Goal: Task Accomplishment & Management: Manage account settings

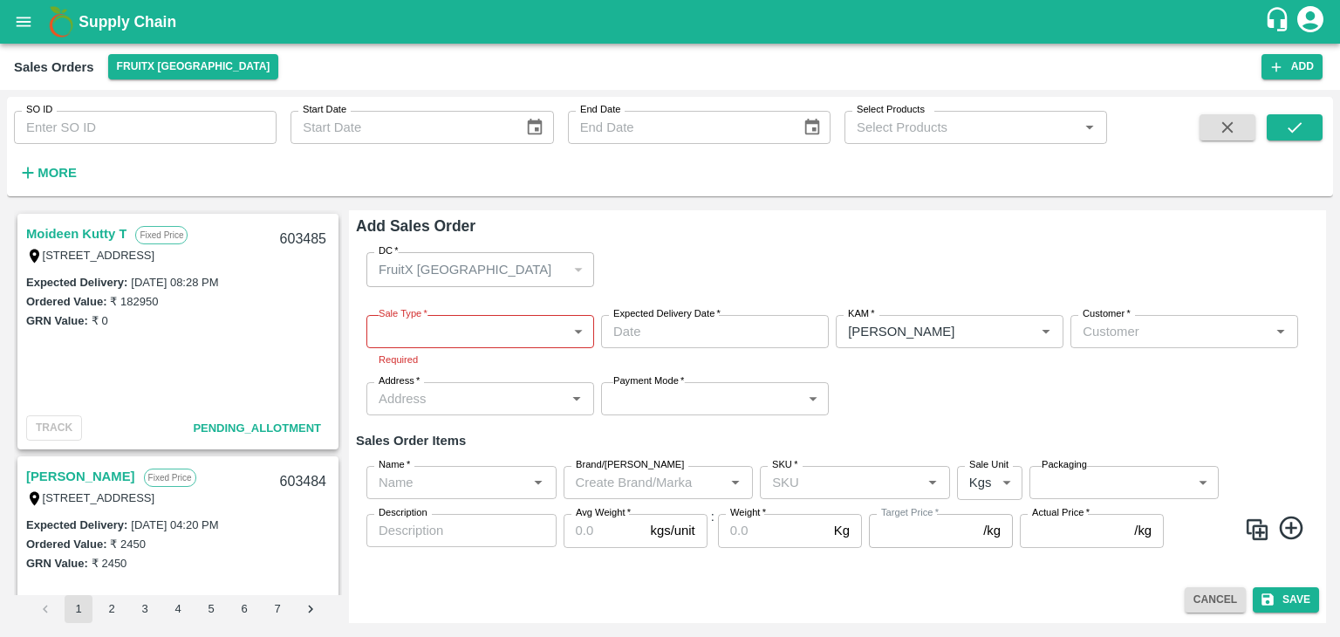
click at [887, 51] on div "Sales Orders FruitX [GEOGRAPHIC_DATA] Add" at bounding box center [670, 67] width 1340 height 46
click at [258, 131] on input "SO ID" at bounding box center [145, 127] width 263 height 33
type input "603480"
click at [1290, 130] on icon "submit" at bounding box center [1295, 127] width 14 height 10
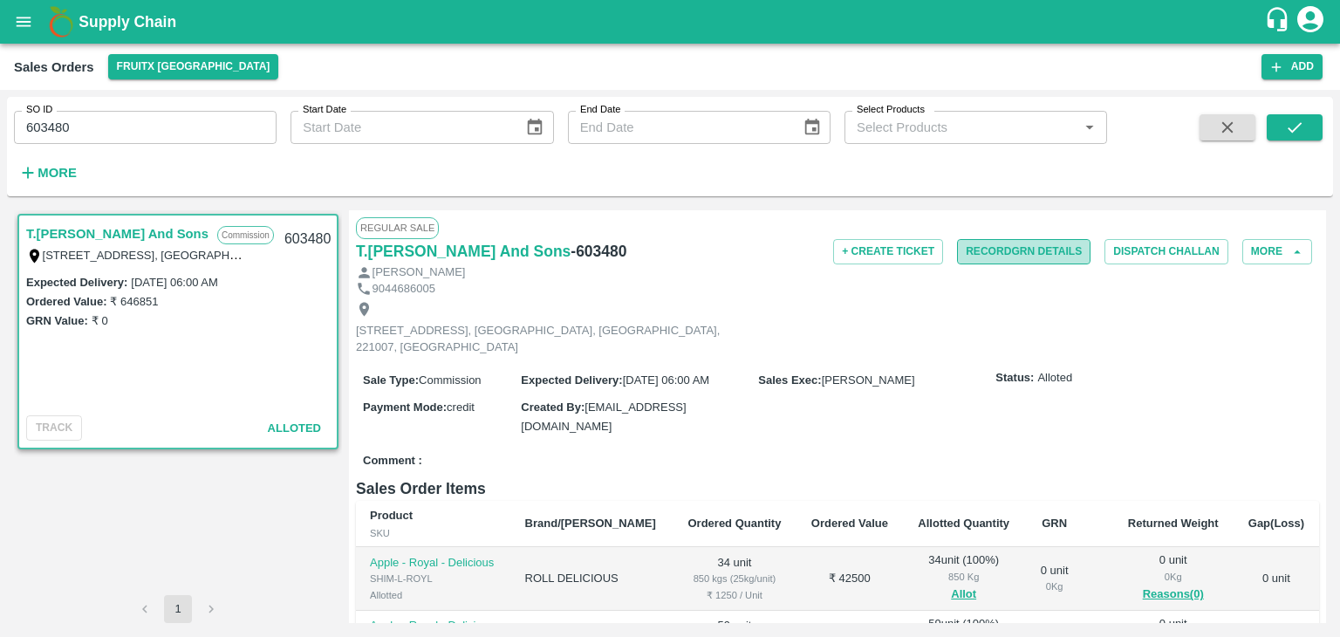
click at [1034, 256] on button "Record GRN Details" at bounding box center [1024, 251] width 134 height 25
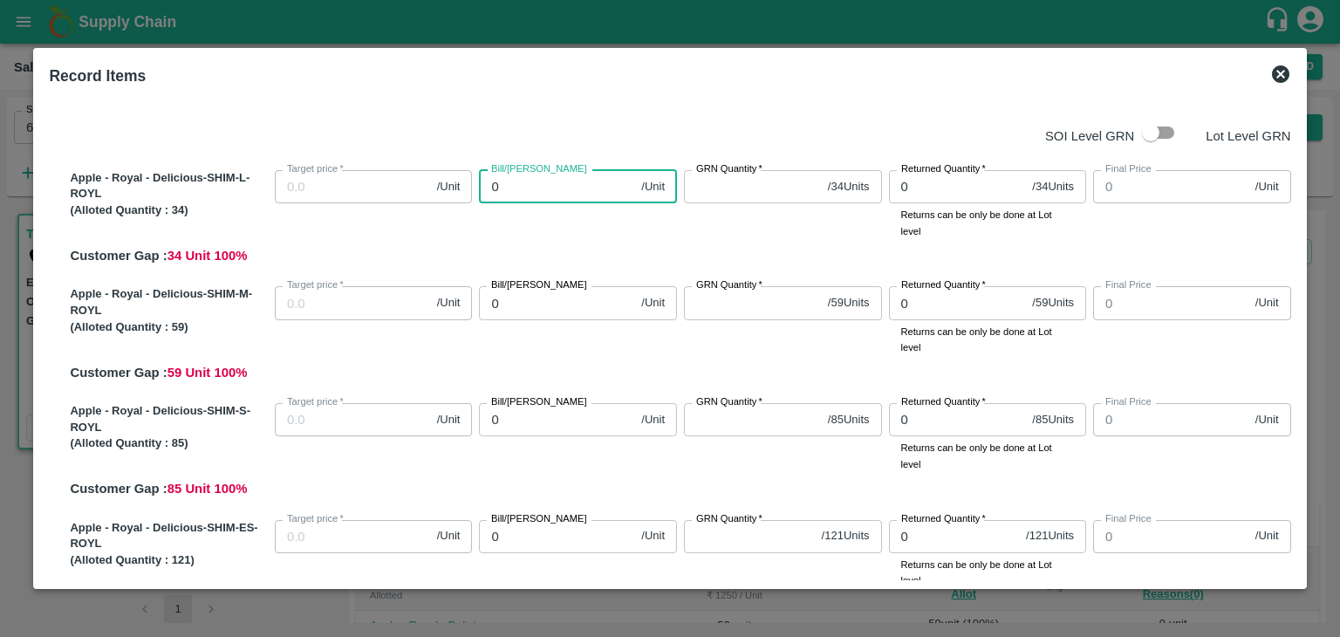
click at [543, 182] on input "0" at bounding box center [556, 186] width 155 height 33
click at [508, 186] on input "0" at bounding box center [556, 186] width 155 height 33
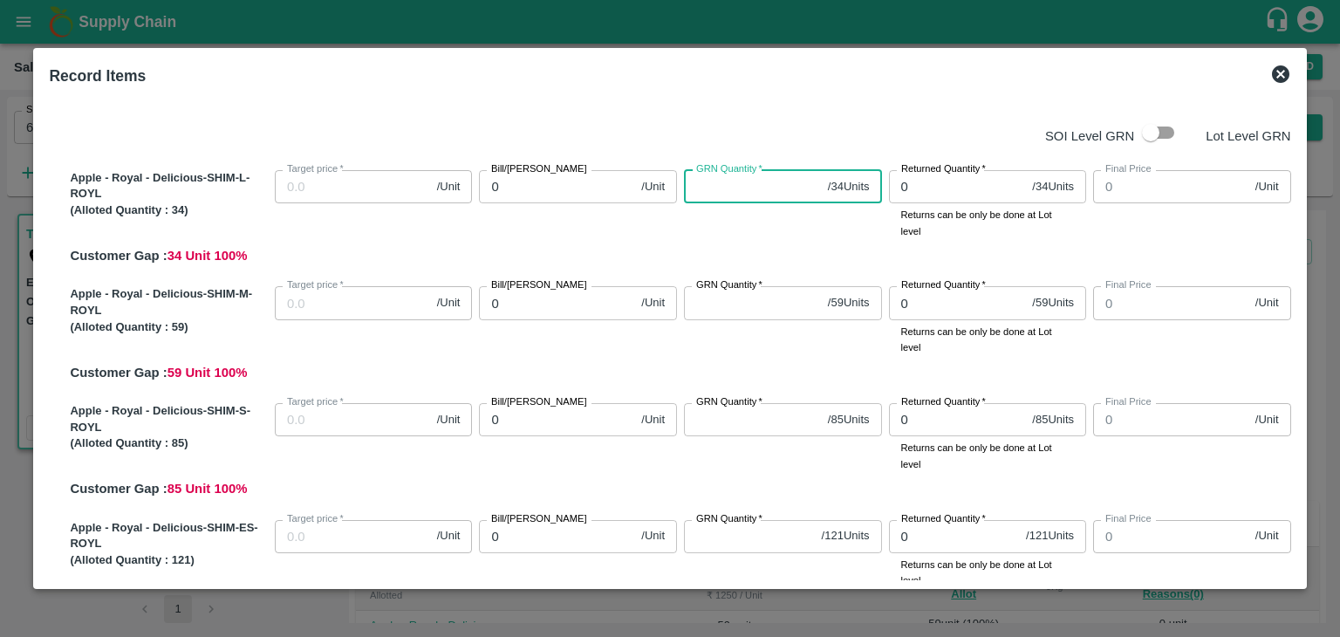
click at [720, 186] on input "GRN Quantity   *" at bounding box center [752, 186] width 137 height 33
type input "34"
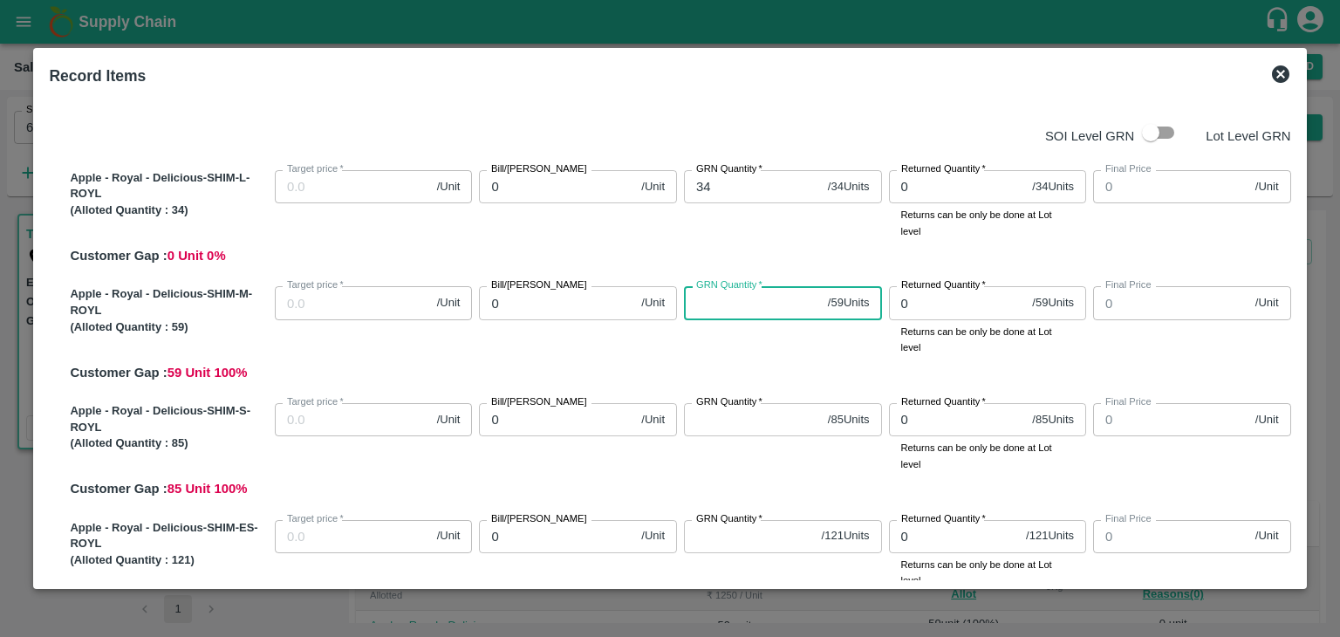
click at [704, 303] on input "GRN Quantity   *" at bounding box center [752, 302] width 137 height 33
type input "59"
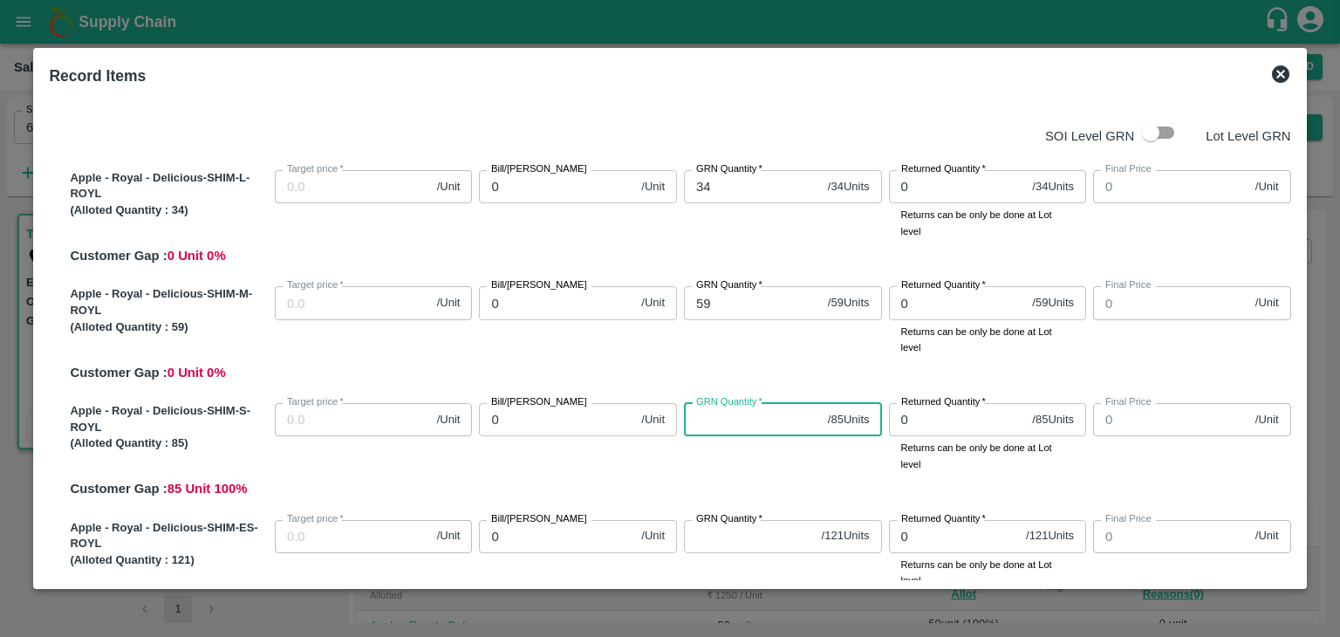
click at [705, 427] on input "GRN Quantity   *" at bounding box center [752, 419] width 137 height 33
type input "85"
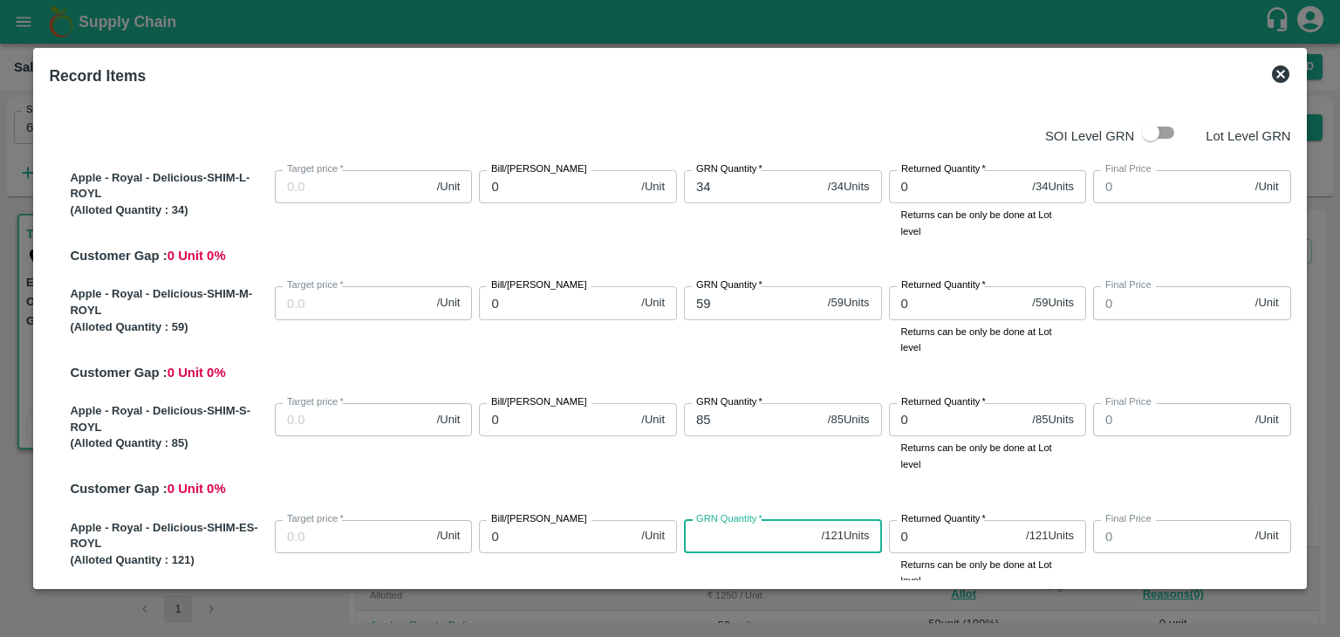
click at [739, 532] on input "GRN Quantity   *" at bounding box center [749, 536] width 131 height 33
type input "121"
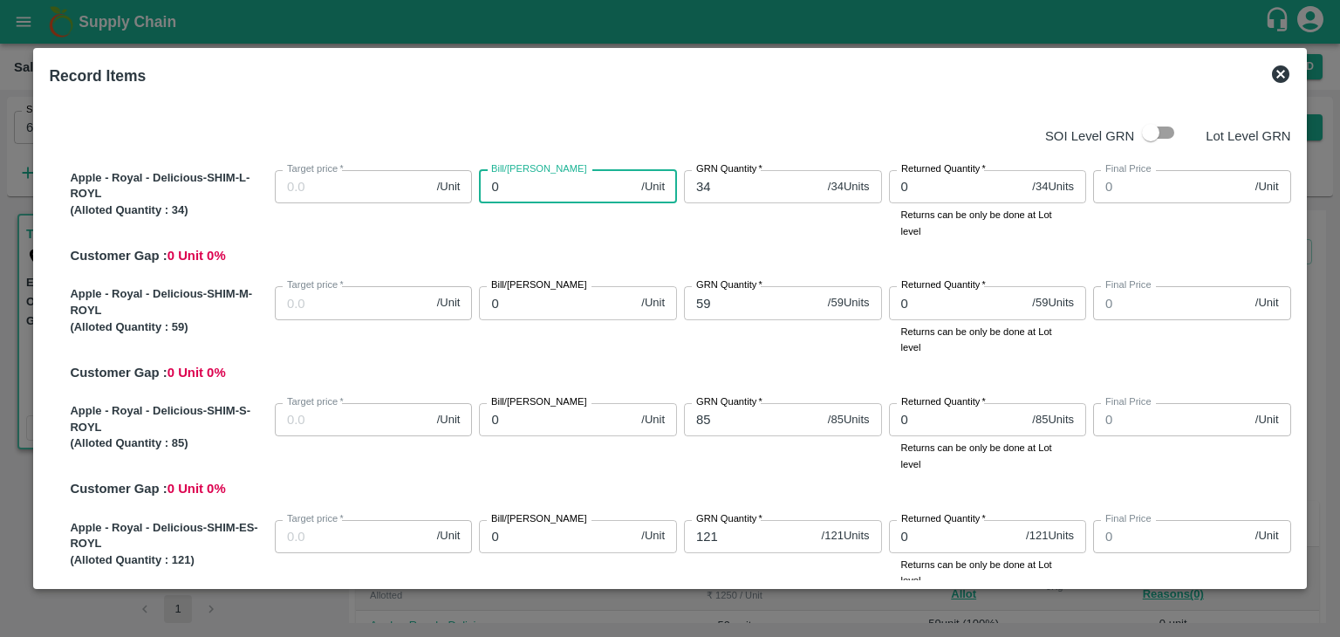
click at [537, 183] on input "0" at bounding box center [556, 186] width 155 height 33
type input "01"
type input "1"
type input "012"
type input "12"
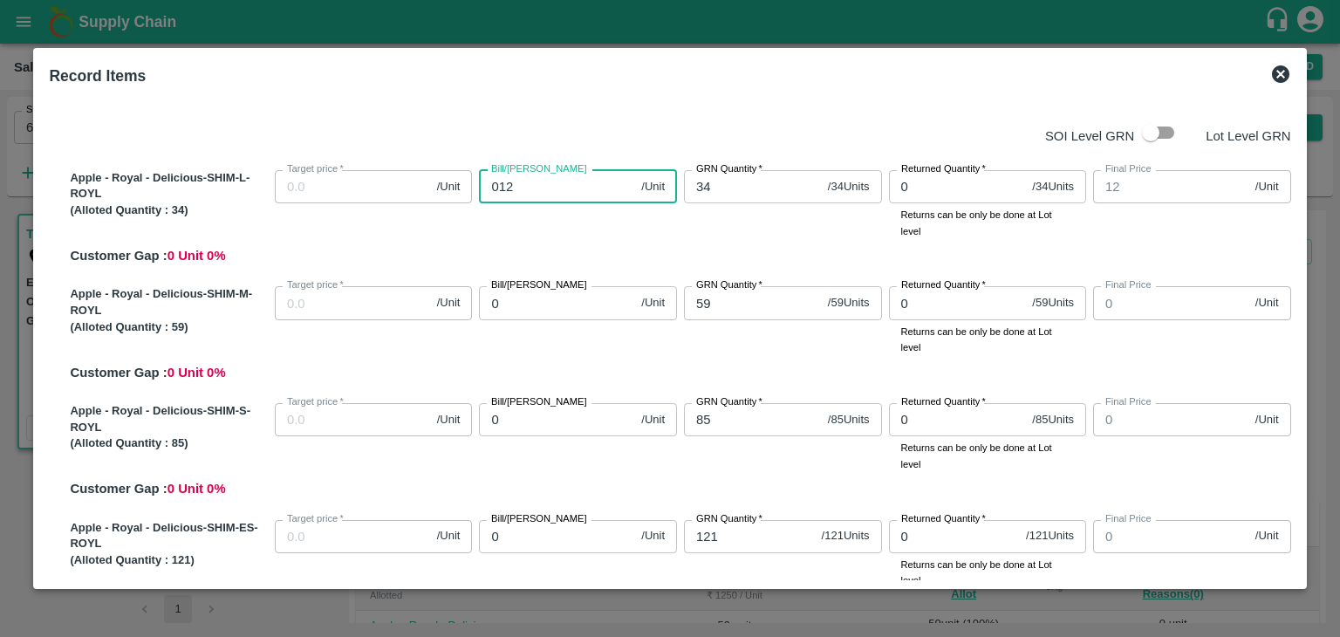
type input "0125"
type input "125"
type input "01250"
type input "1250"
type input "01250"
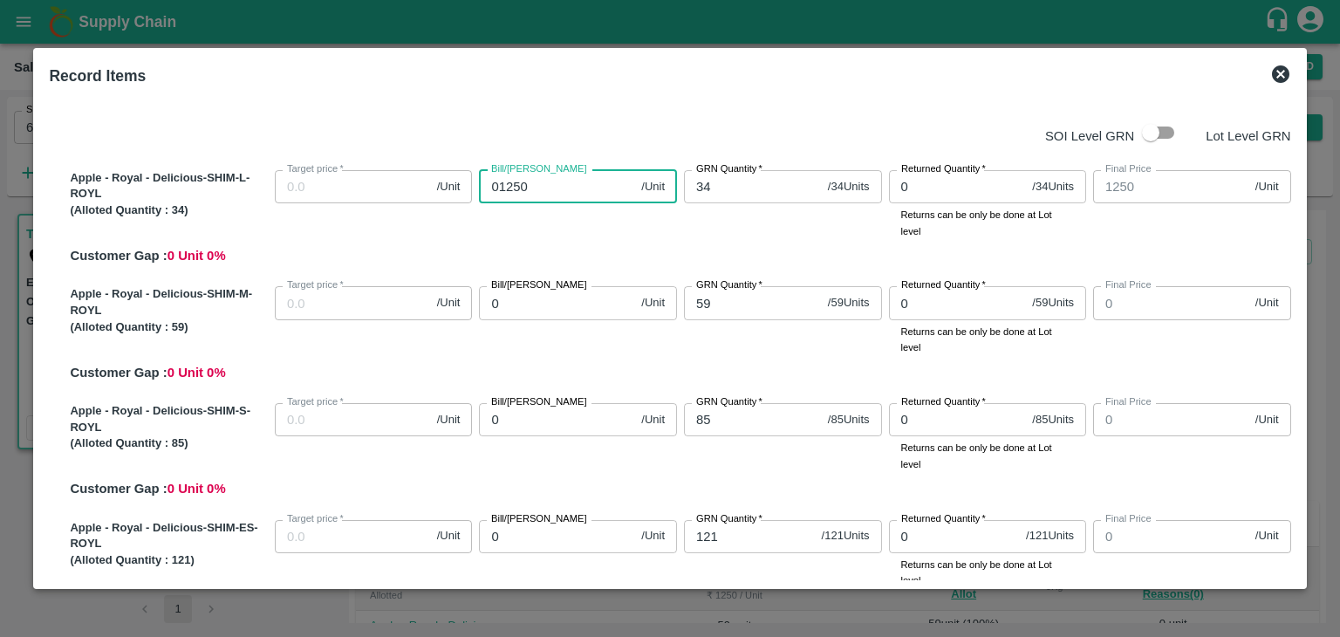
click at [520, 305] on input "0" at bounding box center [556, 302] width 155 height 33
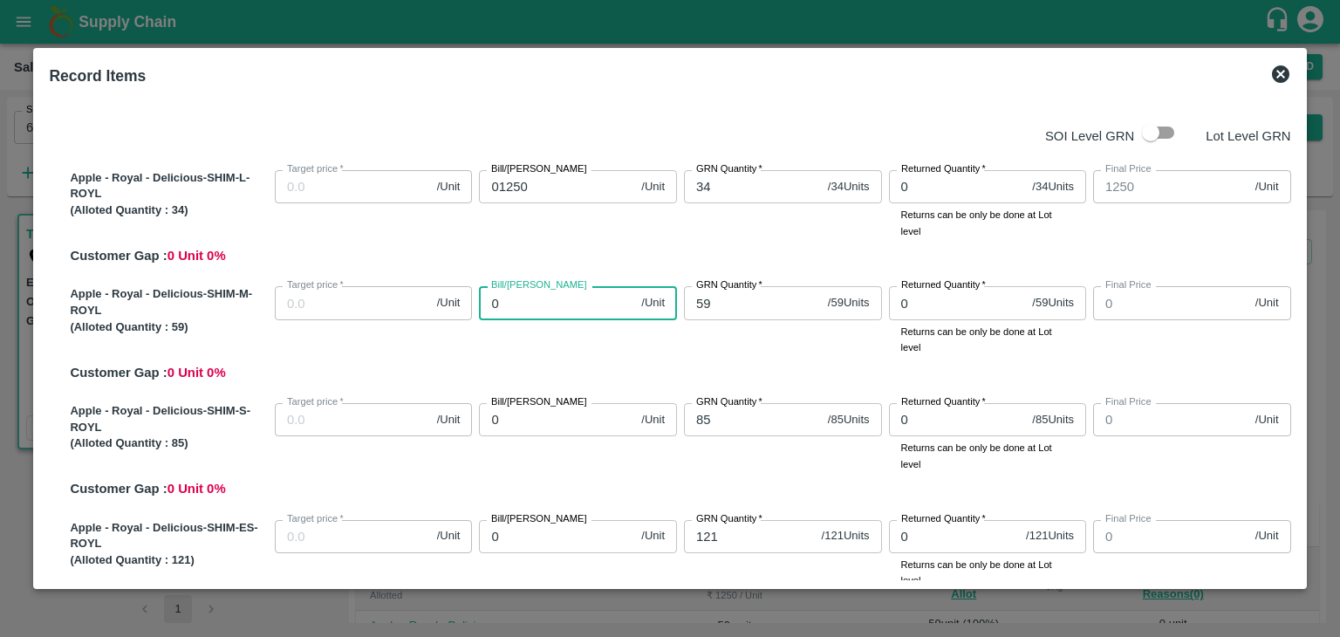
type input "01"
type input "1"
type input "012"
type input "12"
type input "0125"
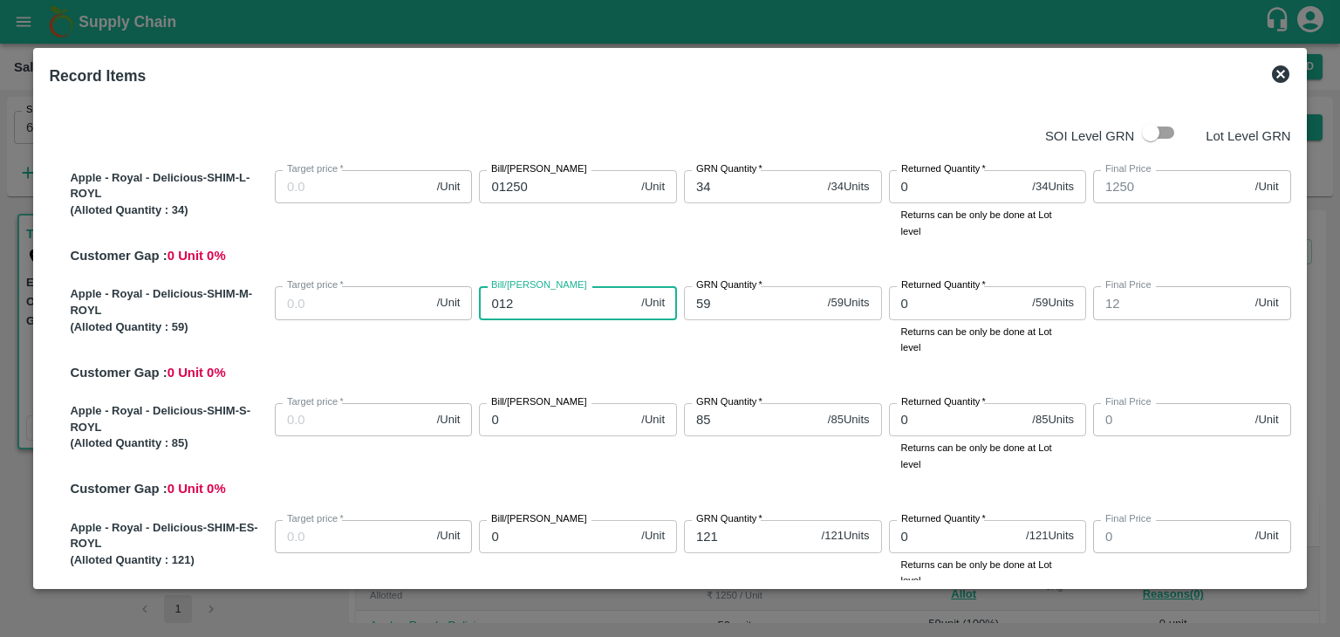
type input "125"
type input "01250"
type input "1250"
type input "012501"
type input "12501"
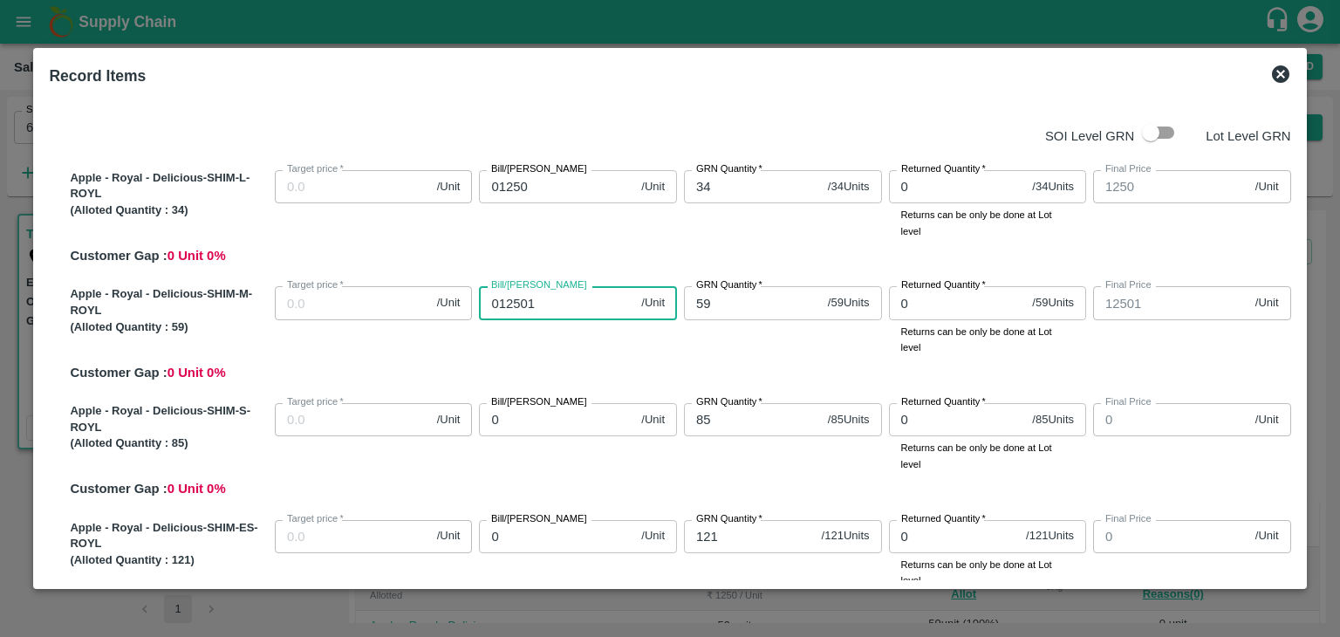
type input "0125012"
type input "125012"
type input "01250125"
type input "1250125"
type input "012501250"
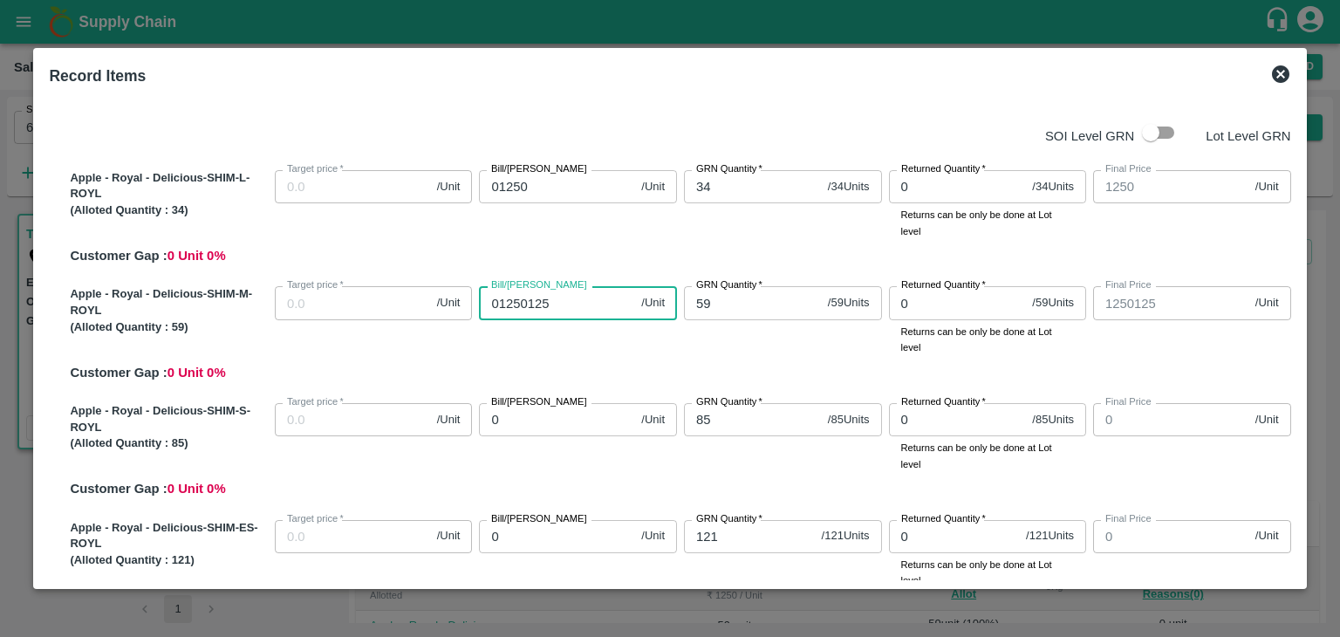
type input "12501250"
type input "01250125"
type input "1250125"
type input "0125012"
type input "125012"
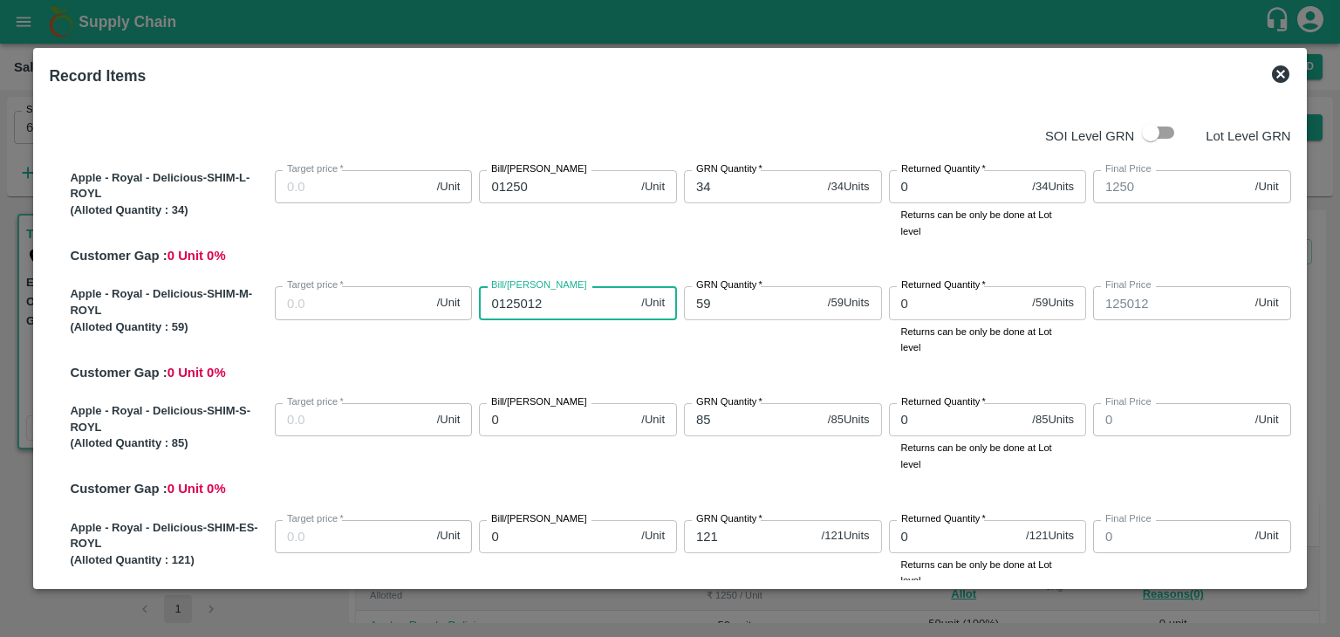
type input "012501"
type input "12501"
type input "01250"
type input "1250"
type input "01250"
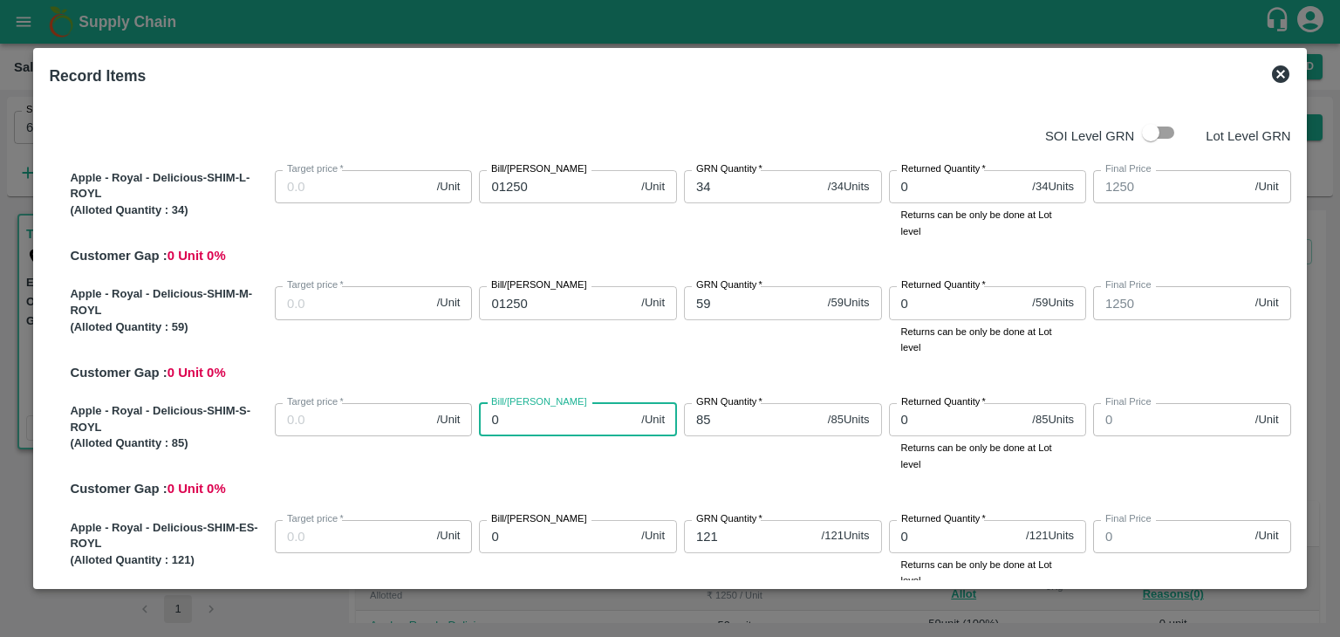
click at [529, 424] on input "0" at bounding box center [556, 419] width 155 height 33
type input "01"
type input "1"
type input "012"
type input "12"
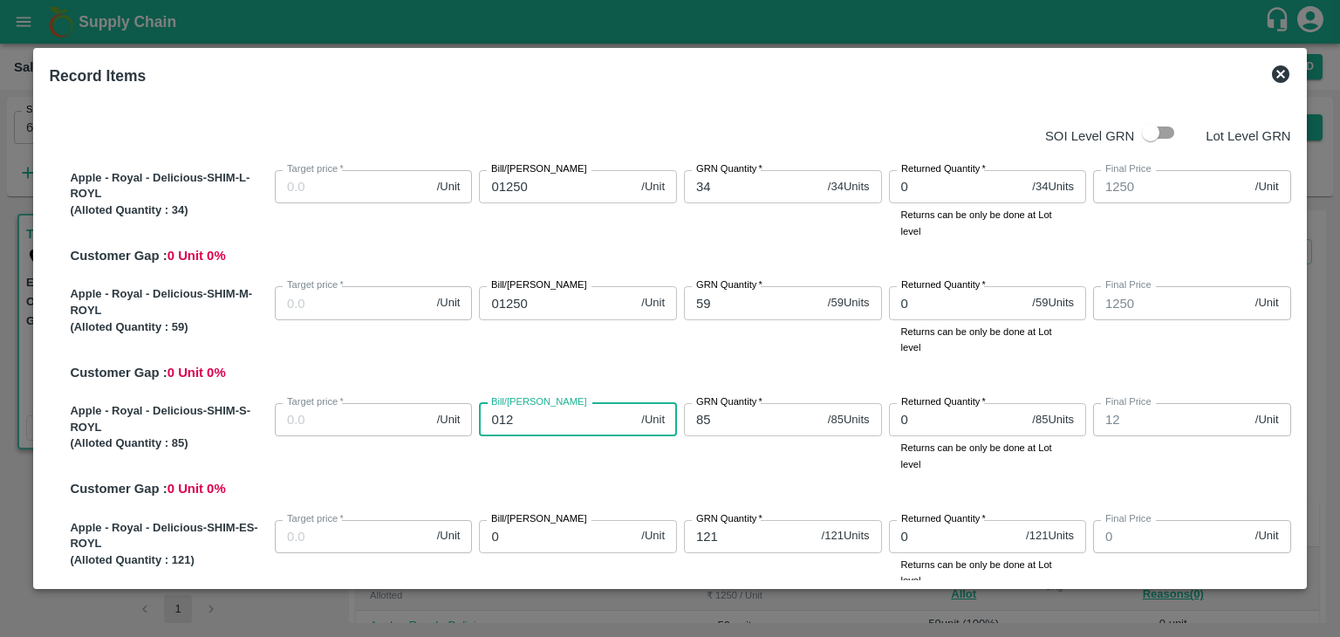
type input "0125"
type input "125"
type input "01250"
type input "1250"
type input "01250"
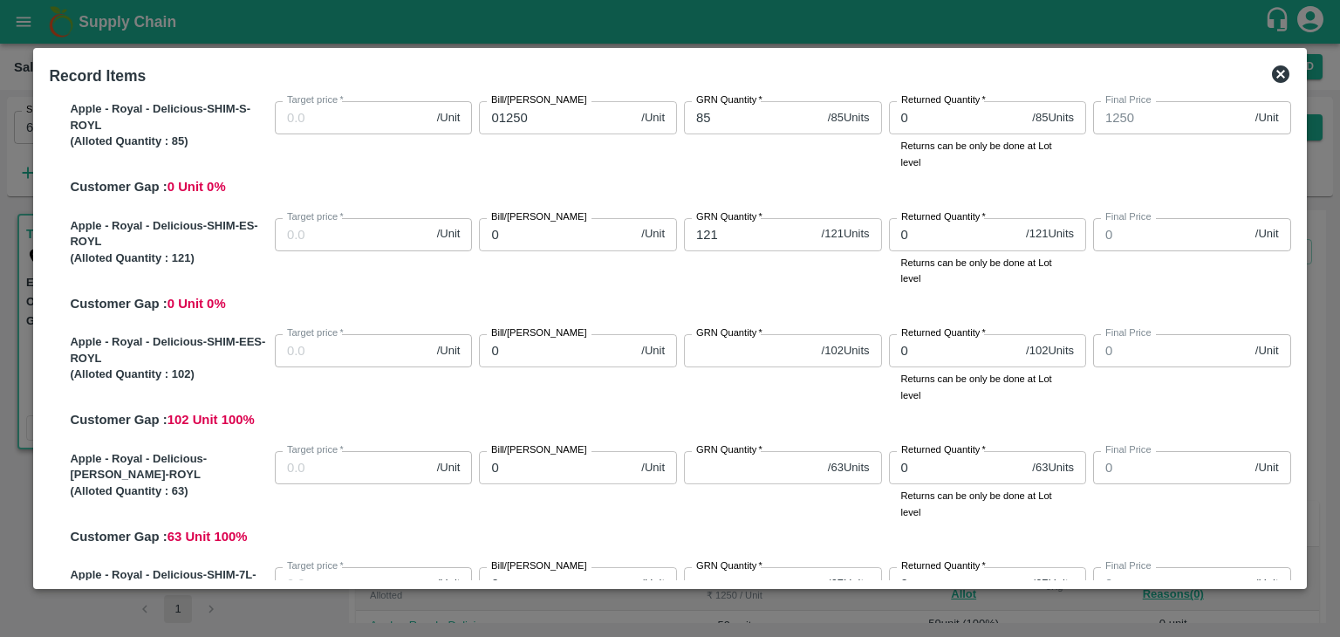
scroll to position [307, 0]
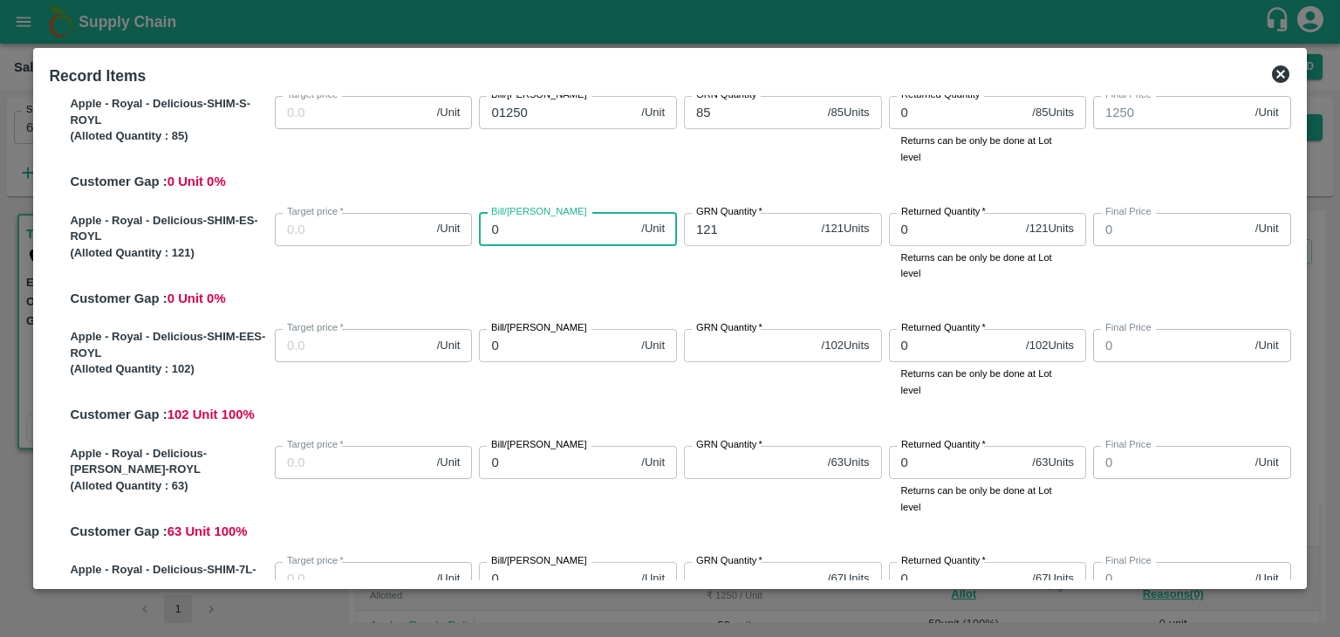
click at [522, 235] on input "0" at bounding box center [556, 229] width 155 height 33
type input "01"
type input "1"
type input "012"
type input "12"
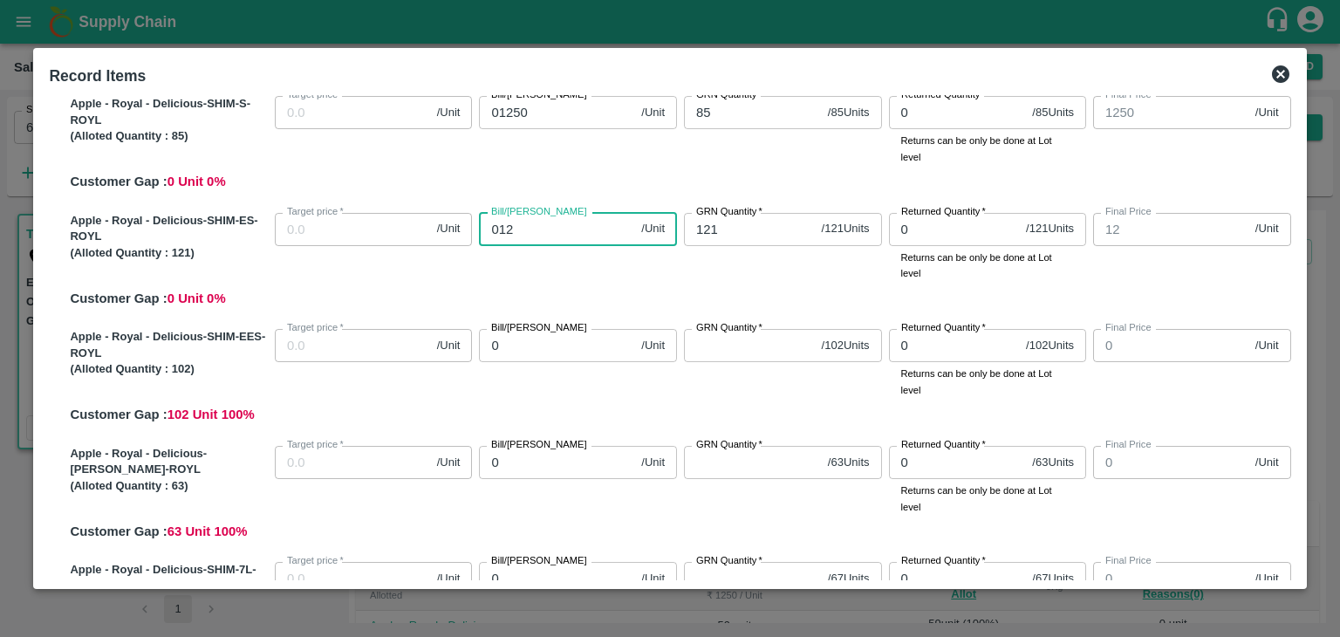
type input "0122"
type input "122"
type input "01225"
type input "1225"
type input "01225"
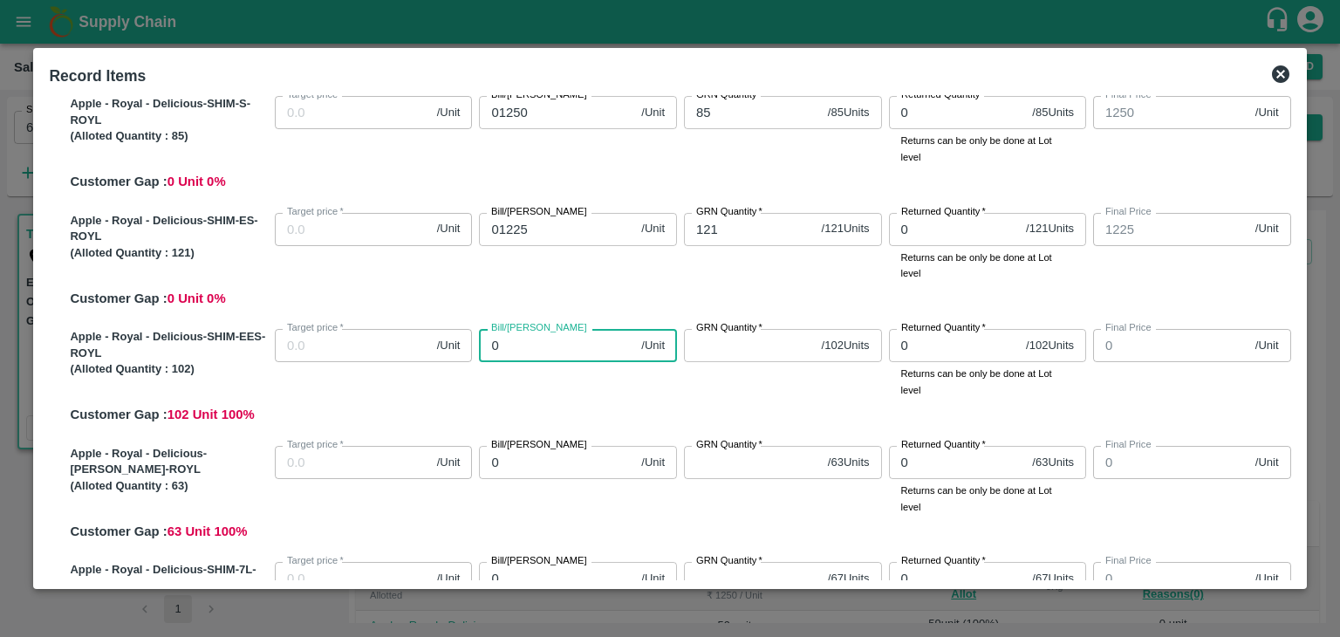
click at [526, 346] on input "0" at bounding box center [556, 345] width 155 height 33
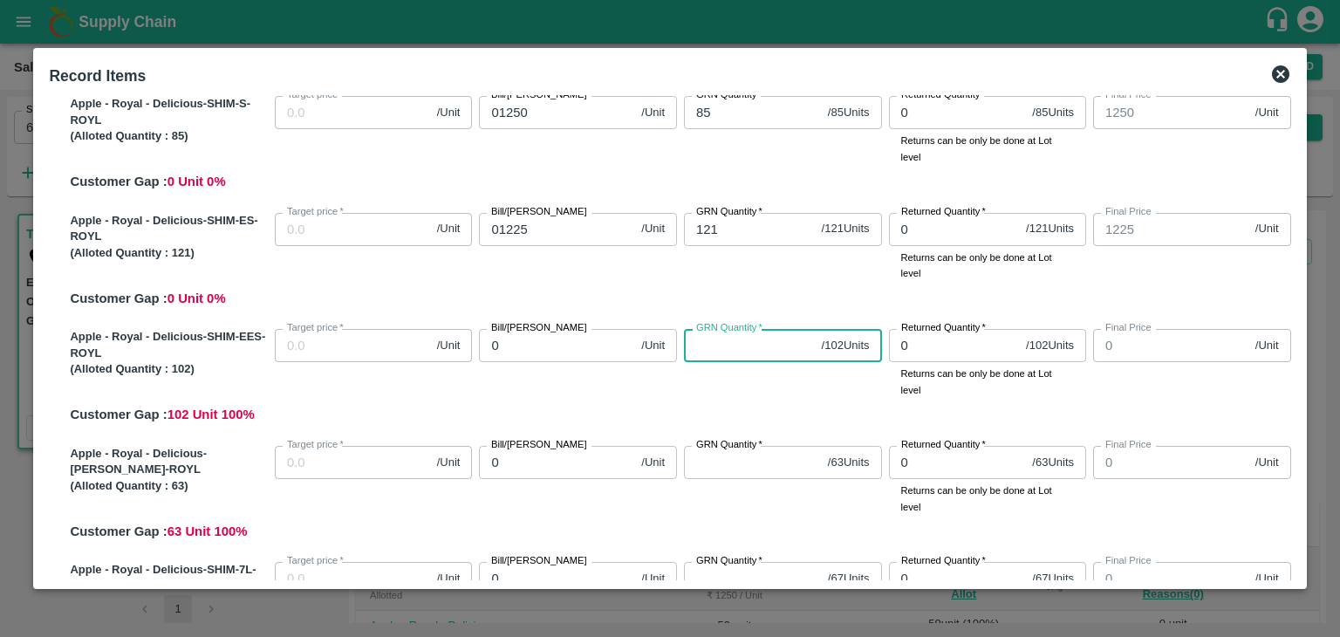
click at [708, 355] on input "GRN Quantity   *" at bounding box center [749, 345] width 131 height 33
type input "102"
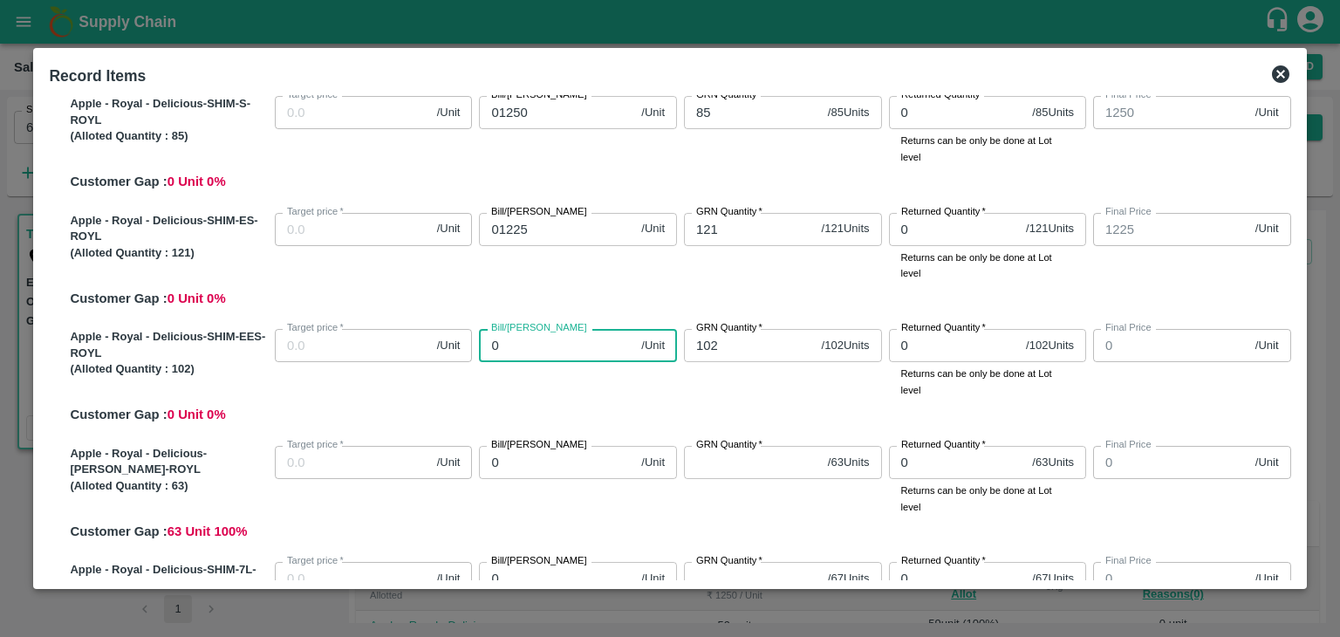
click at [510, 339] on input "0" at bounding box center [556, 345] width 155 height 33
type input "01"
type input "1"
type input "012"
type input "12"
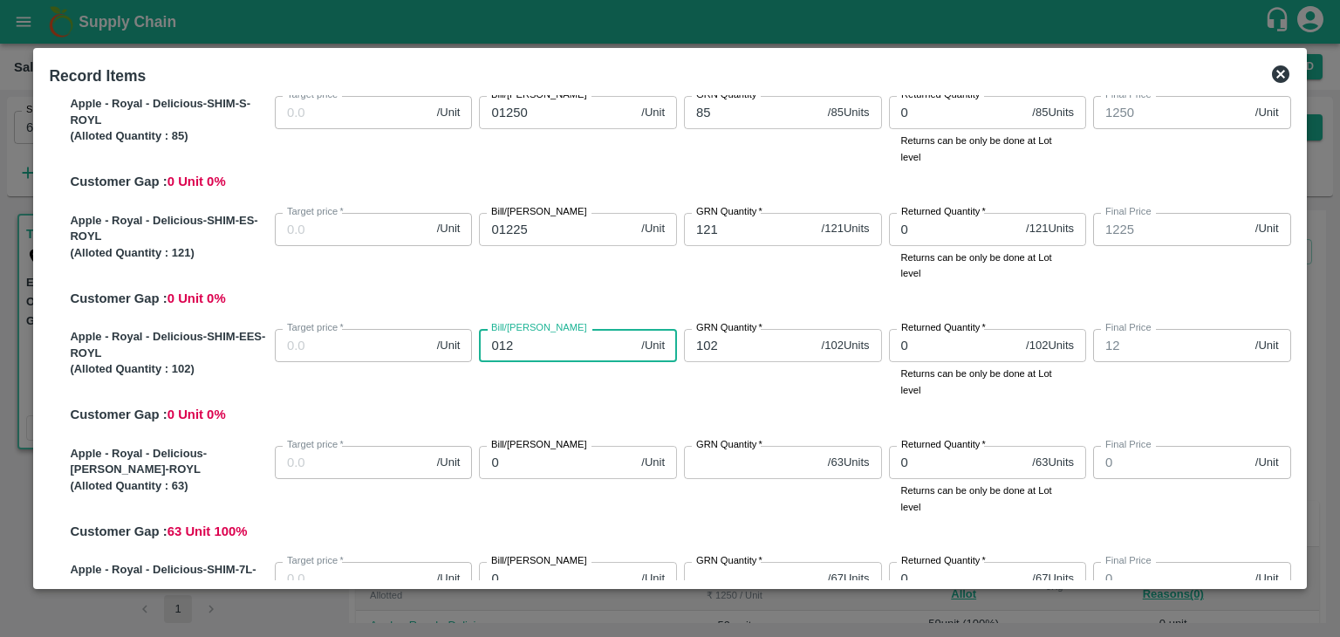
type input "0122"
type input "122"
type input "01225"
type input "1225"
type input "01225"
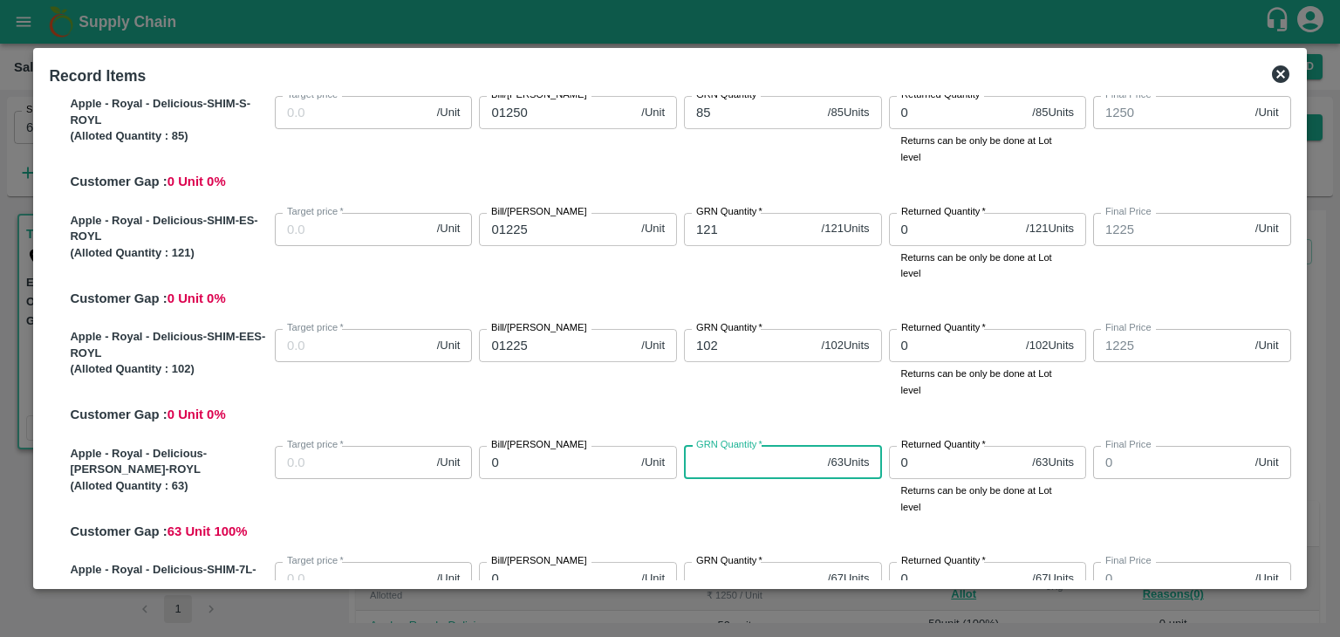
click at [723, 465] on input "GRN Quantity   *" at bounding box center [752, 462] width 137 height 33
type input "63"
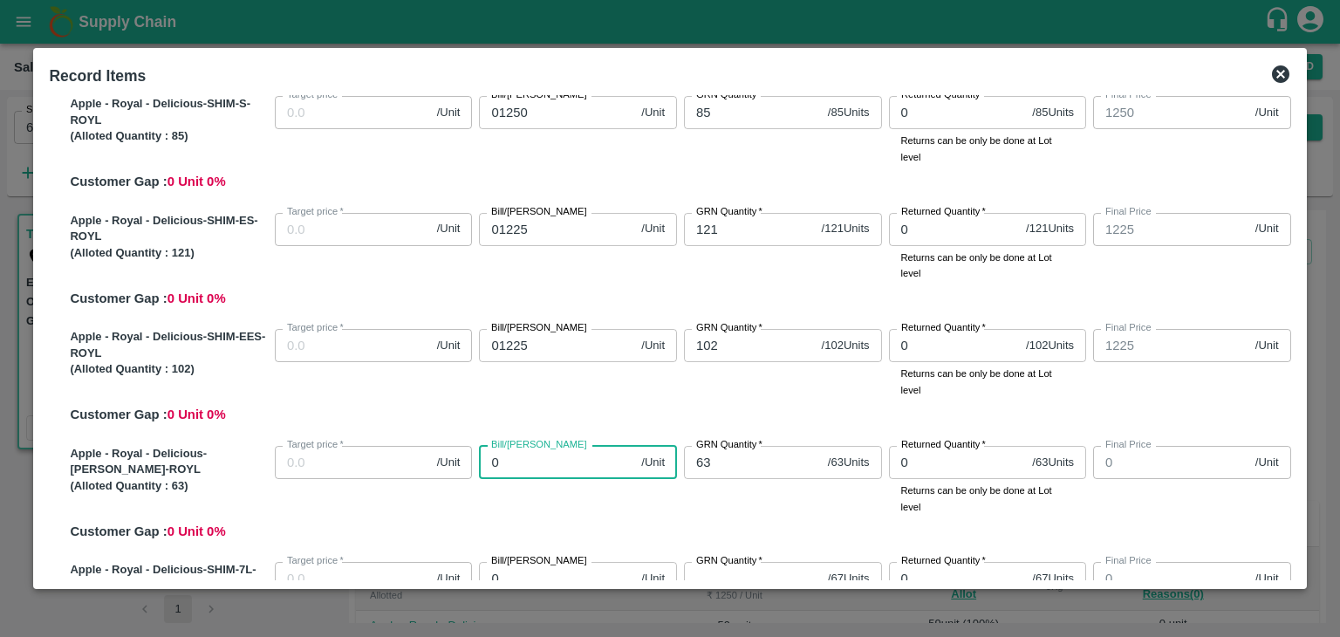
click at [519, 459] on input "0" at bounding box center [556, 462] width 155 height 33
type input "01"
type input "1"
type input "012"
type input "12"
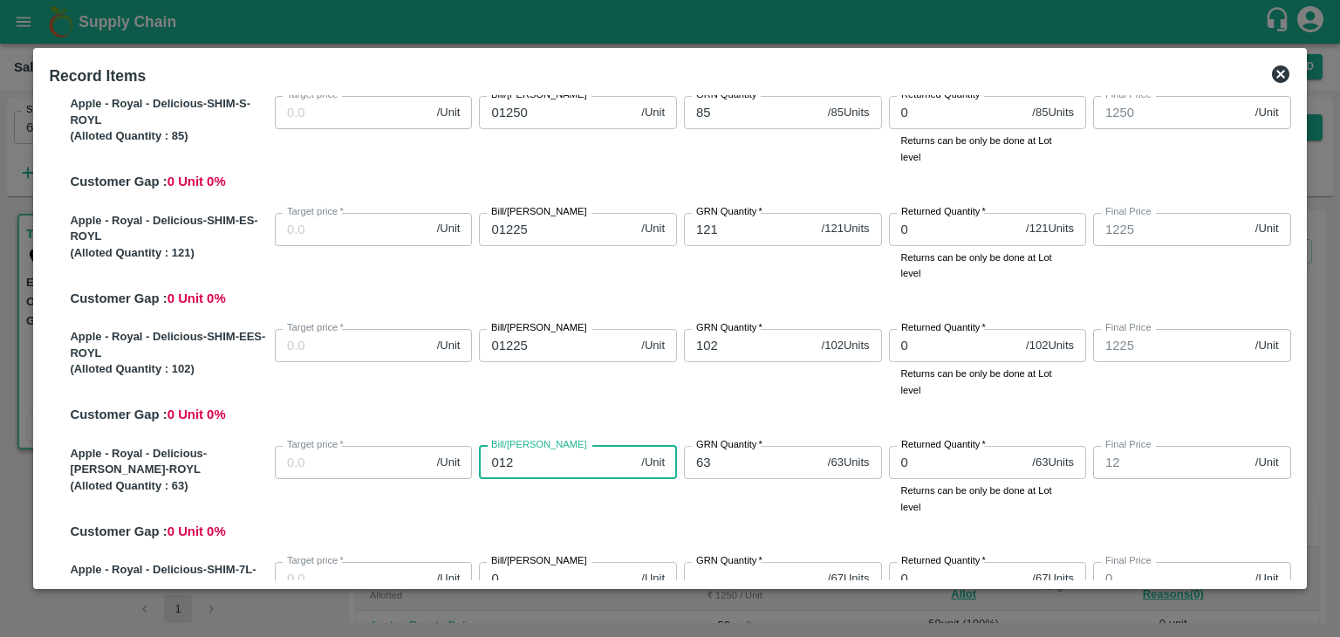
type input "0120"
type input "120"
type input "01200"
type input "1200"
type input "01200"
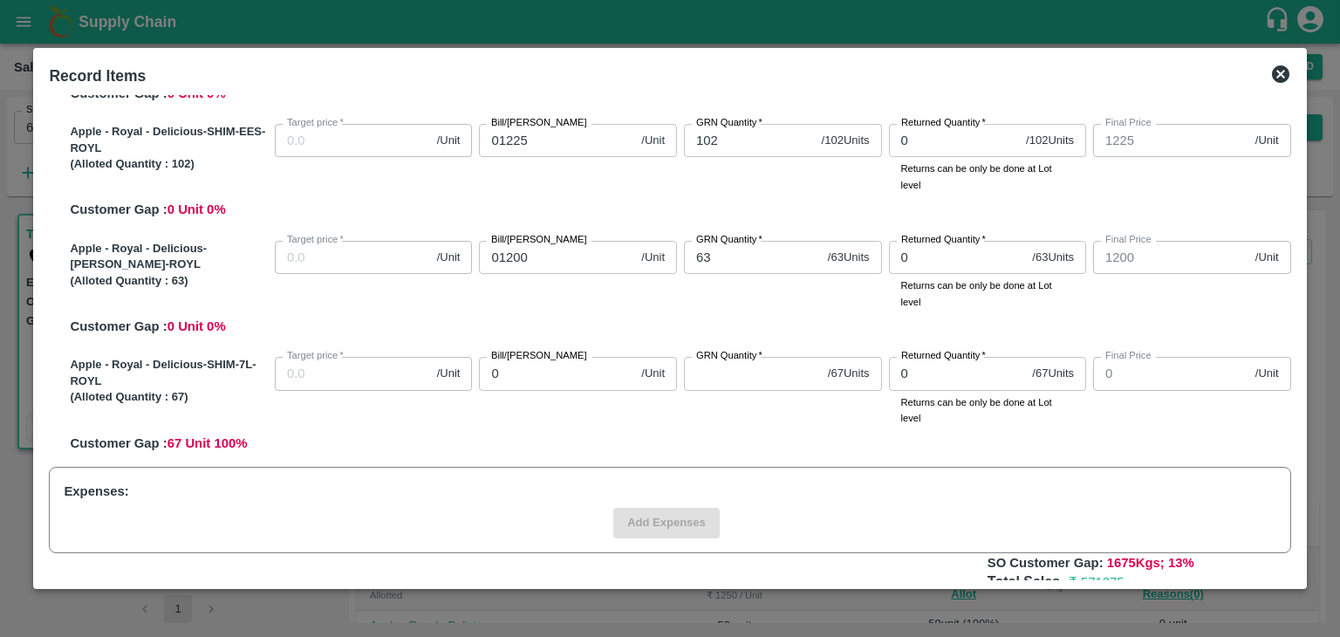
scroll to position [530, 0]
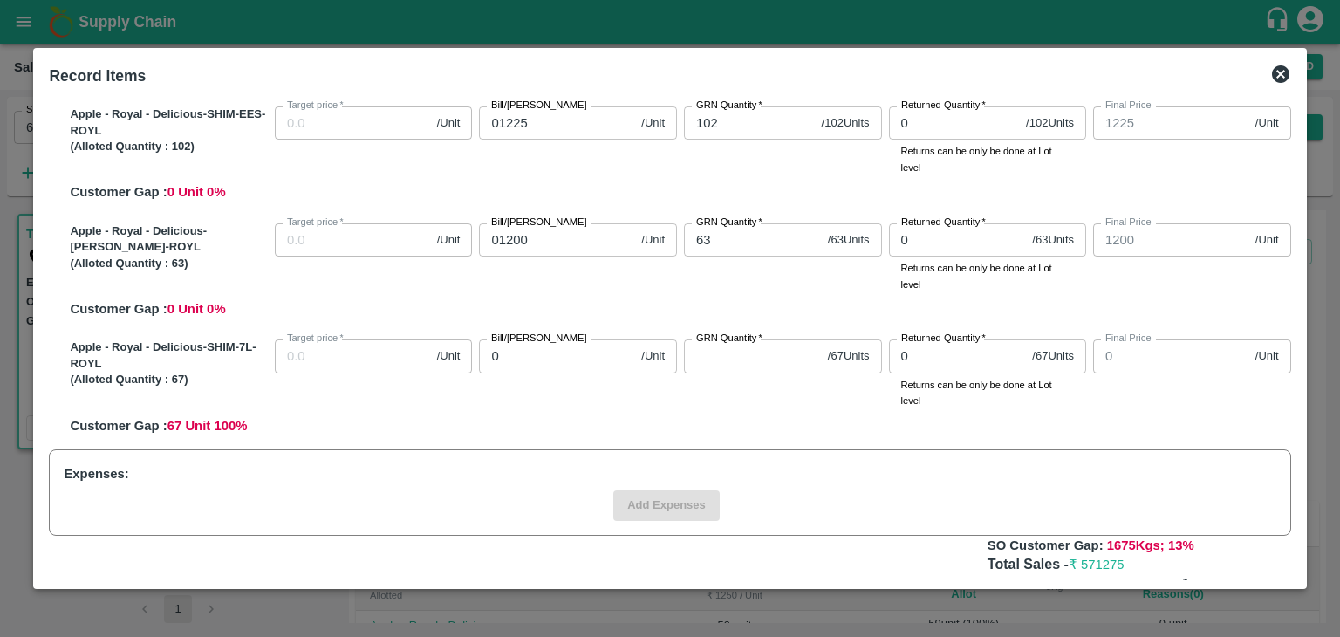
click at [709, 360] on input "GRN Quantity   *" at bounding box center [752, 355] width 137 height 33
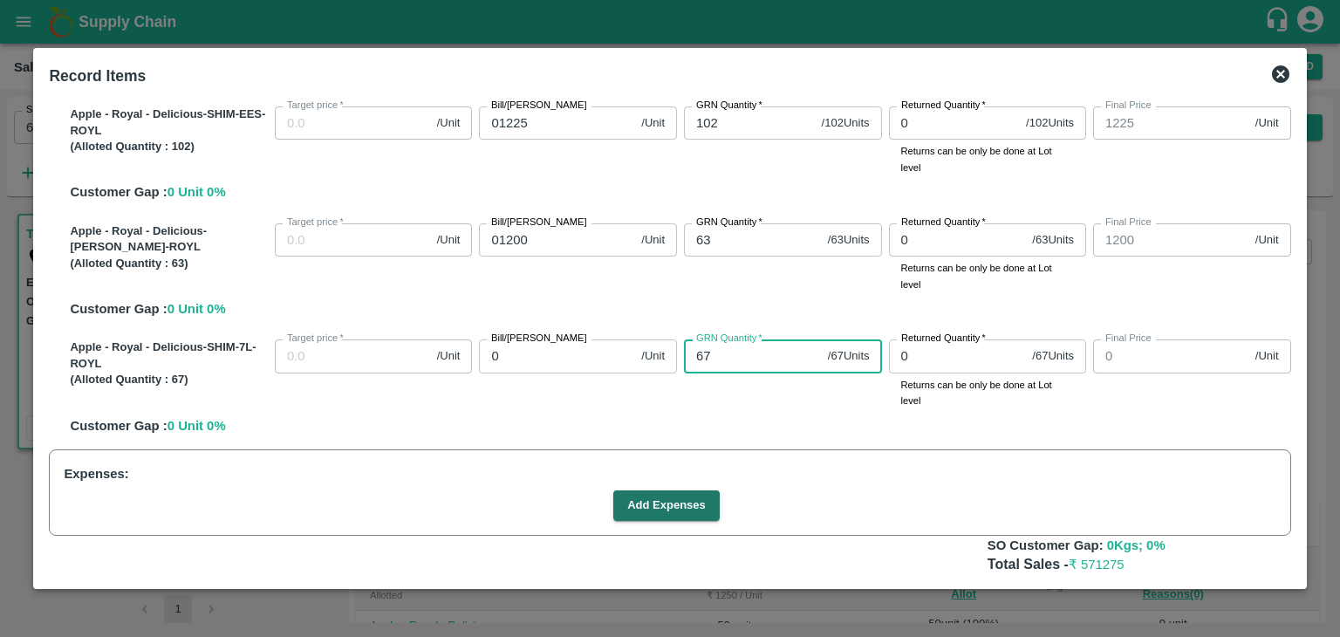
type input "67"
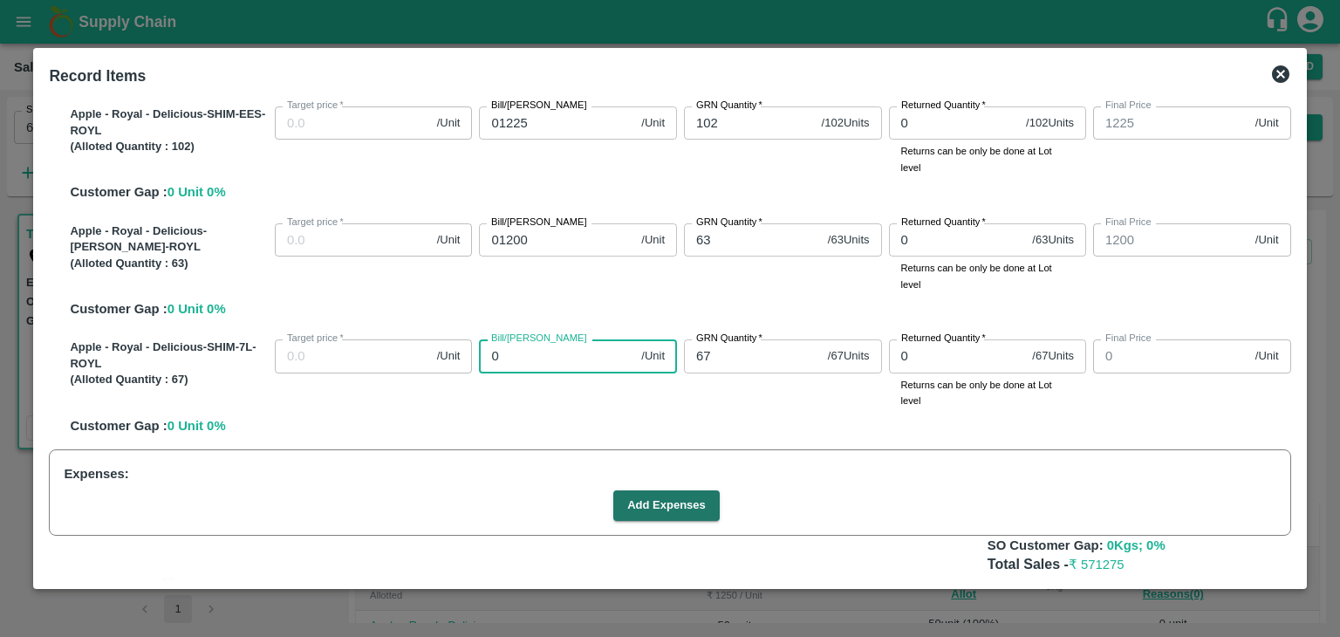
click at [507, 358] on input "0" at bounding box center [556, 355] width 155 height 33
type input "01"
type input "1"
type input "011"
type input "11"
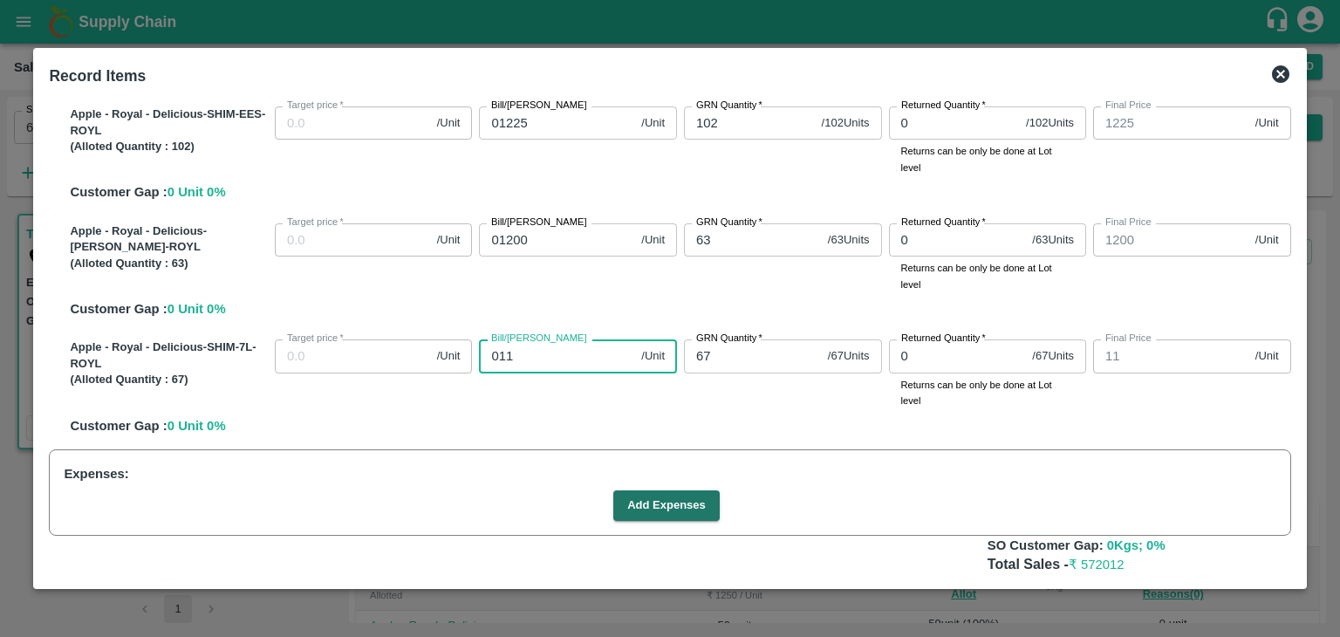
type input "0112"
type input "112"
type input "01128"
type input "1128"
type input "01128"
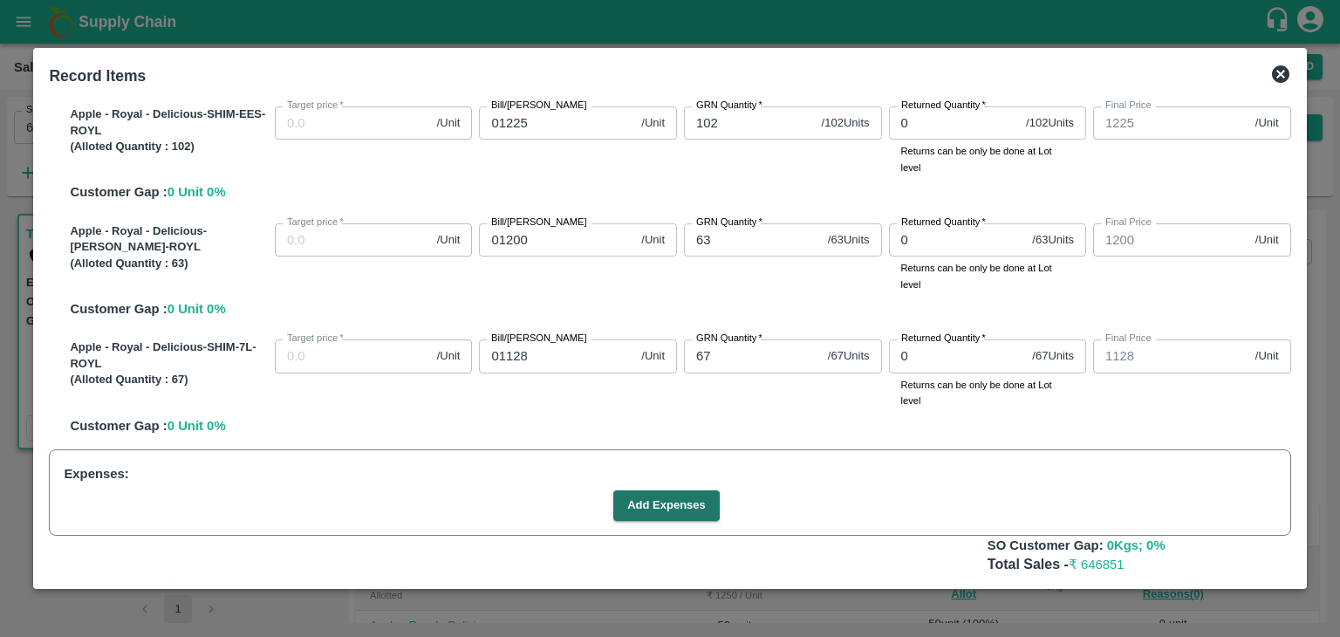
drag, startPoint x: 1299, startPoint y: 483, endPoint x: 1299, endPoint y: 493, distance: 10.5
click at [1299, 493] on div "Record Items SOI Level GRN Lot Level GRN Apple - Royal - Delicious-SHIM-L-ROYL …" at bounding box center [669, 319] width 1273 height 542
click at [1296, 405] on div "Record Items SOI Level GRN Lot Level GRN Apple - Royal - Delicious-SHIM-L-ROYL …" at bounding box center [669, 319] width 1273 height 542
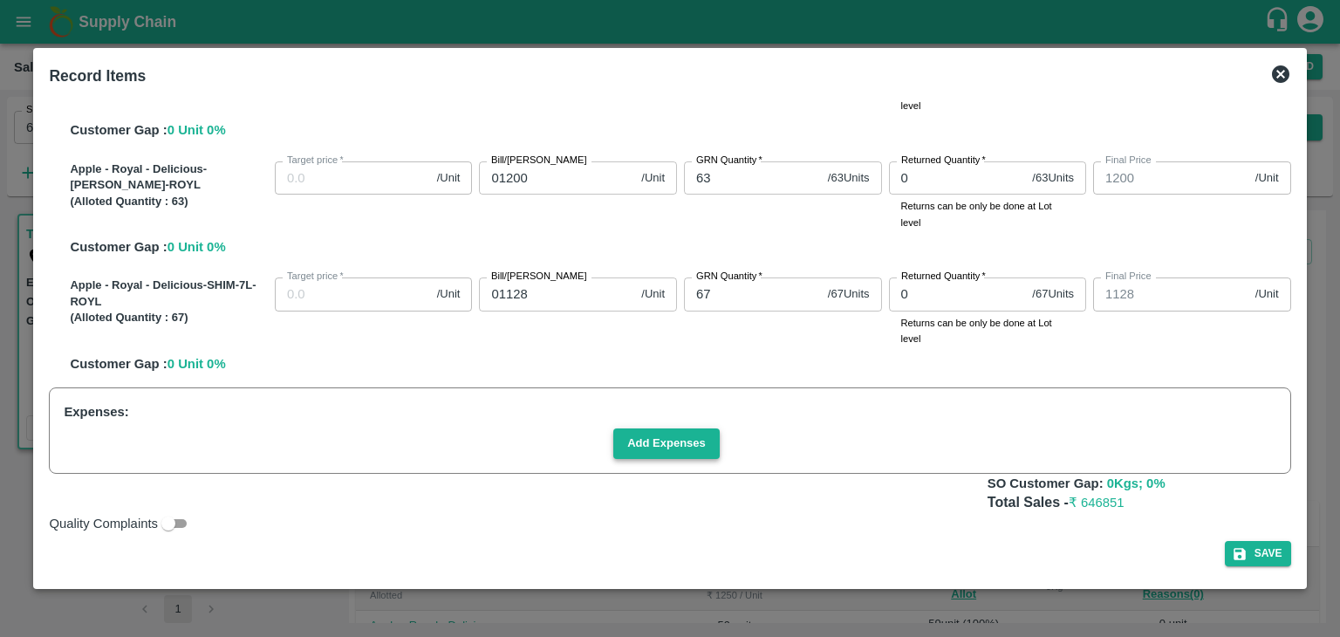
click at [661, 449] on button "Add Expenses" at bounding box center [667, 443] width 106 height 31
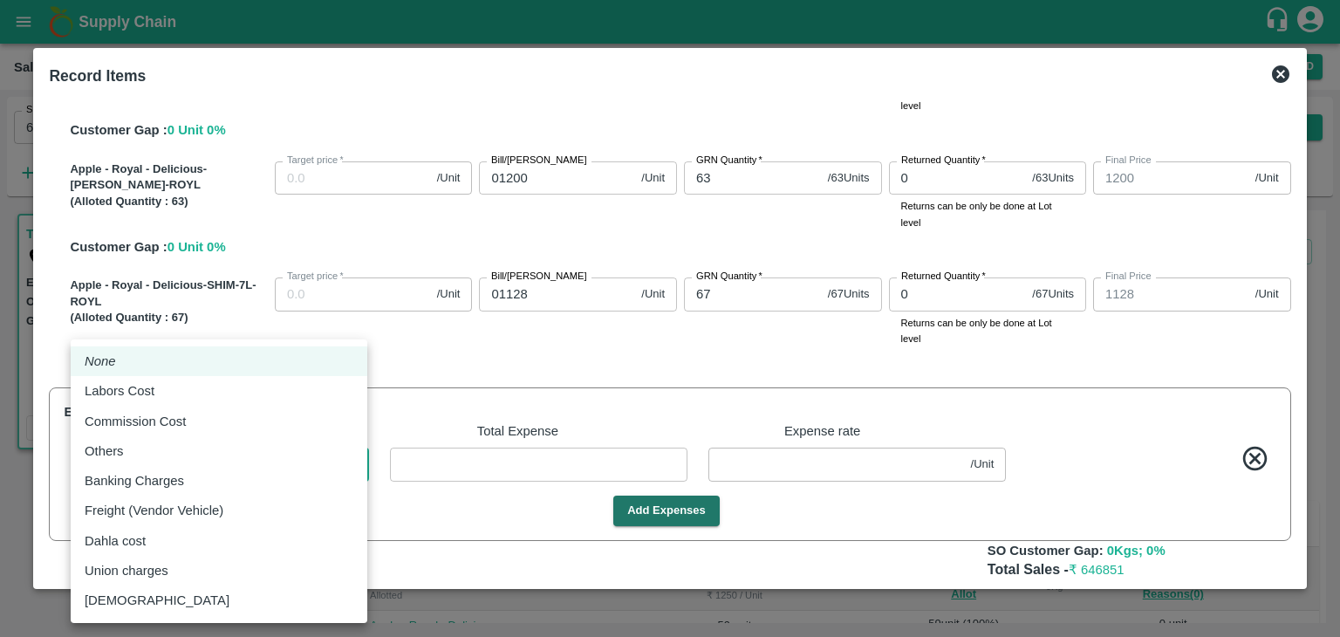
click at [346, 462] on body "Supply Chain Sales Orders FruitX [GEOGRAPHIC_DATA] Add SO ID 603480 SO ID Start…" at bounding box center [670, 318] width 1340 height 637
click at [291, 418] on div "Commission Cost" at bounding box center [219, 421] width 269 height 19
type input "Commission Cost"
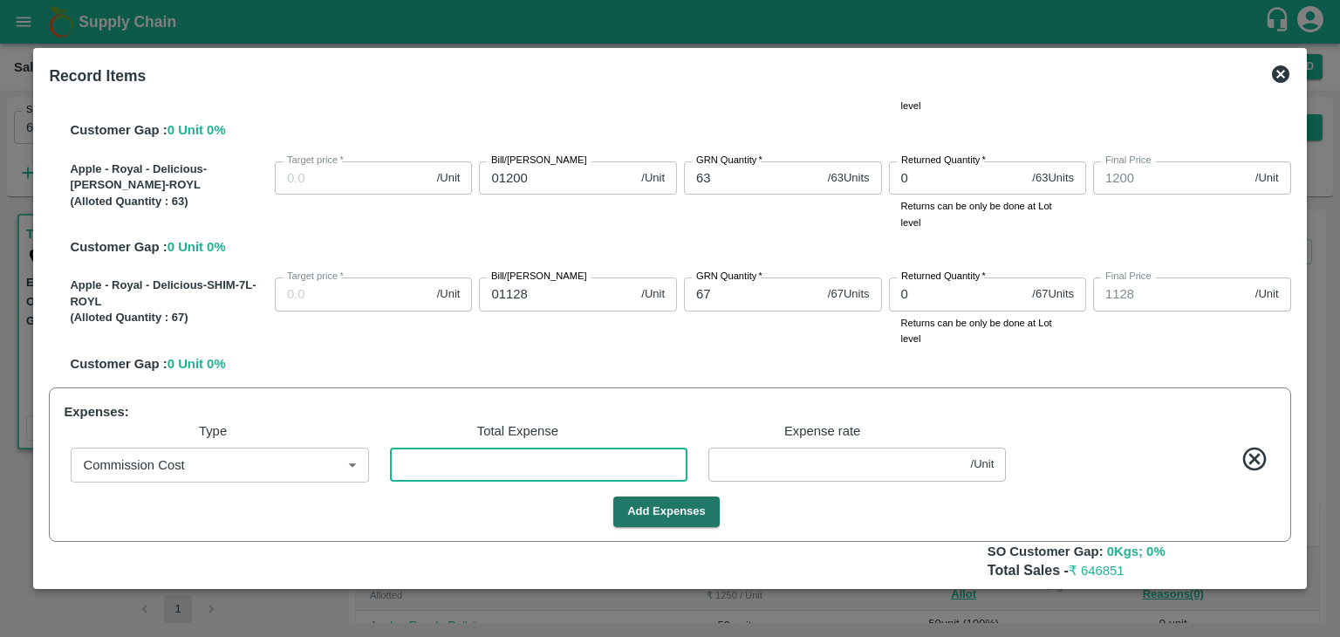
click at [465, 473] on input "number" at bounding box center [539, 464] width 298 height 33
type input "1249.9962"
type input "1224.9962"
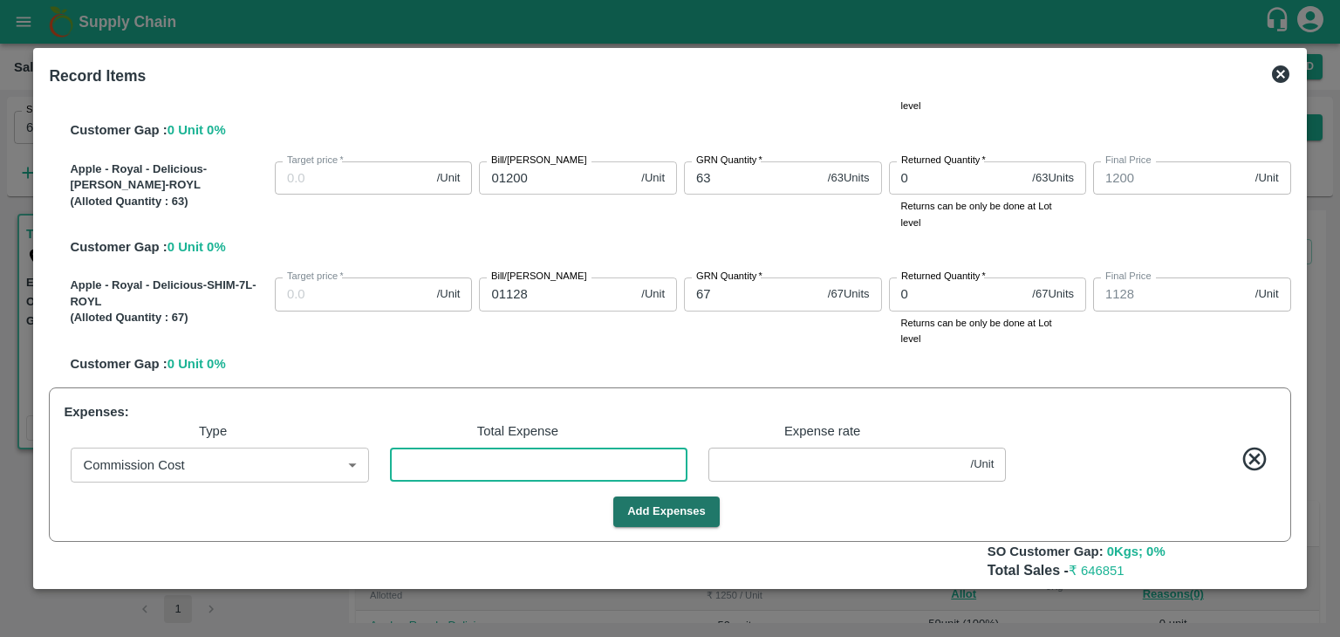
type input "1224.9962"
type input "1199.9962"
type input "1127.9962"
type input "2"
type input "0.00377"
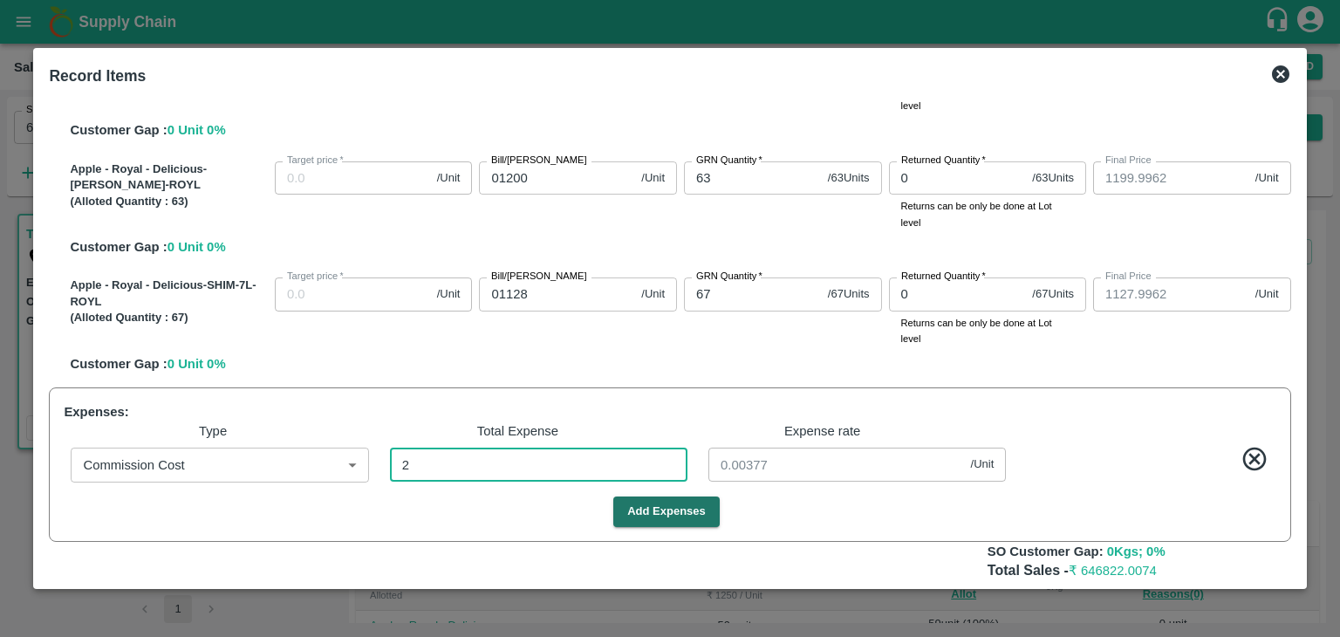
type input "1249.9454"
type input "1224.9454"
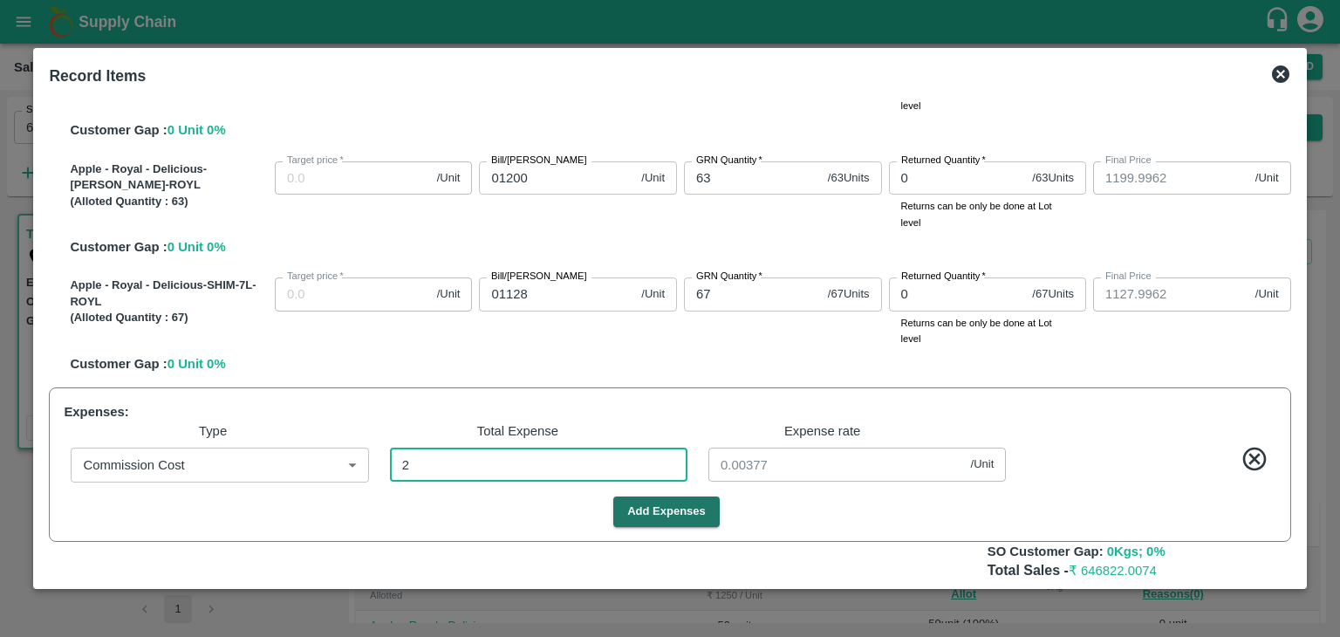
type input "1199.9454"
type input "1127.9454"
type input "29"
type input "0.05461"
type input "1249.4369"
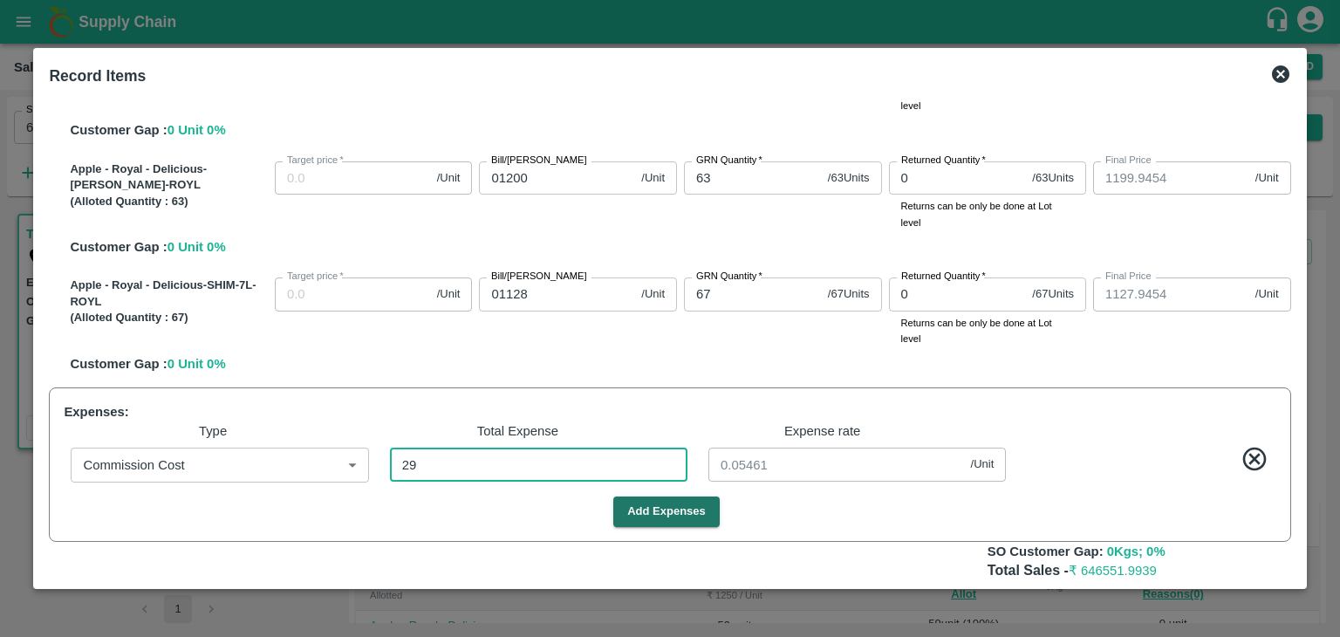
type input "1249.4369"
type input "1224.4369"
type input "1199.4369"
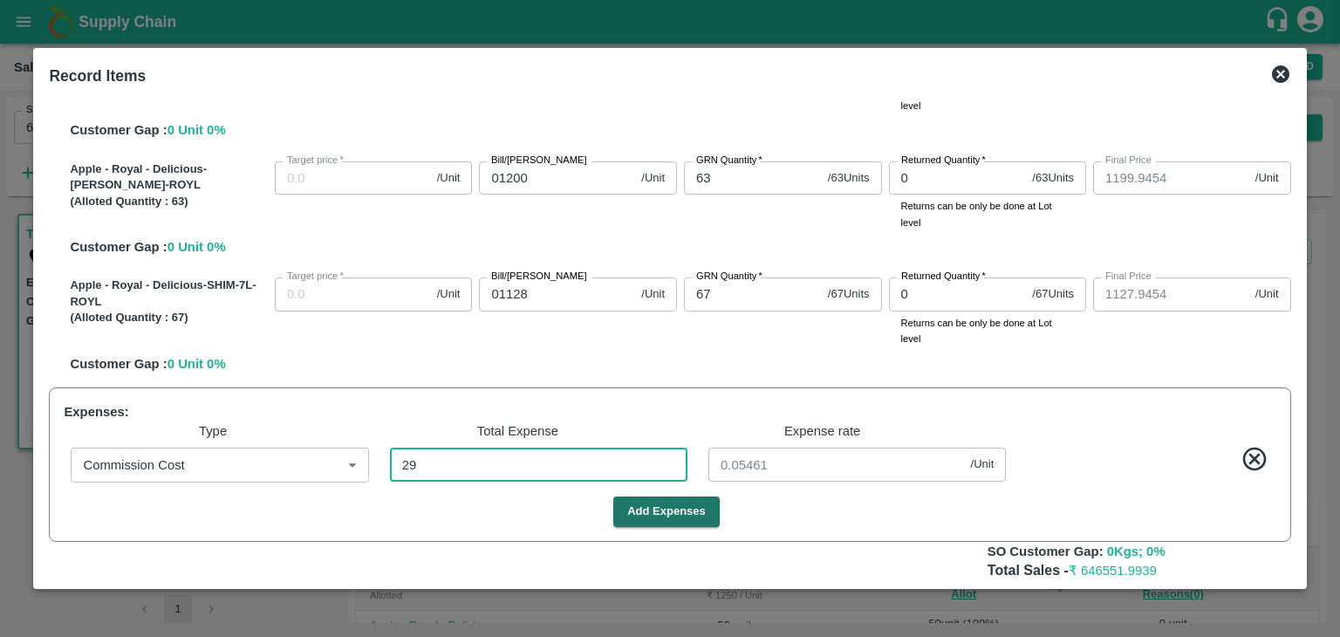
type input "1127.4369"
type input "299"
type input "0.56309"
type input "1244.3616"
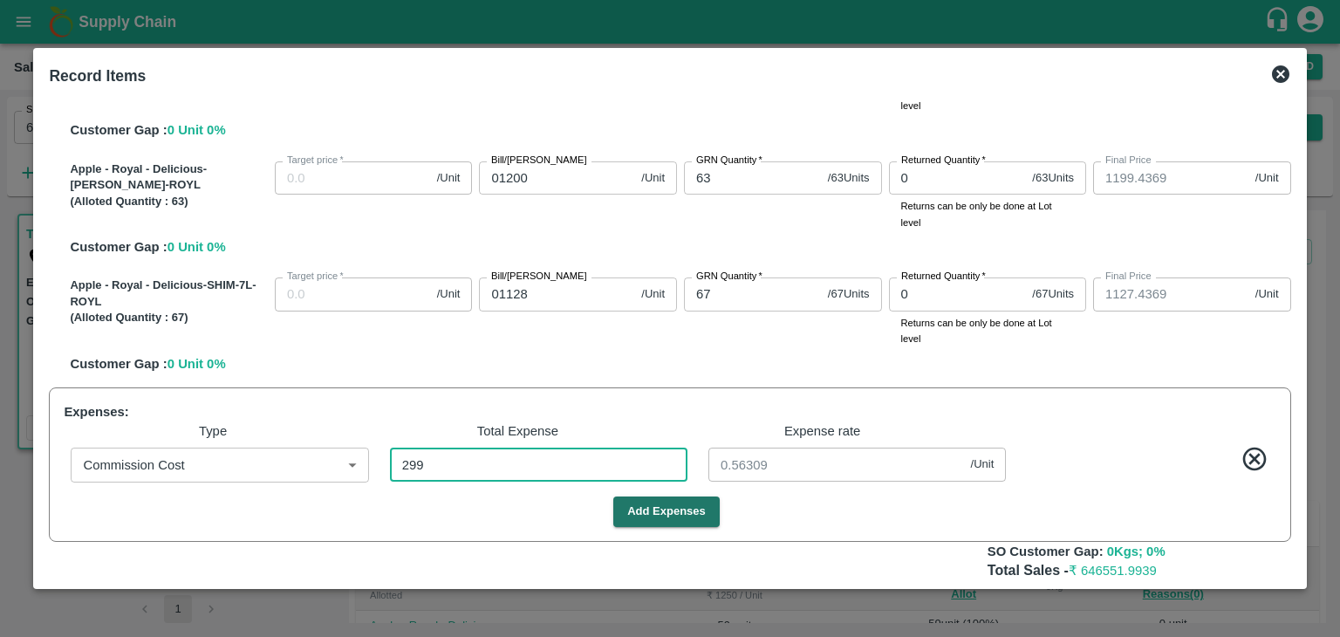
type input "1244.3616"
type input "1219.3616"
type input "1194.3616"
type input "1122.3616"
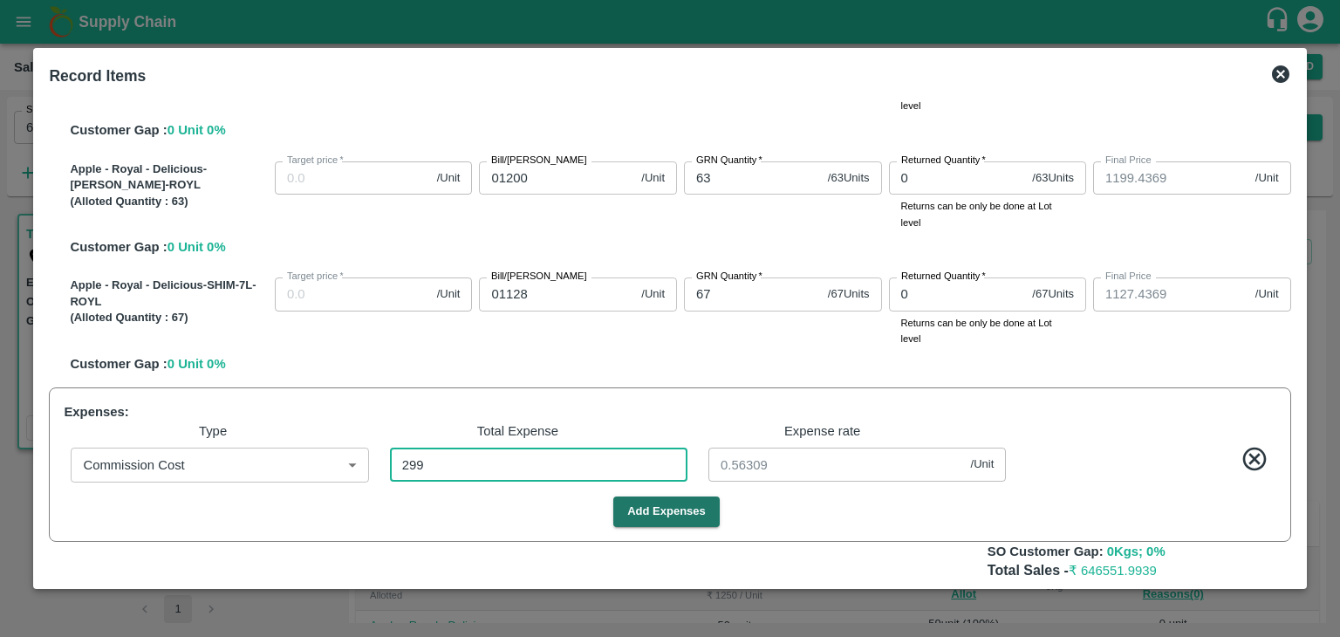
type input "2994"
type input "5.63842"
type input "1193.6158"
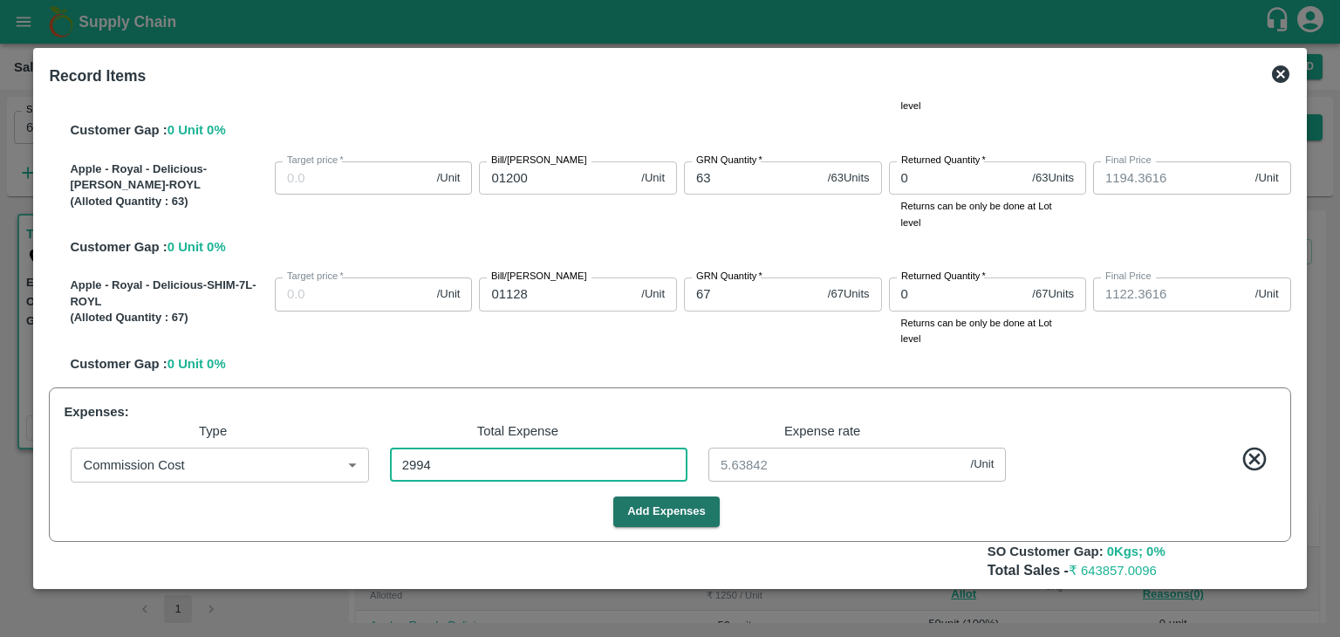
type input "1168.6158"
type input "1143.6158"
type input "1071.6158"
type input "29940"
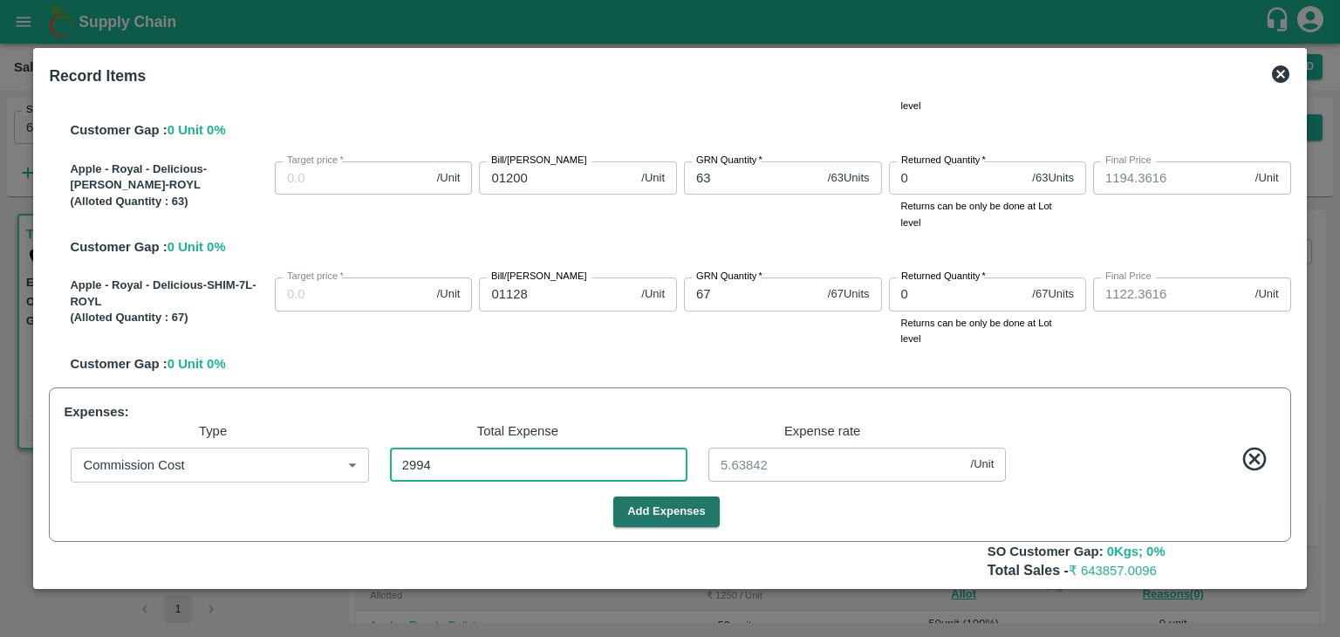
type input "56.38418"
type input "29940"
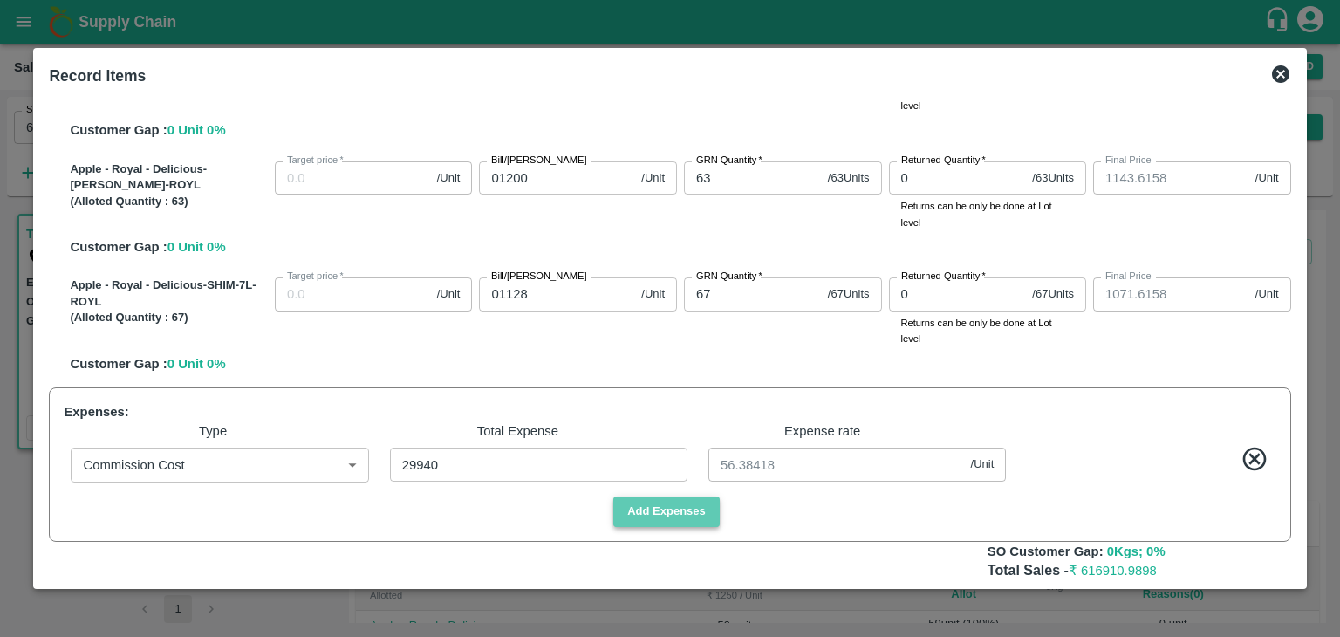
click at [675, 513] on button "Add Expenses" at bounding box center [667, 512] width 106 height 31
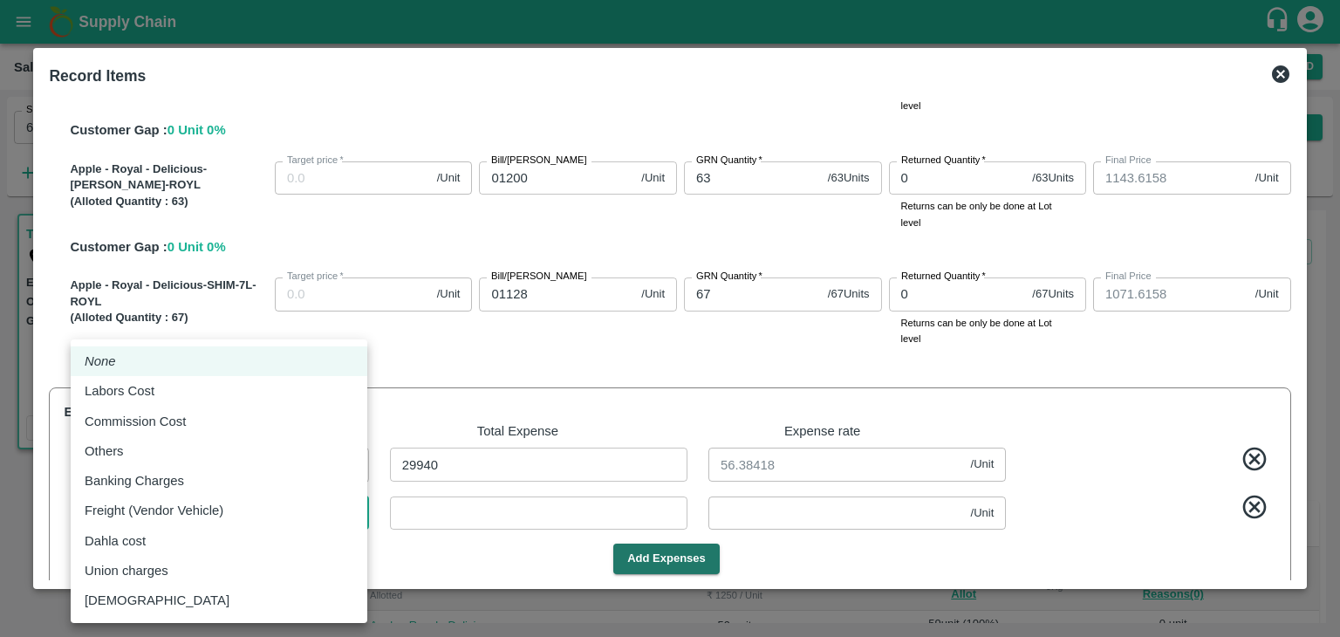
click at [280, 500] on body "Supply Chain Sales Orders FruitX [GEOGRAPHIC_DATA] Add SO ID 603480 SO ID Start…" at bounding box center [670, 318] width 1340 height 637
click at [220, 387] on div "Labors Cost" at bounding box center [219, 390] width 269 height 19
type input "Labors Cost"
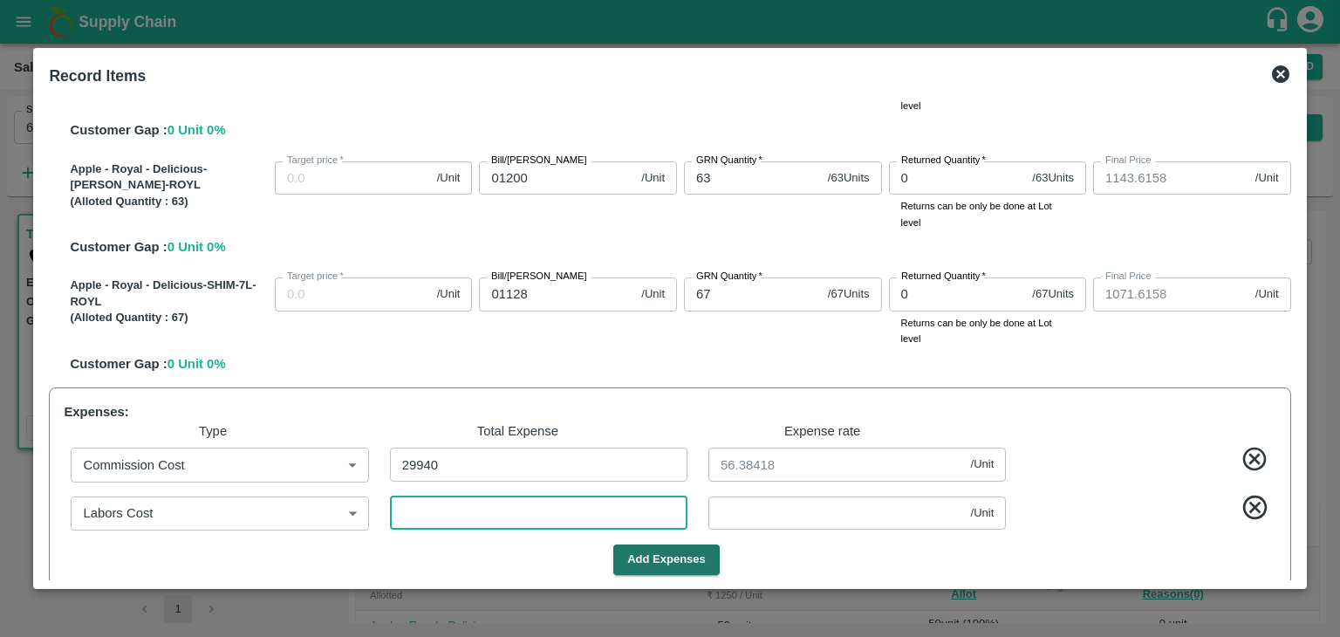
click at [433, 511] on input "number" at bounding box center [539, 513] width 298 height 33
type input "1193.612"
type input "1168.612"
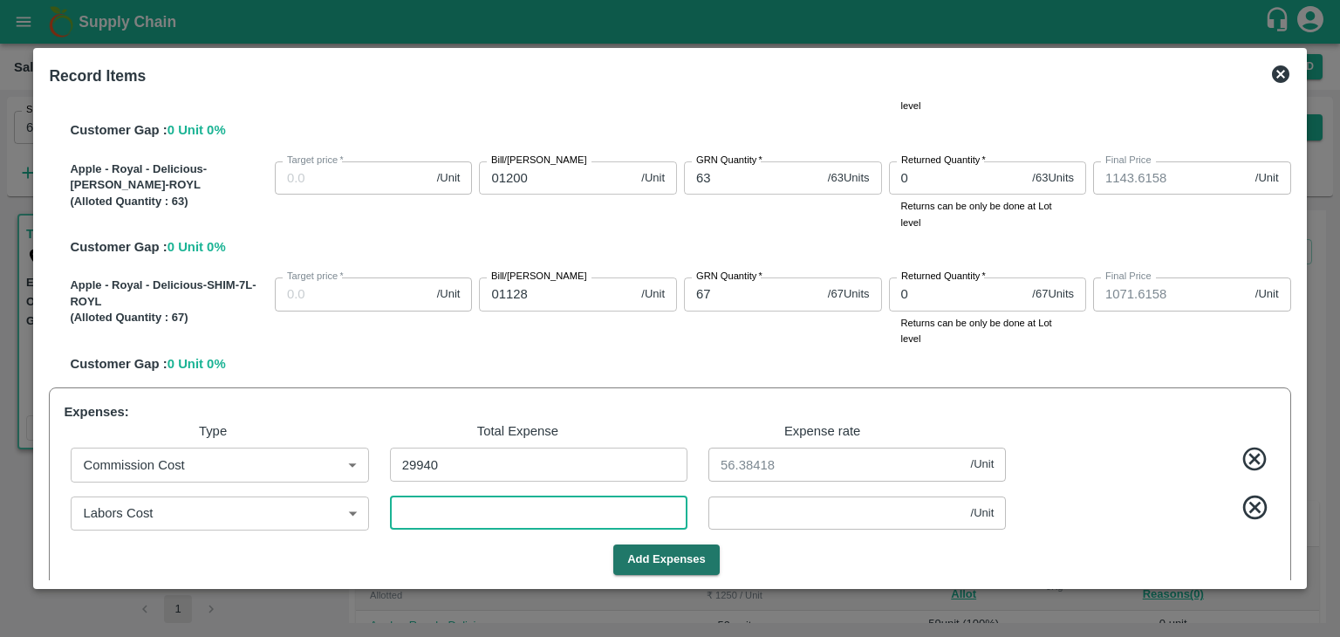
type input "1168.612"
type input "1143.612"
type input "1071.612"
type input "2"
type input "0.00377"
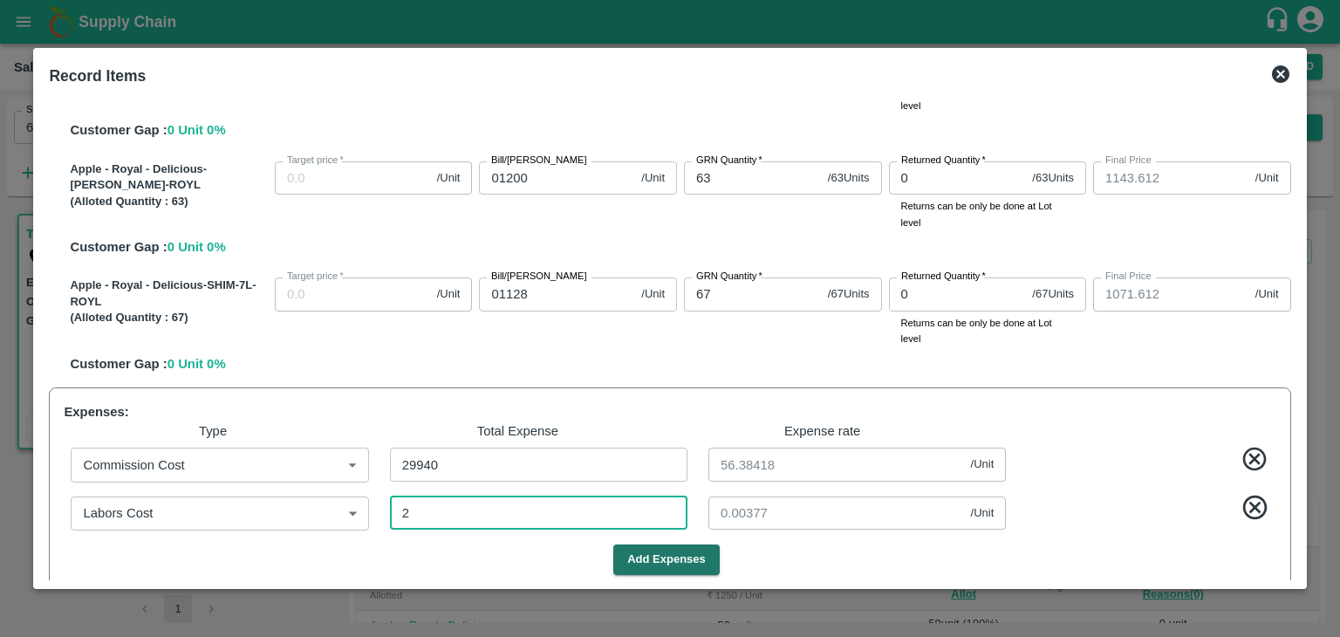
type input "1193.5669"
type input "1168.5669"
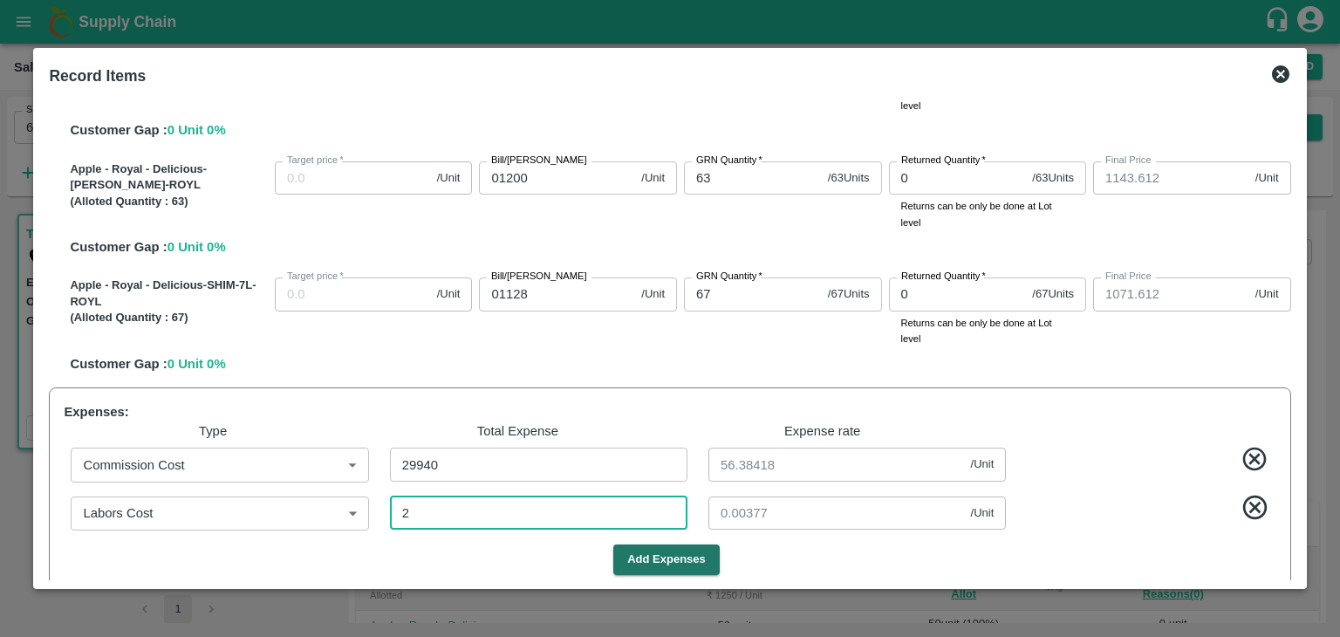
type input "1143.5669"
type input "1071.5669"
type input "26"
type input "0.04896"
type input "265"
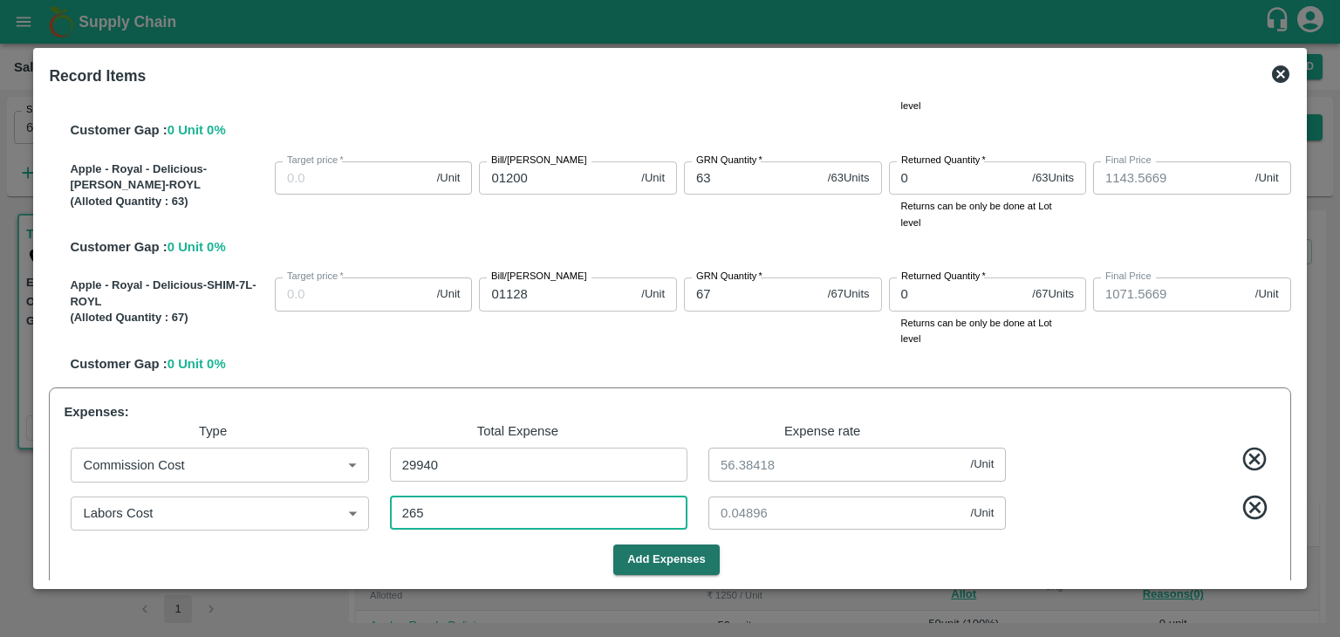
type input "1193.1168"
type input "1168.1168"
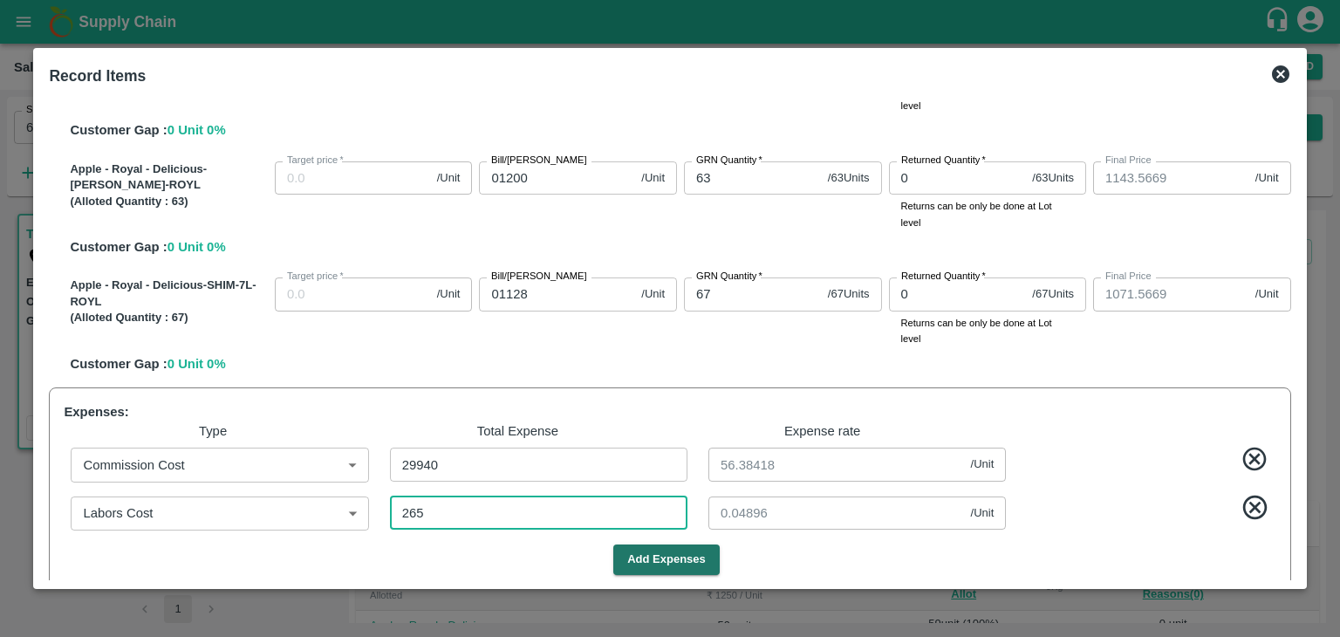
type input "1143.1168"
type input "1071.1168"
type input "0.49906"
type input "1188.6158"
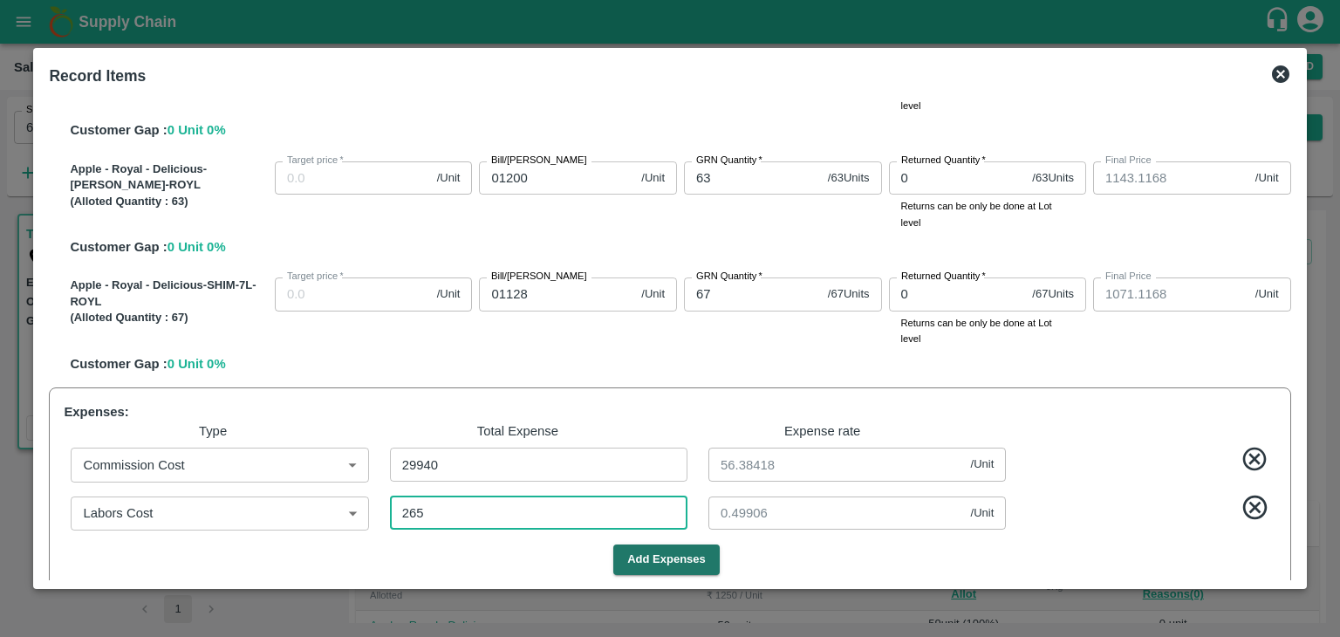
type input "1188.6158"
type input "1163.6158"
type input "1138.6158"
type input "1066.6158"
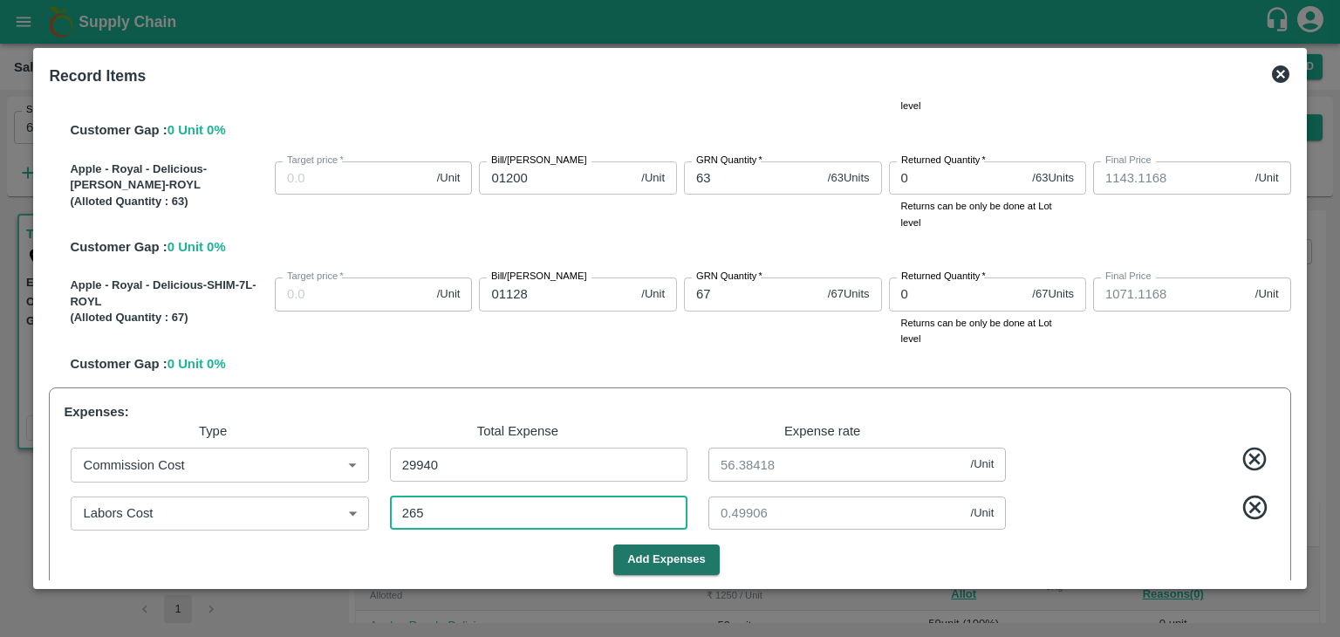
type input "2655"
type input "5"
type input "2655"
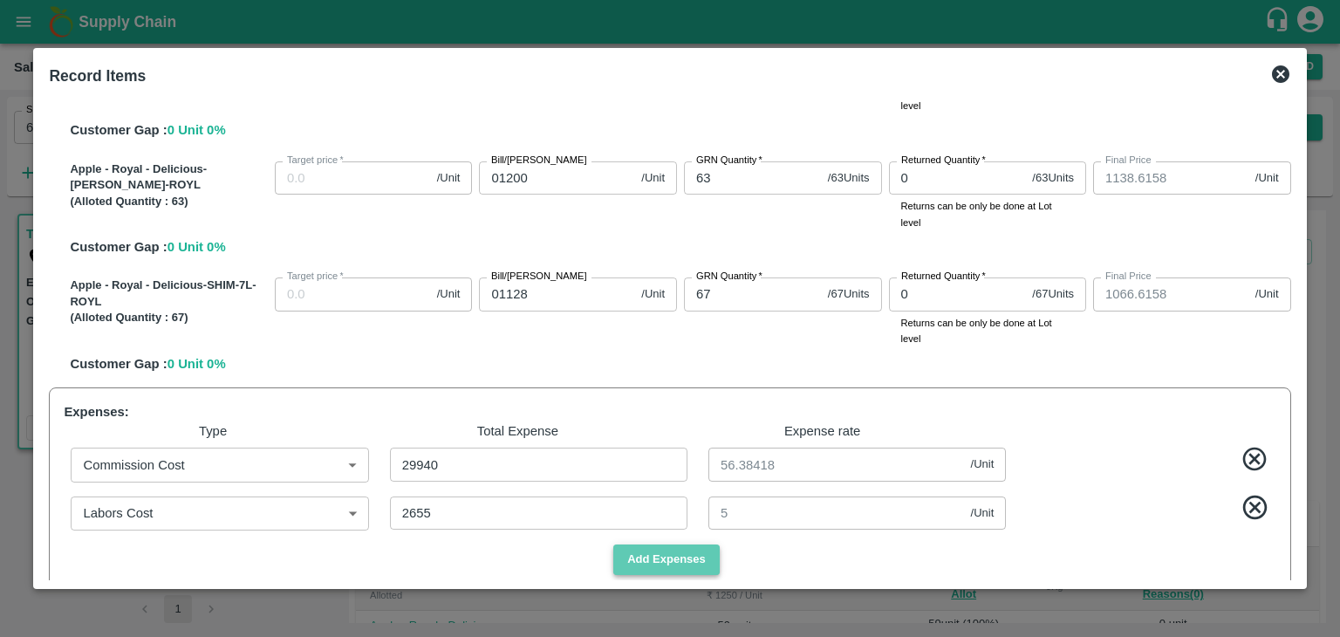
click at [679, 563] on button "Add Expenses" at bounding box center [667, 560] width 106 height 31
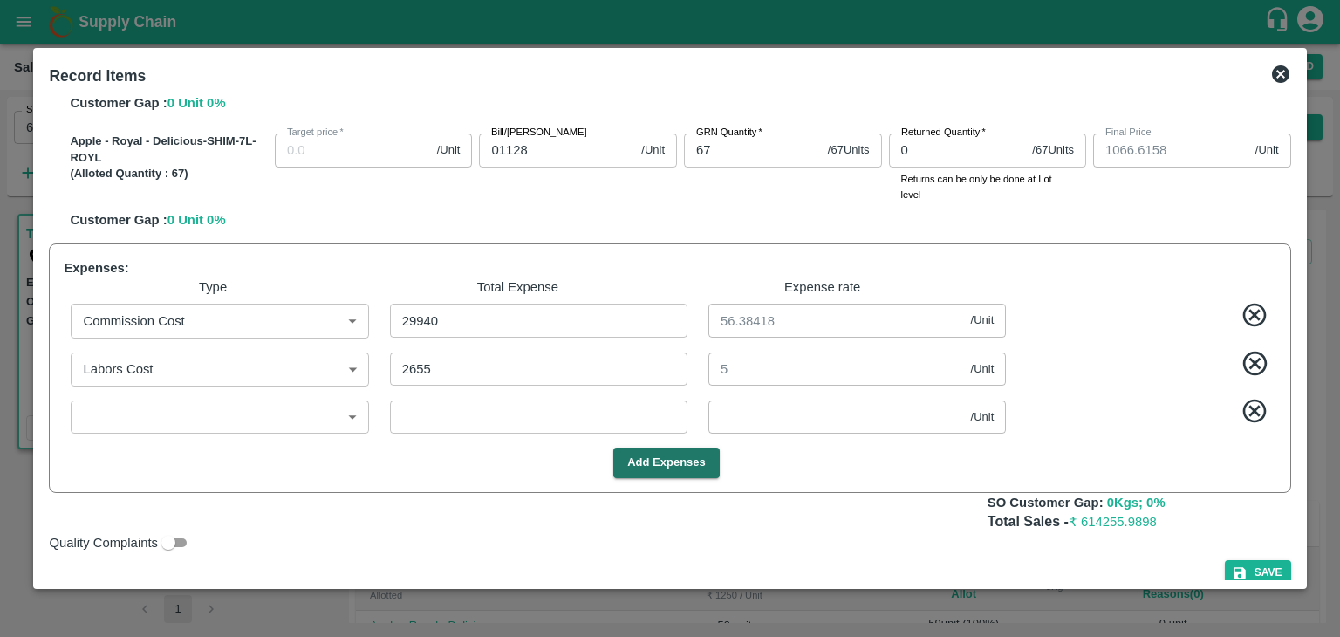
scroll to position [755, 0]
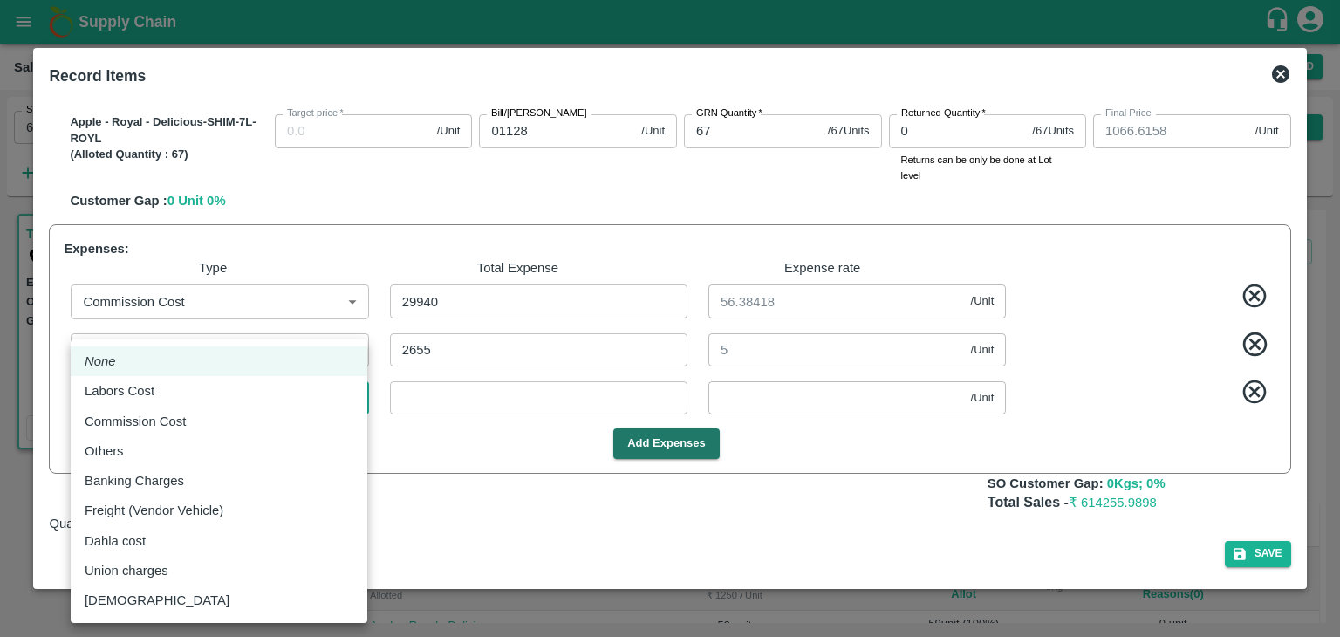
click at [353, 399] on body "Supply Chain Sales Orders FruitX [GEOGRAPHIC_DATA] Add SO ID 603480 SO ID Start…" at bounding box center [670, 318] width 1340 height 637
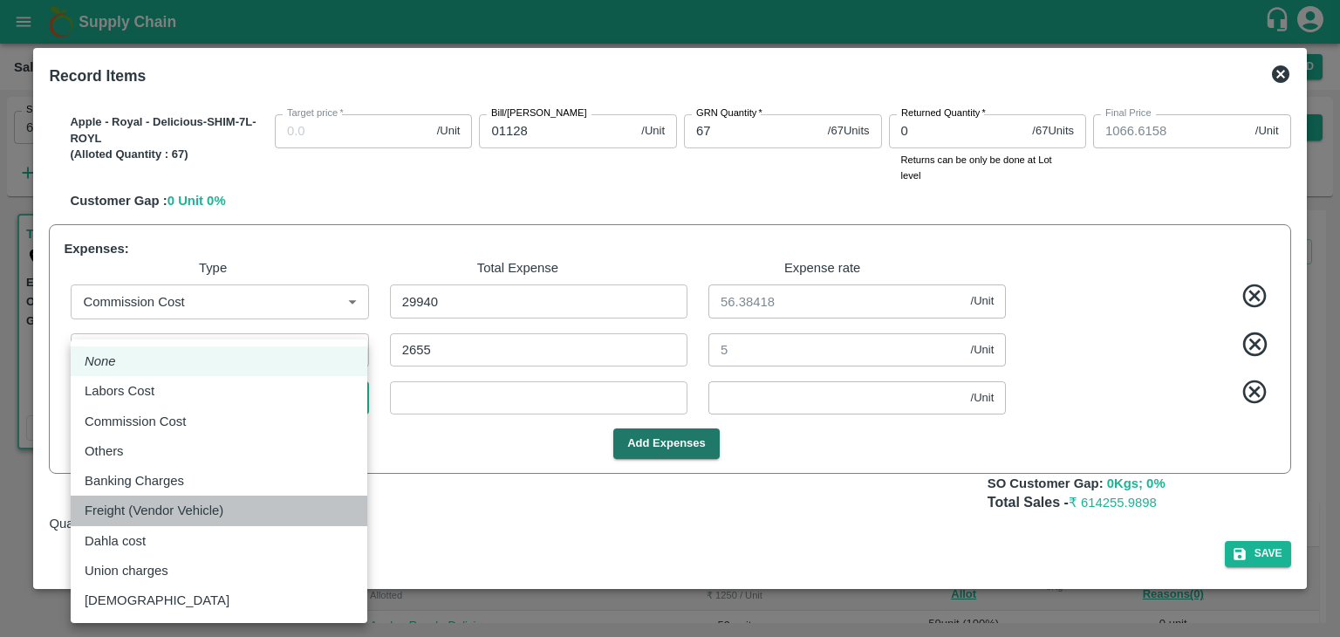
click at [224, 512] on div "Freight (Vendor Vehicle)" at bounding box center [158, 510] width 147 height 19
type input "Freight (Vendor Vehicle)"
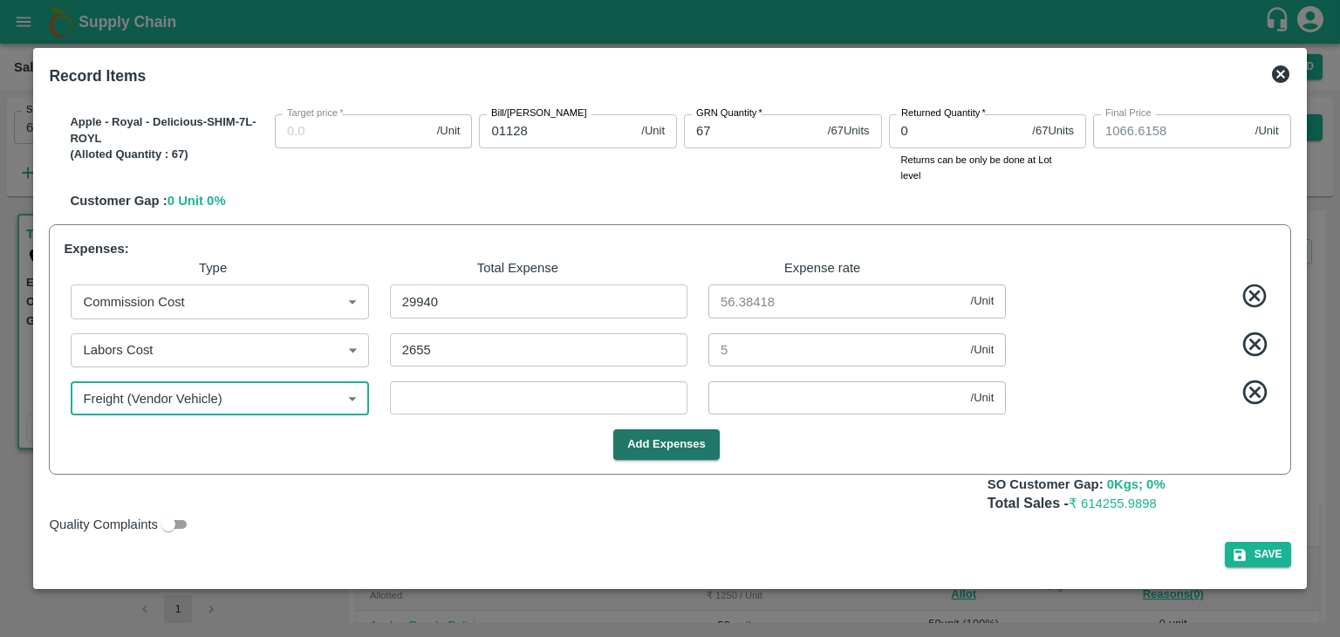
click at [416, 404] on input "number" at bounding box center [539, 397] width 298 height 33
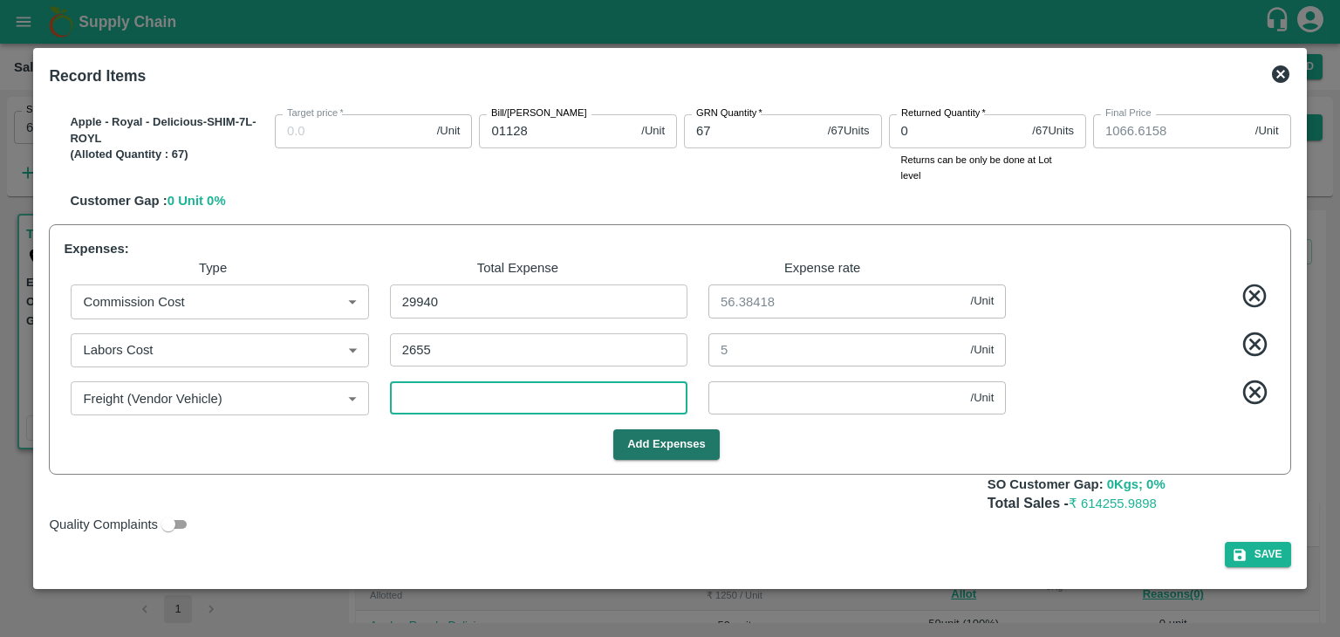
type input "6"
type input "1188.6045"
type input "1163.6045"
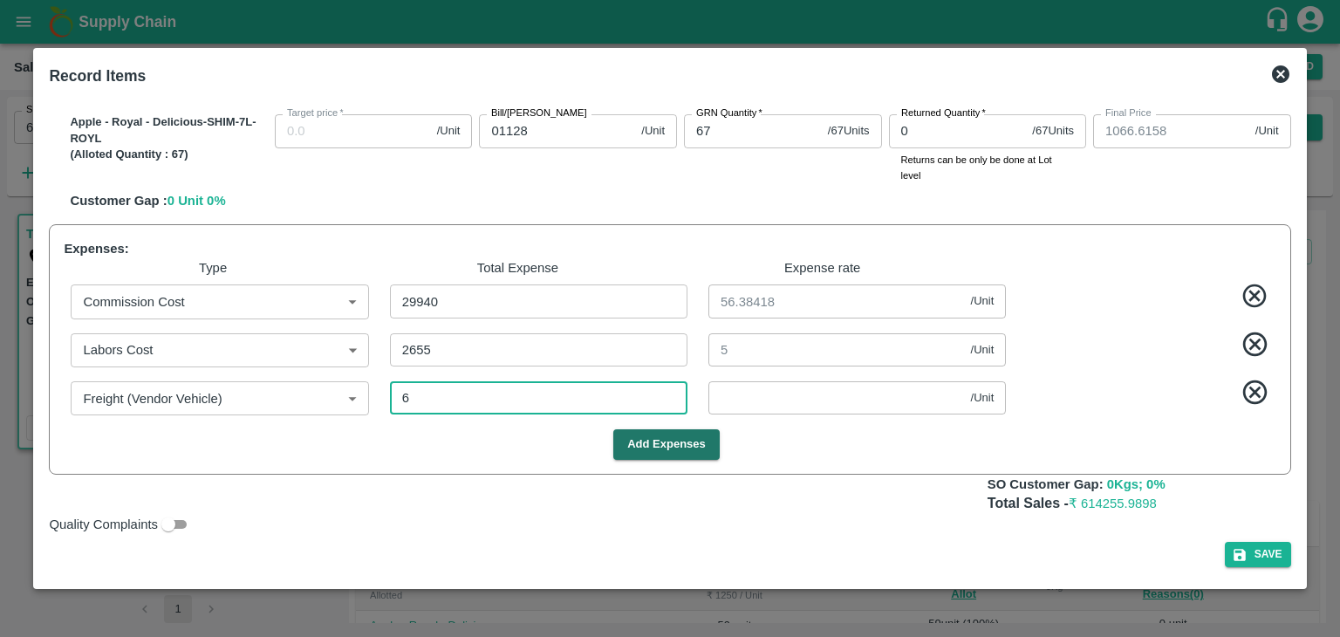
type input "1163.6045"
type input "1138.6045"
type input "1066.6045"
type input "0.0113"
type input "1188.4896"
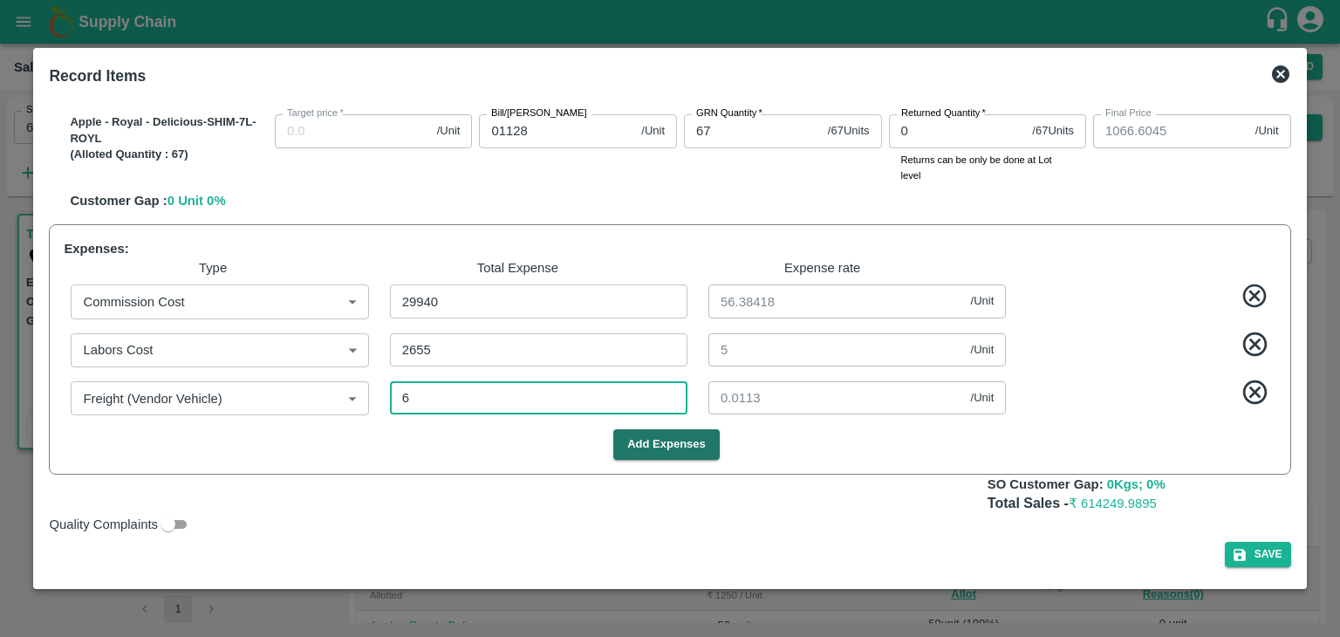
type input "1188.4896"
type input "1163.4896"
type input "1138.4896"
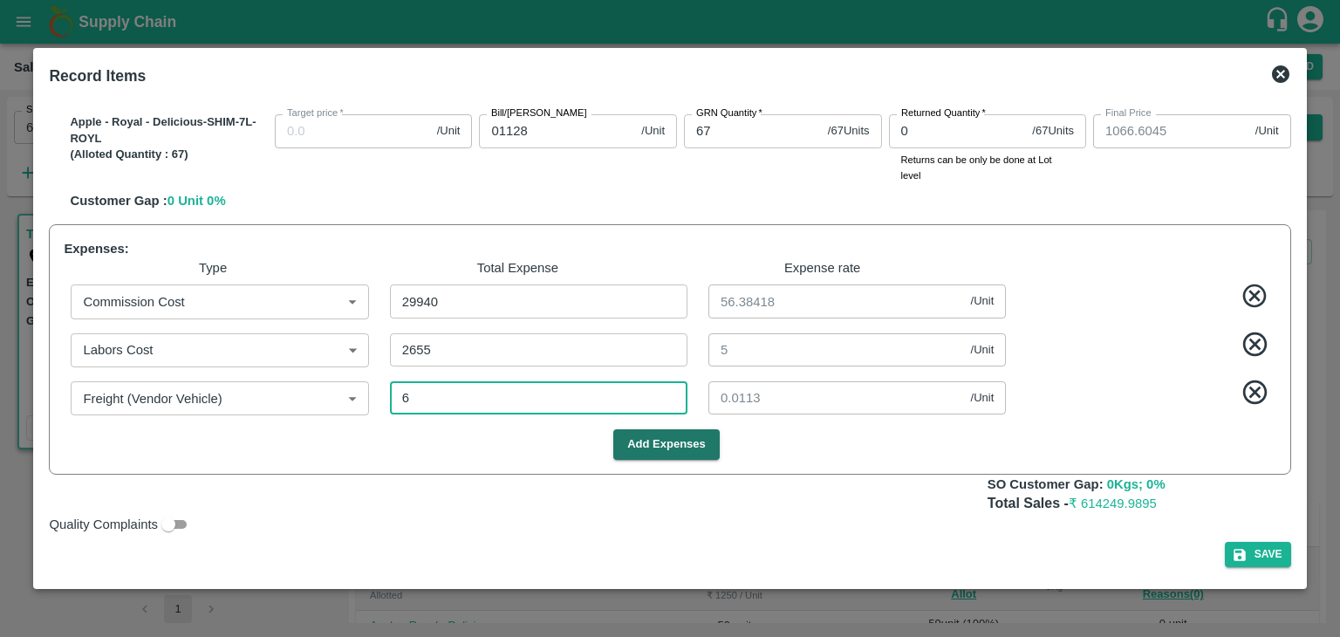
type input "1066.4896"
type input "67"
type input "0.12618"
type input "1187.3428"
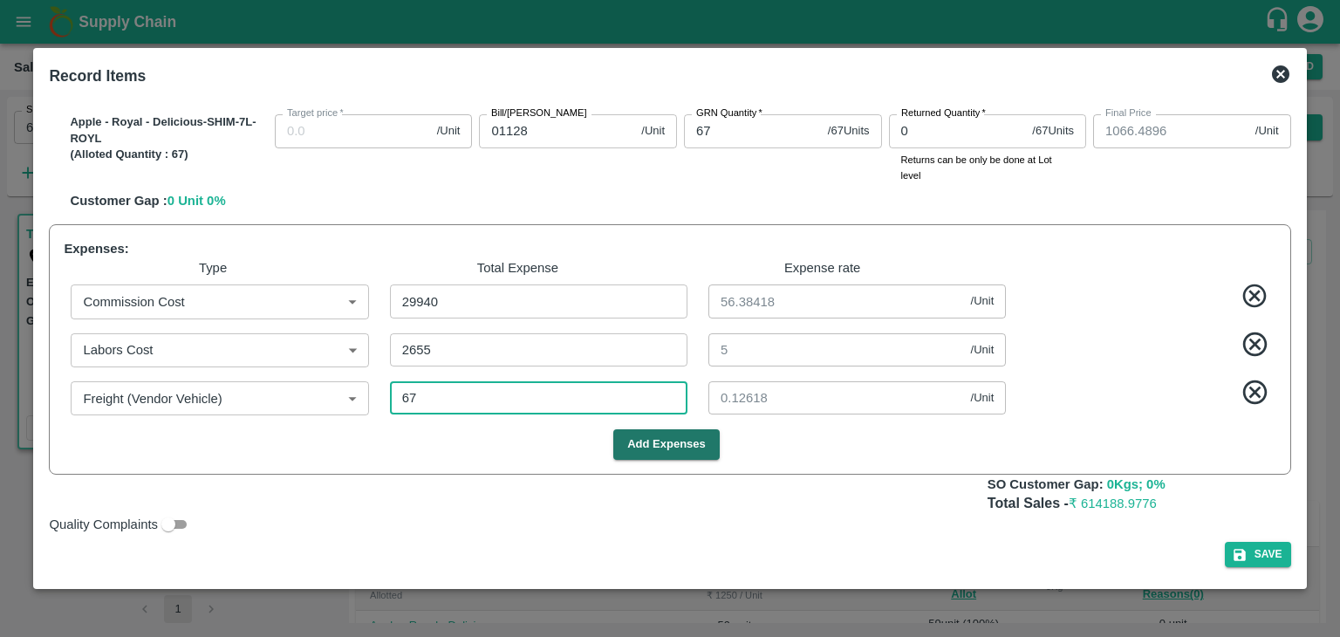
type input "1187.3428"
type input "1162.3428"
type input "1137.3428"
type input "1065.3428"
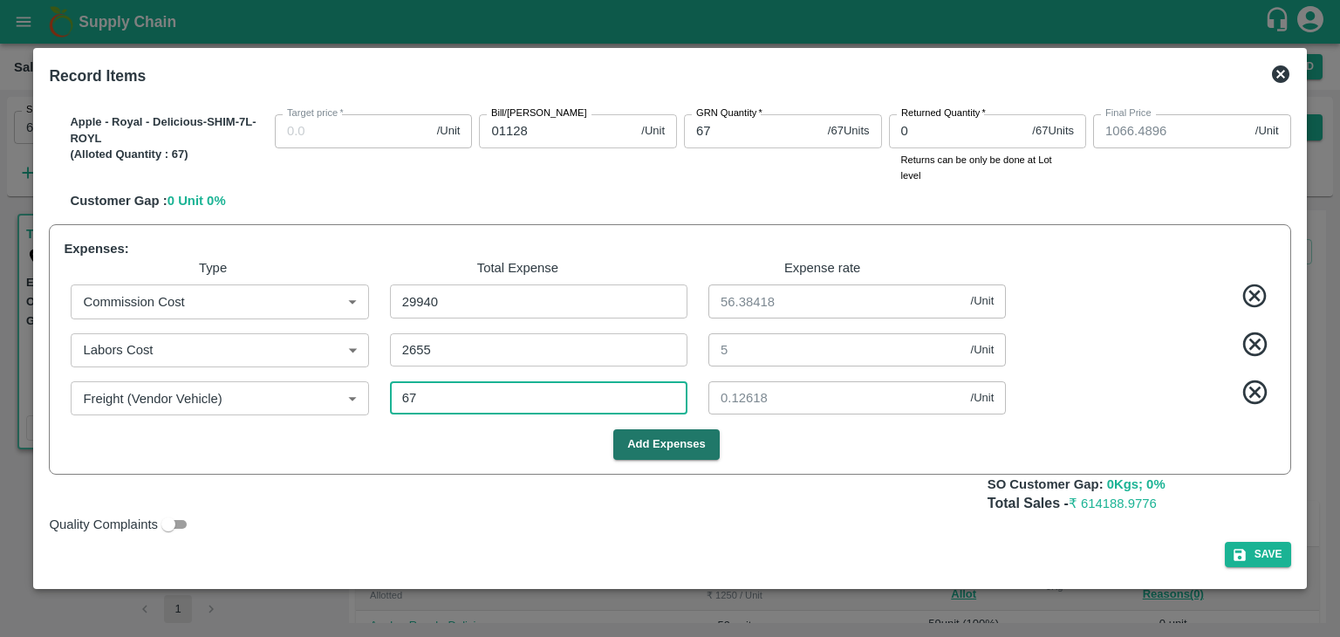
type input "676"
type input "1.27307"
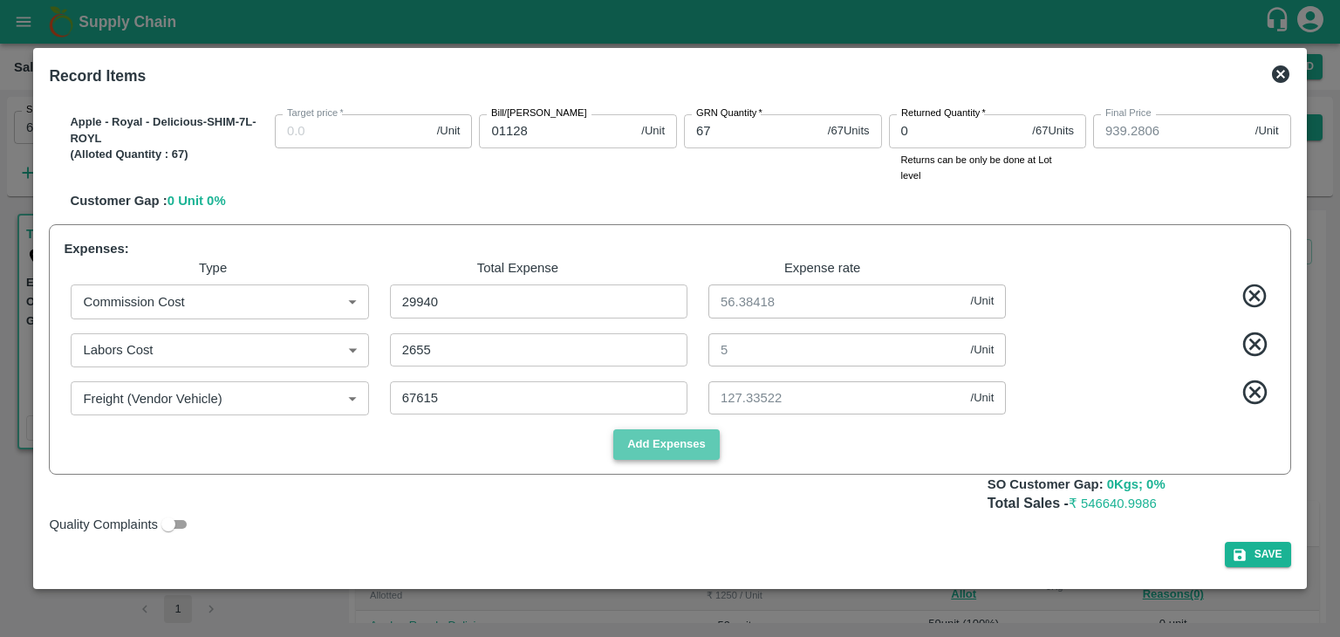
click at [654, 450] on button "Add Expenses" at bounding box center [667, 444] width 106 height 31
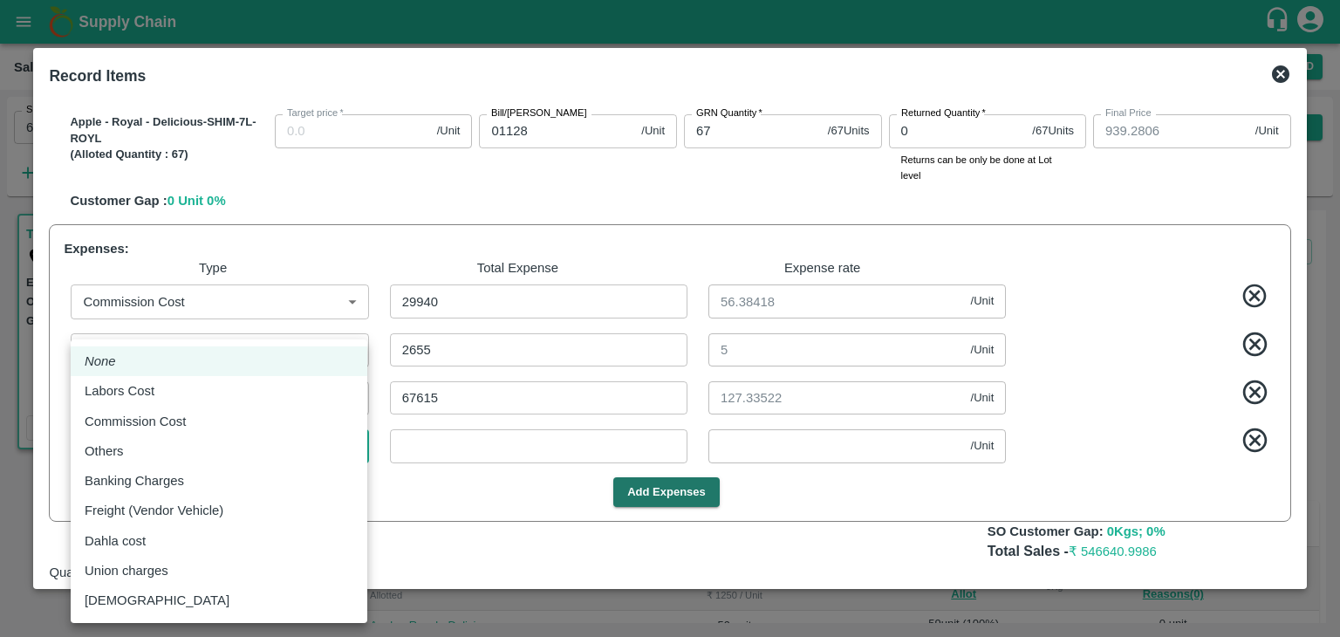
click at [352, 444] on body "Supply Chain Sales Orders FruitX [GEOGRAPHIC_DATA] Add SO ID 603480 SO ID Start…" at bounding box center [670, 318] width 1340 height 637
click at [255, 453] on div "Others" at bounding box center [219, 451] width 269 height 19
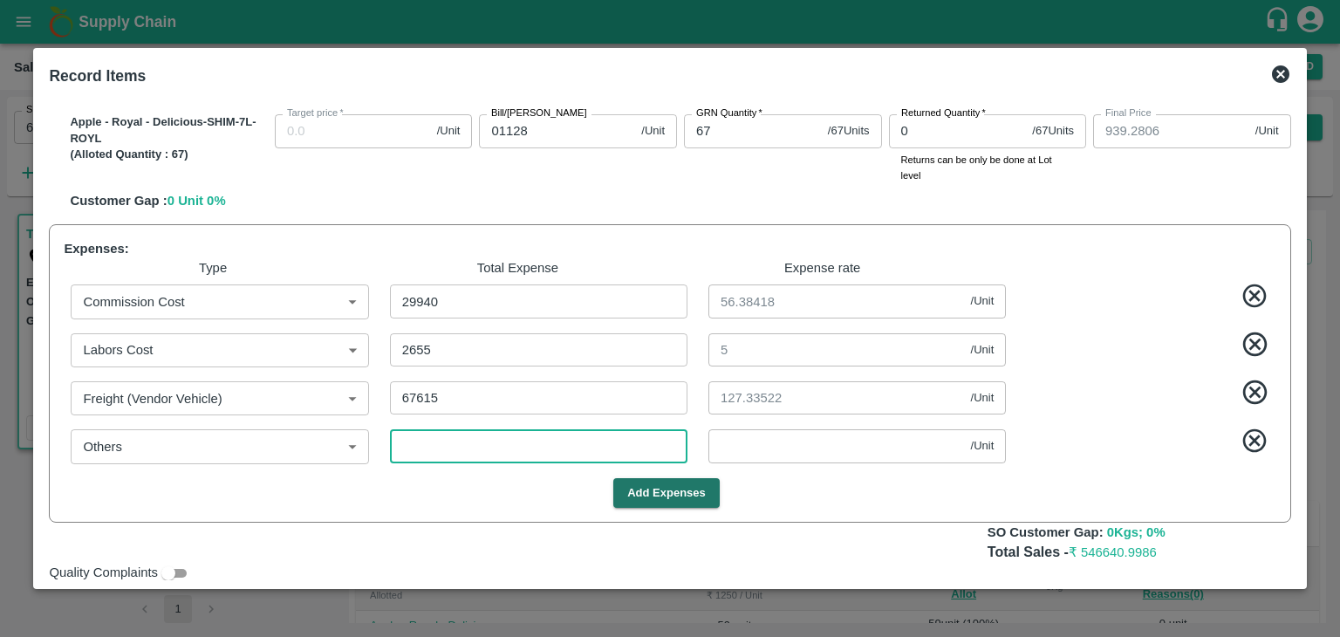
click at [409, 456] on input "number" at bounding box center [539, 445] width 298 height 33
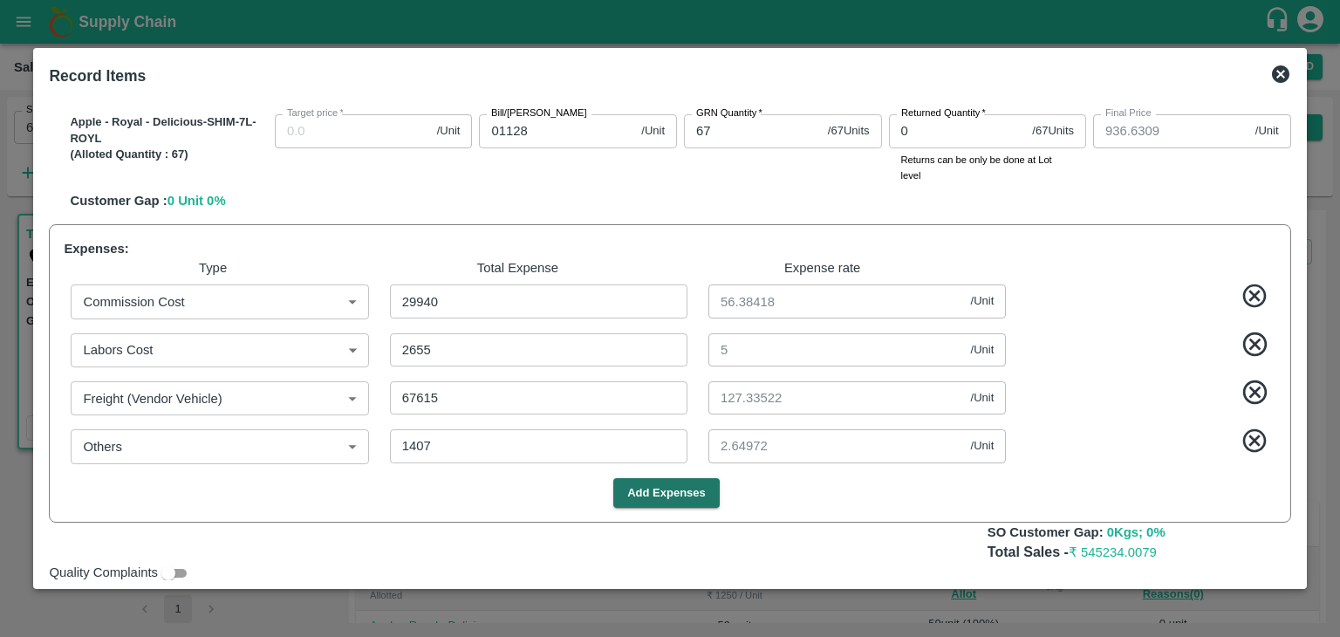
drag, startPoint x: 1293, startPoint y: 401, endPoint x: 1295, endPoint y: 384, distance: 16.7
click at [1295, 384] on div "SOI Level GRN Lot Level GRN Apple - Royal - Delicious-SHIM-L-ROYL (Alloted Quan…" at bounding box center [670, 338] width 1256 height 486
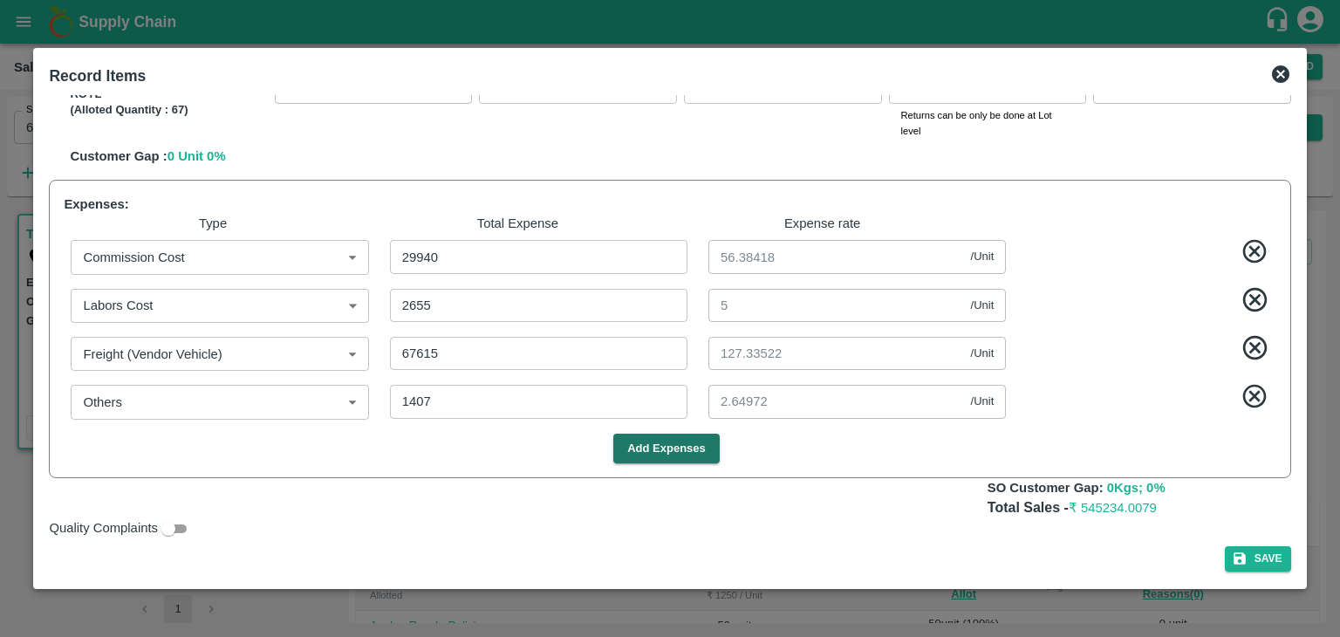
scroll to position [804, 0]
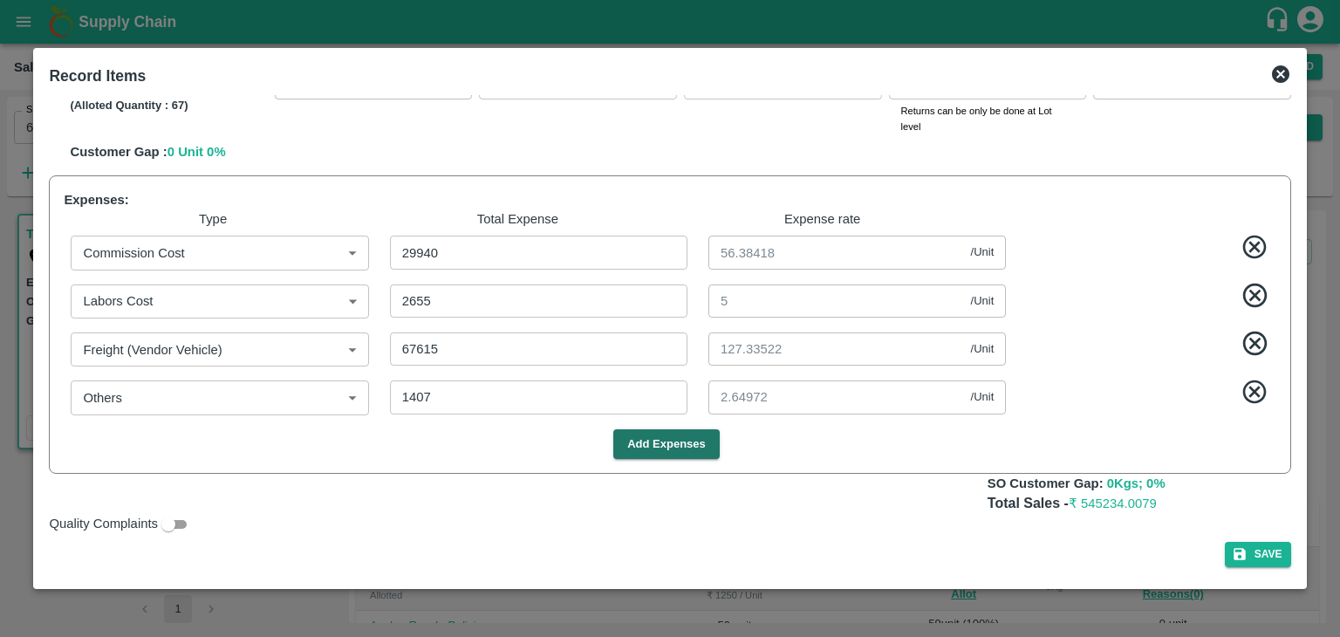
click at [1299, 431] on div "Record Items SOI Level GRN Lot Level GRN Apple - Royal - Delicious-SHIM-L-ROYL …" at bounding box center [669, 319] width 1273 height 542
click at [1254, 399] on icon at bounding box center [1255, 392] width 29 height 29
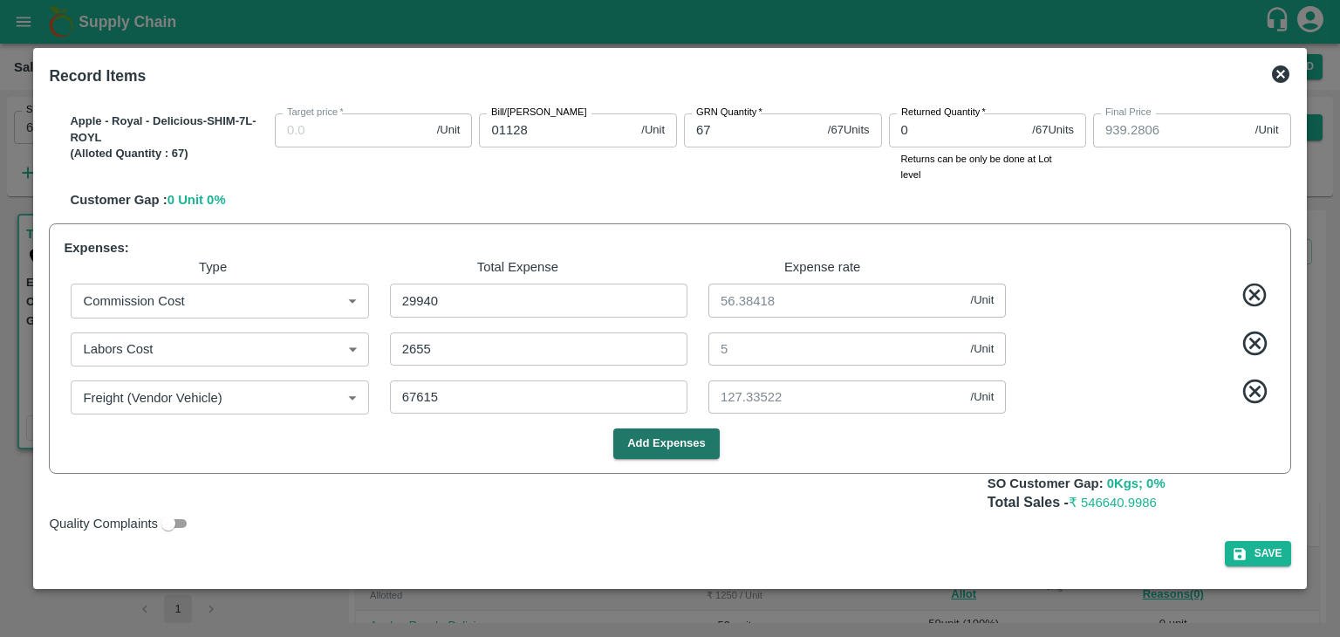
scroll to position [756, 0]
click at [1250, 395] on icon at bounding box center [1255, 391] width 29 height 29
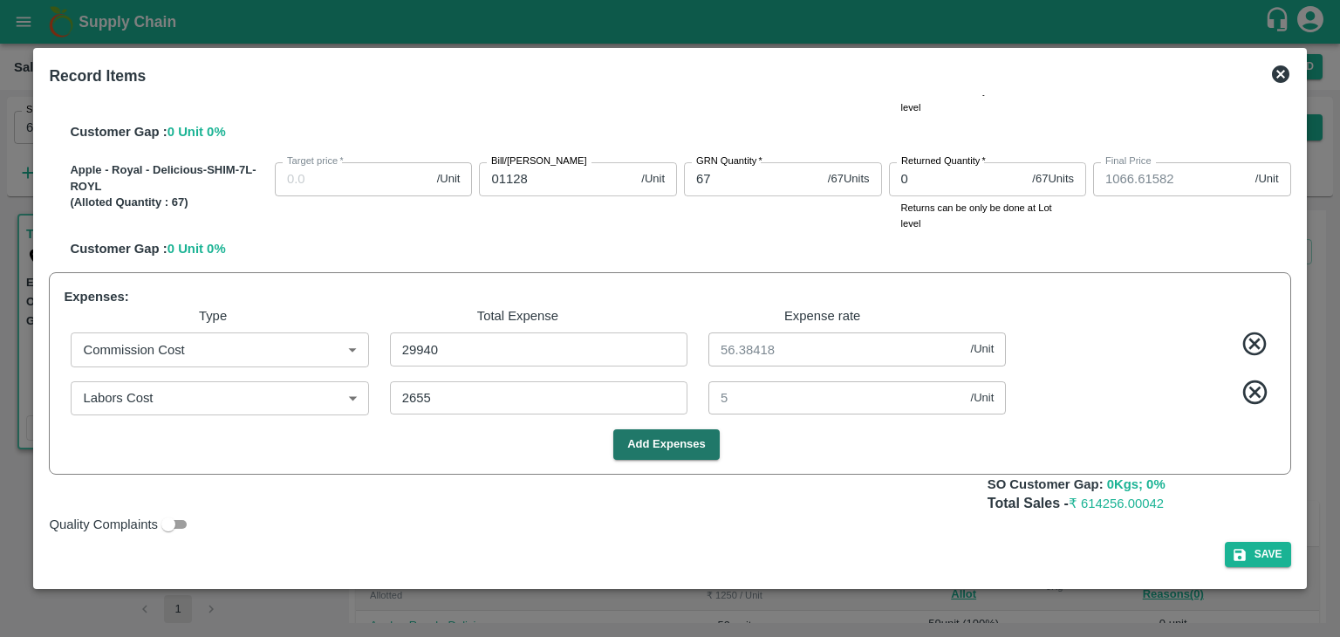
click at [1250, 394] on icon at bounding box center [1256, 393] width 24 height 24
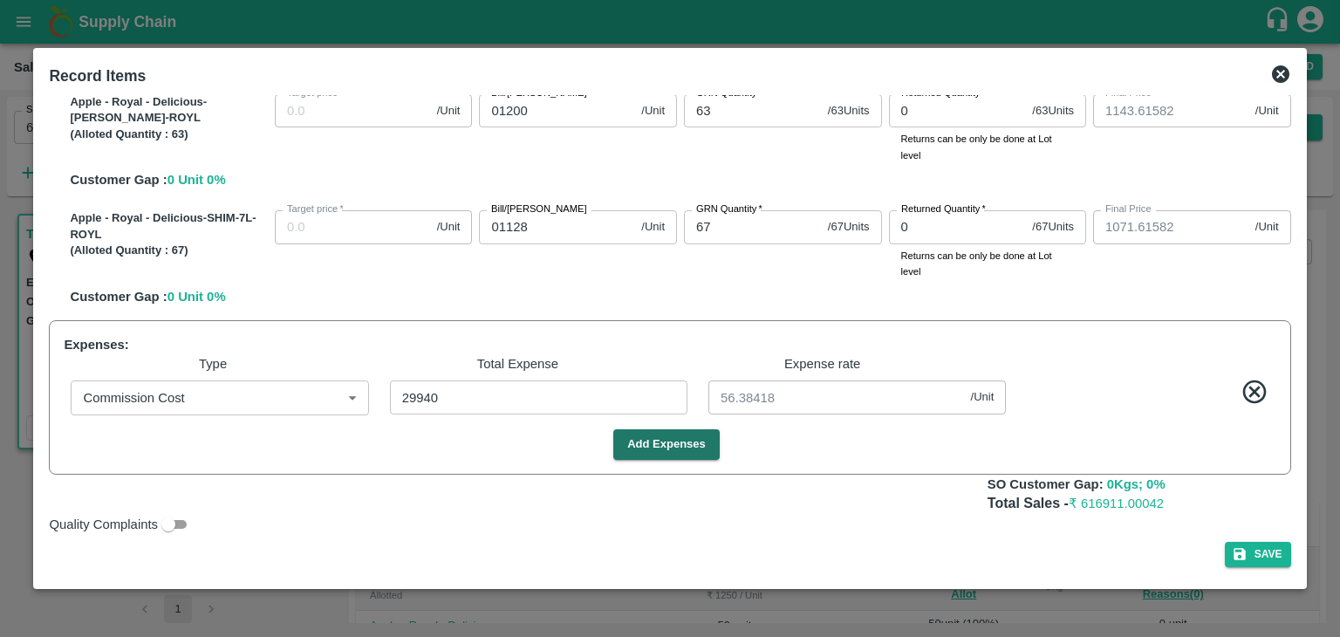
scroll to position [660, 0]
click at [1250, 394] on icon at bounding box center [1256, 392] width 24 height 24
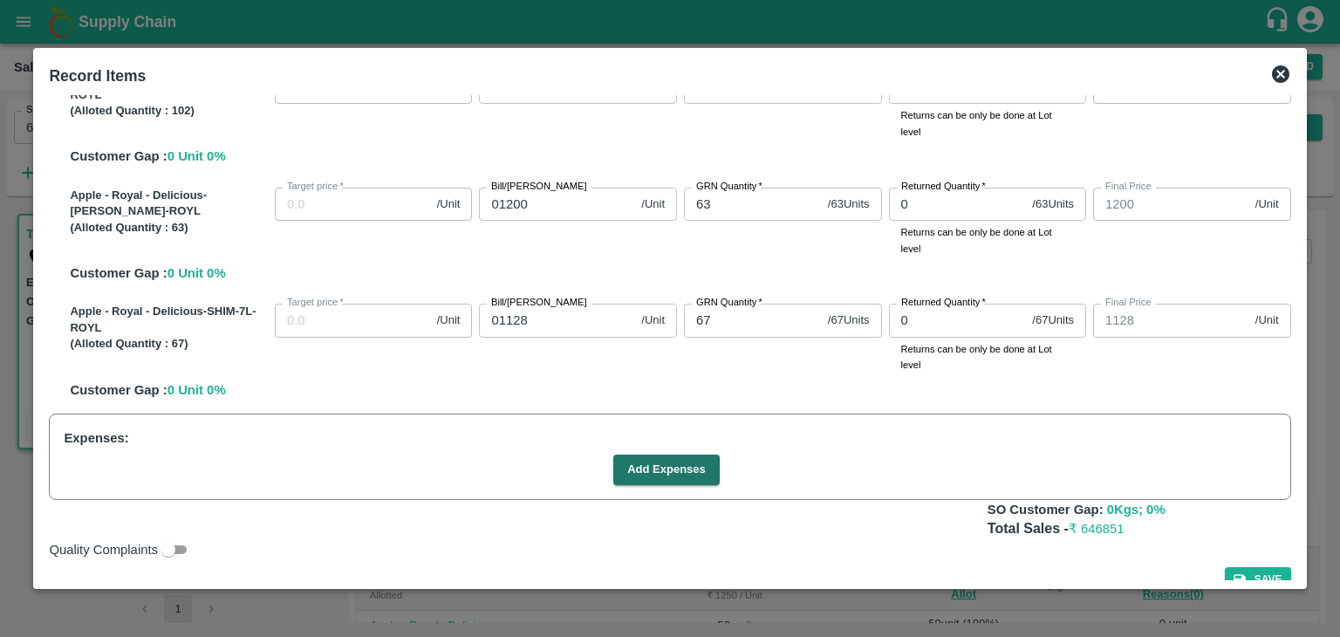
scroll to position [592, 0]
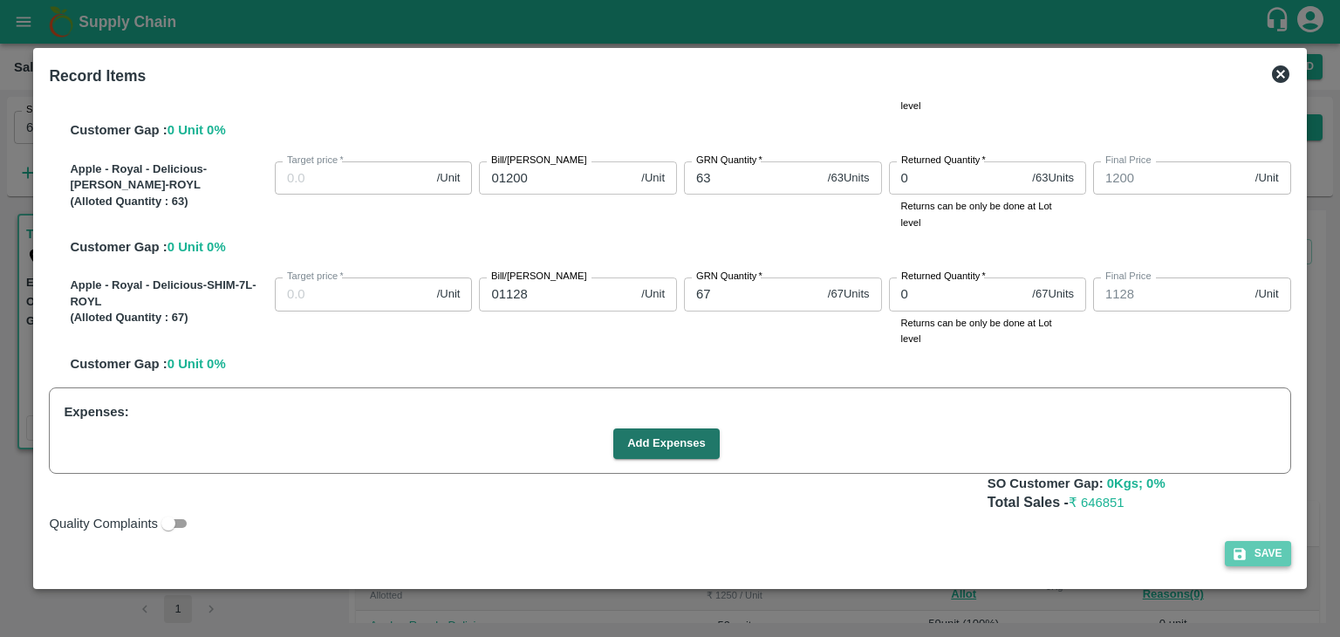
click at [1252, 563] on button "Save" at bounding box center [1258, 553] width 66 height 25
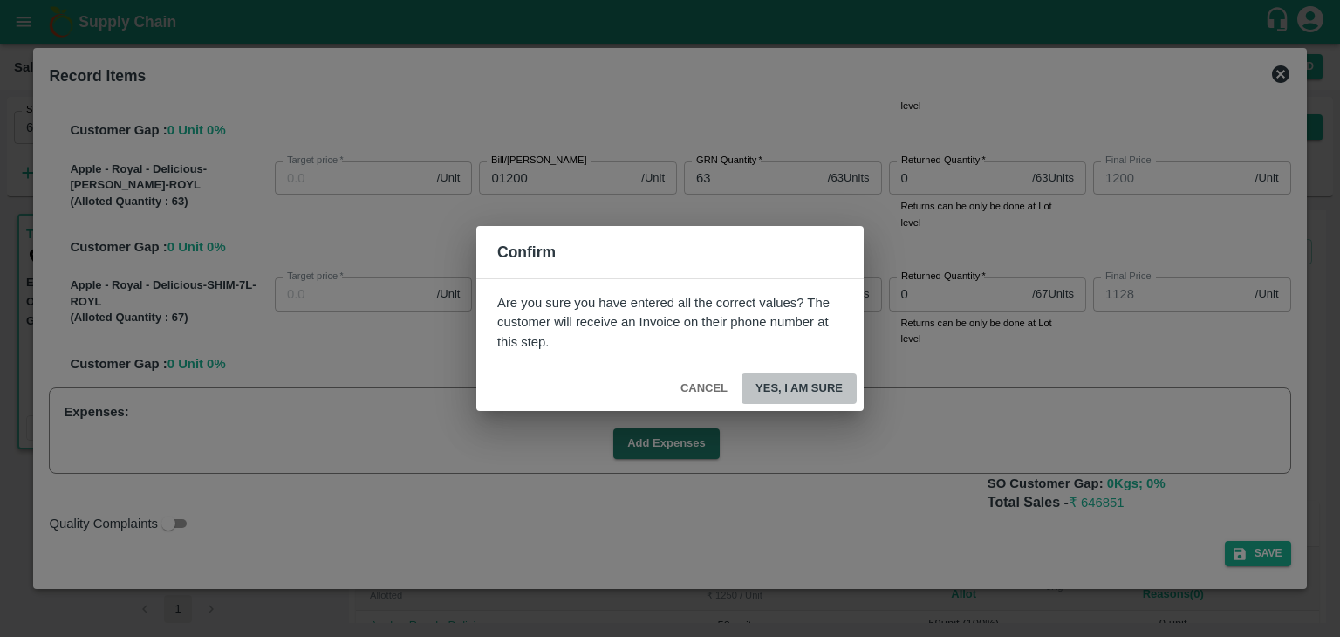
click at [785, 385] on button "Yes, I am sure" at bounding box center [799, 389] width 115 height 31
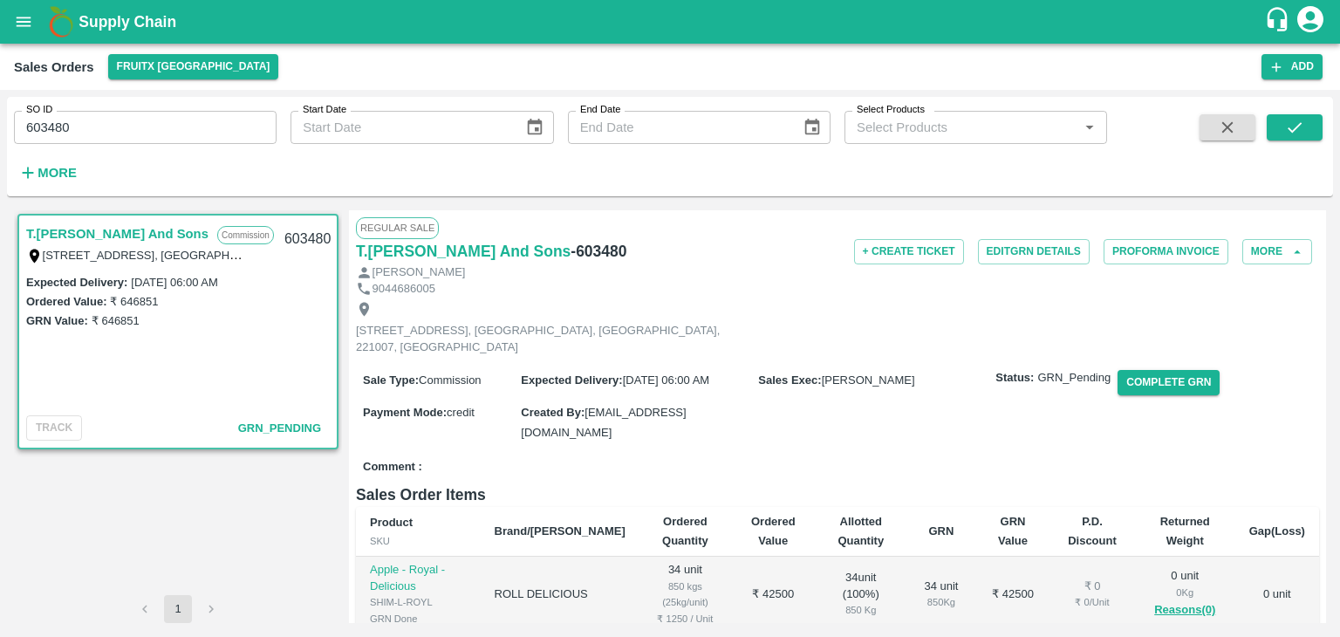
drag, startPoint x: 1327, startPoint y: 370, endPoint x: 1323, endPoint y: 401, distance: 30.7
click at [1323, 401] on div "T.[PERSON_NAME] And Sons Commission Shop [STREET_ADDRESS] 221007, [GEOGRAPHIC_D…" at bounding box center [670, 416] width 1327 height 427
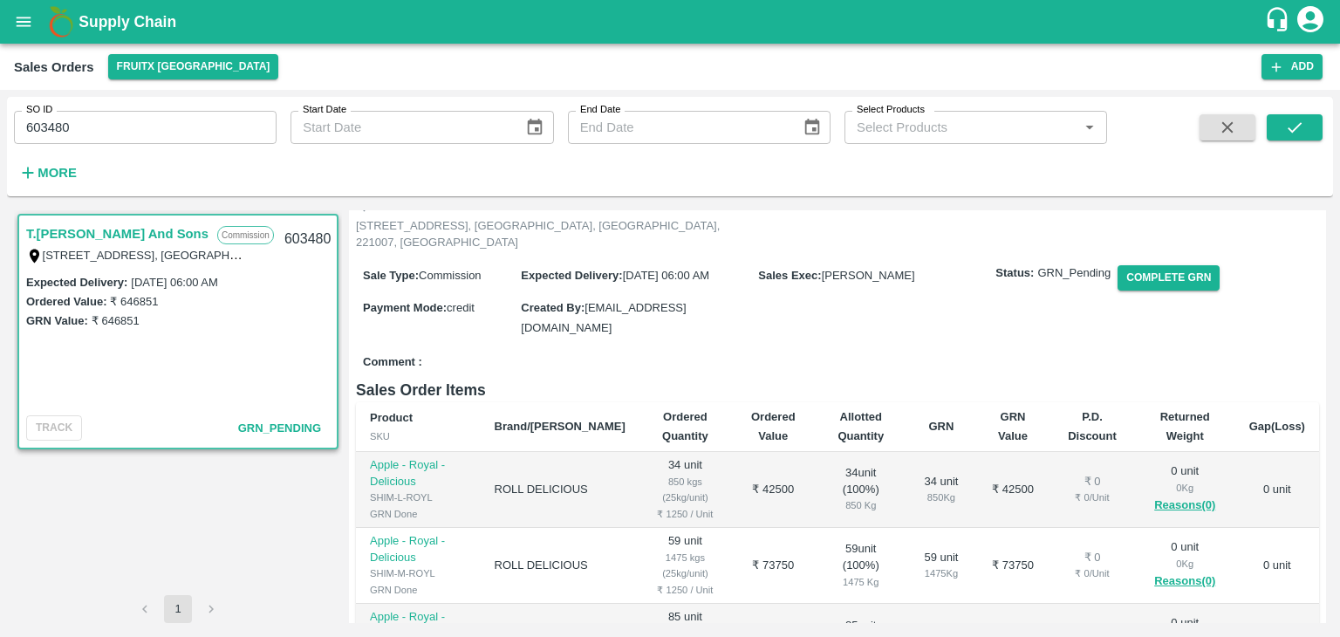
scroll to position [0, 0]
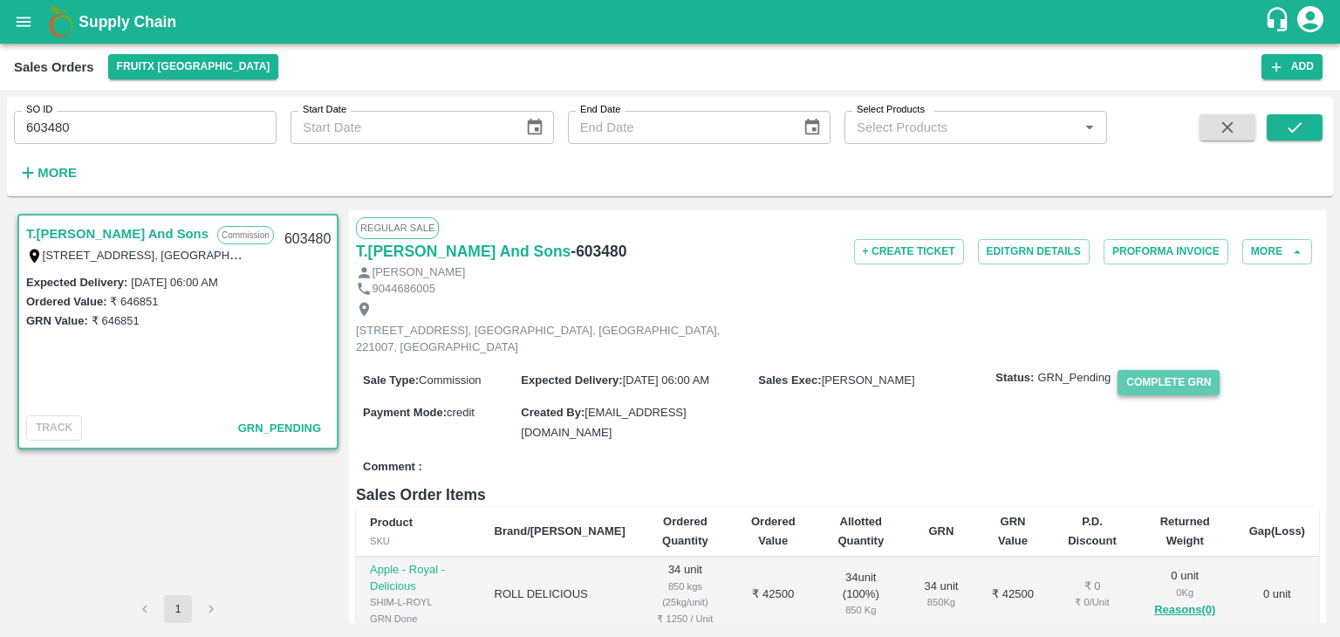
click at [1162, 383] on button "Complete GRN" at bounding box center [1169, 382] width 102 height 25
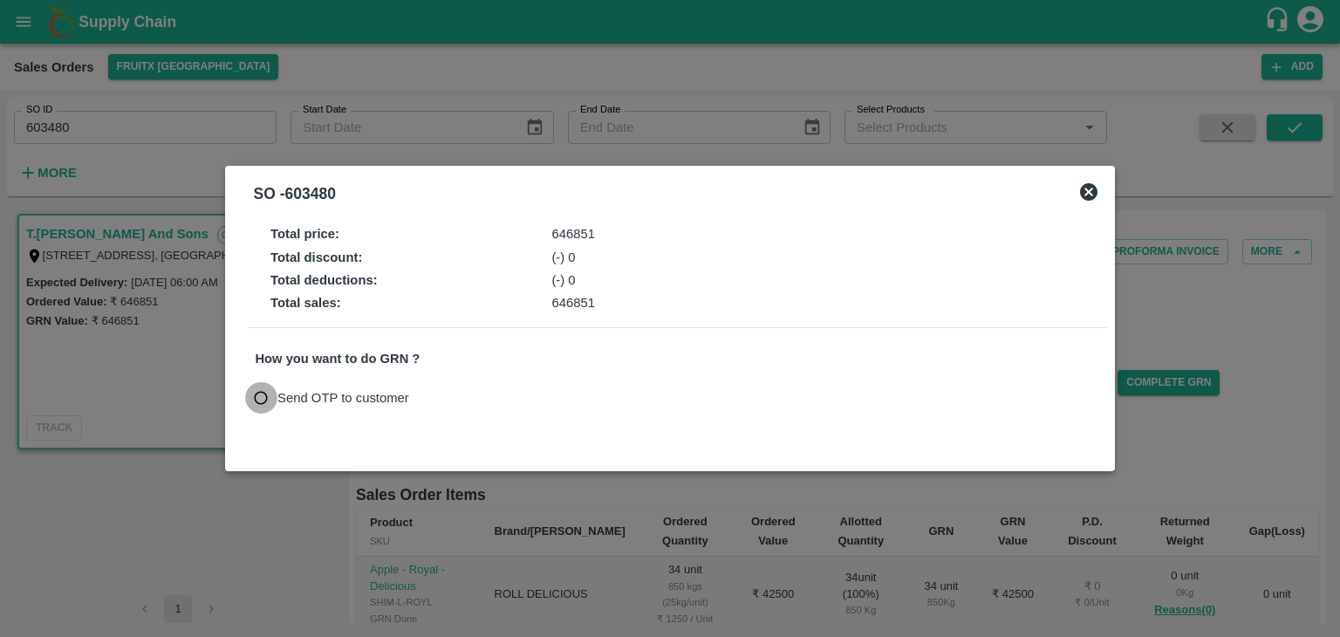
click at [257, 398] on input "Send OTP to customer" at bounding box center [261, 398] width 32 height 32
click at [479, 396] on button "Send OTP" at bounding box center [459, 397] width 72 height 25
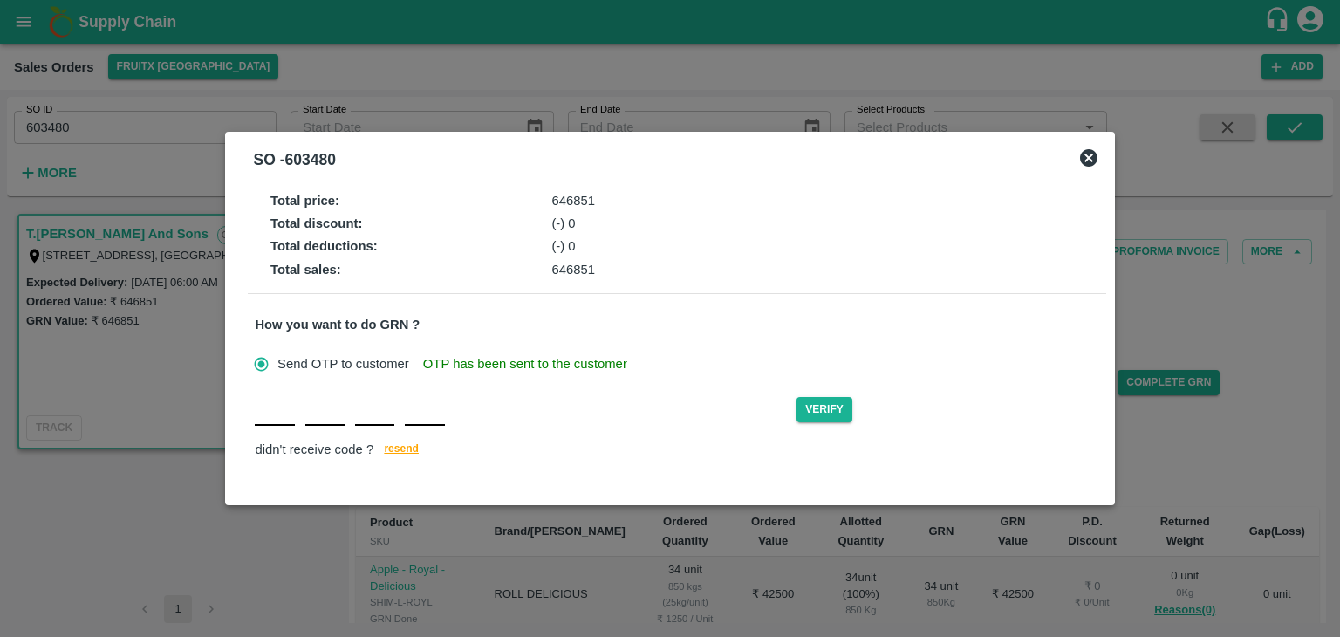
click at [277, 426] on div "Verify didn't receive code ? [GEOGRAPHIC_DATA]" at bounding box center [677, 427] width 844 height 67
click at [823, 416] on button "Verify" at bounding box center [825, 409] width 56 height 25
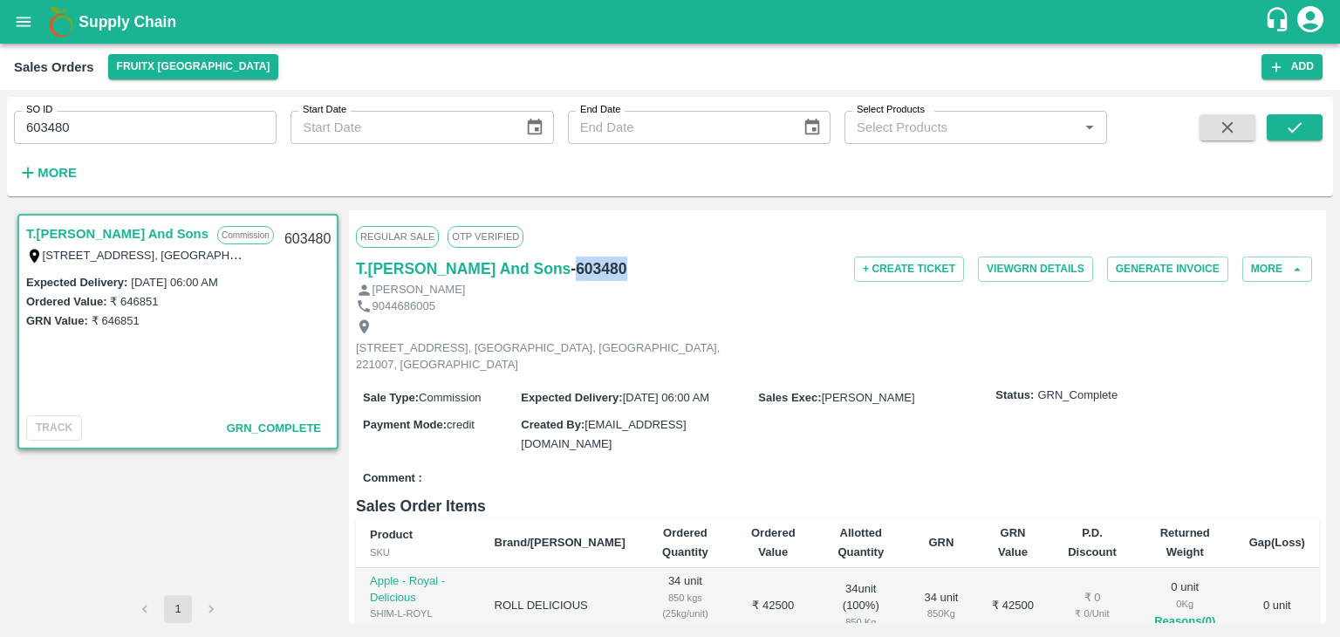
drag, startPoint x: 620, startPoint y: 270, endPoint x: 565, endPoint y: 259, distance: 56.8
click at [565, 259] on div "T.[PERSON_NAME] And Sons - 603480" at bounding box center [516, 269] width 321 height 24
copy h6 "603480"
drag, startPoint x: 255, startPoint y: 275, endPoint x: 128, endPoint y: 273, distance: 126.6
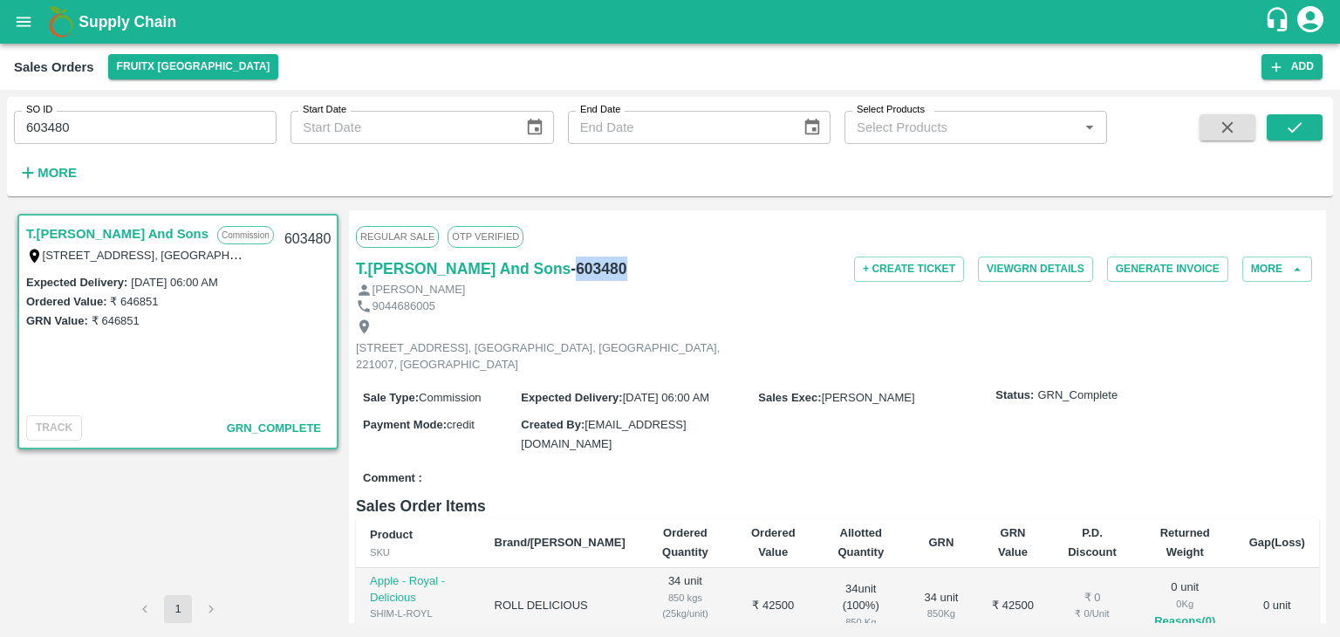
click at [128, 273] on div "Expected Delivery : [DATE] 06:00 AM" at bounding box center [178, 281] width 304 height 19
copy label "[DATE] 06:00 AM"
drag, startPoint x: 159, startPoint y: 298, endPoint x: 110, endPoint y: 299, distance: 48.9
click at [110, 299] on div "Ordered Value: ₹ 646851" at bounding box center [178, 300] width 304 height 19
copy label "₹ 646851"
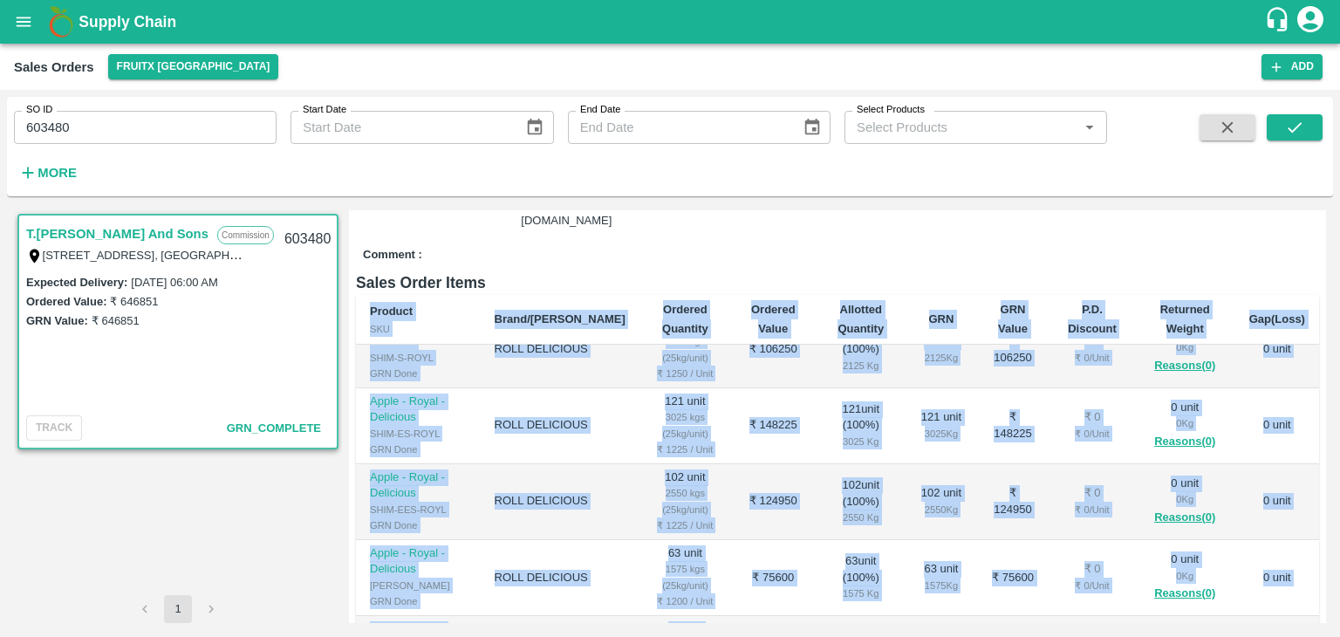
scroll to position [424, 0]
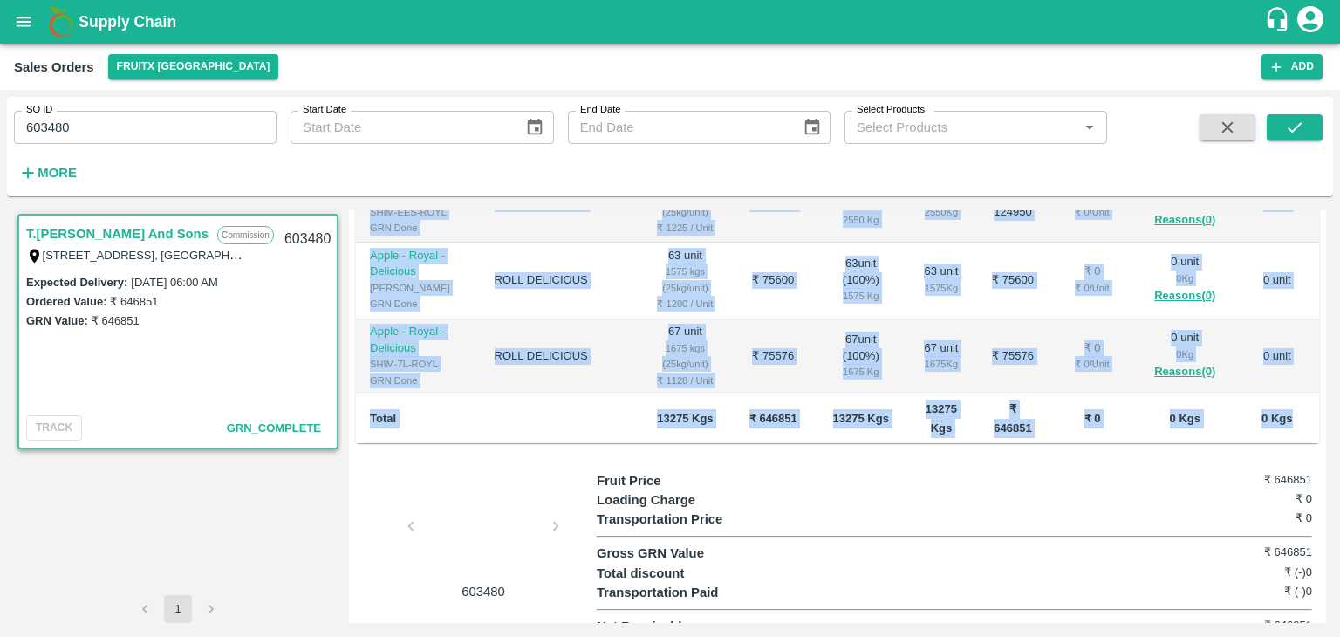
drag, startPoint x: 367, startPoint y: 511, endPoint x: 1293, endPoint y: 399, distance: 933.5
click at [1293, 399] on table "Product SKU Brand/Marka Ordered Quantity Ordered Value Allotted Quantity GRN GR…" at bounding box center [837, 128] width 963 height 633
copy table "Loremip DOL Sitam/Conse Adipisc Elitsedd Eiusmod Tempo Incididu Utlabore ETD MA…"
click at [1305, 322] on td "0 unit" at bounding box center [1278, 357] width 84 height 76
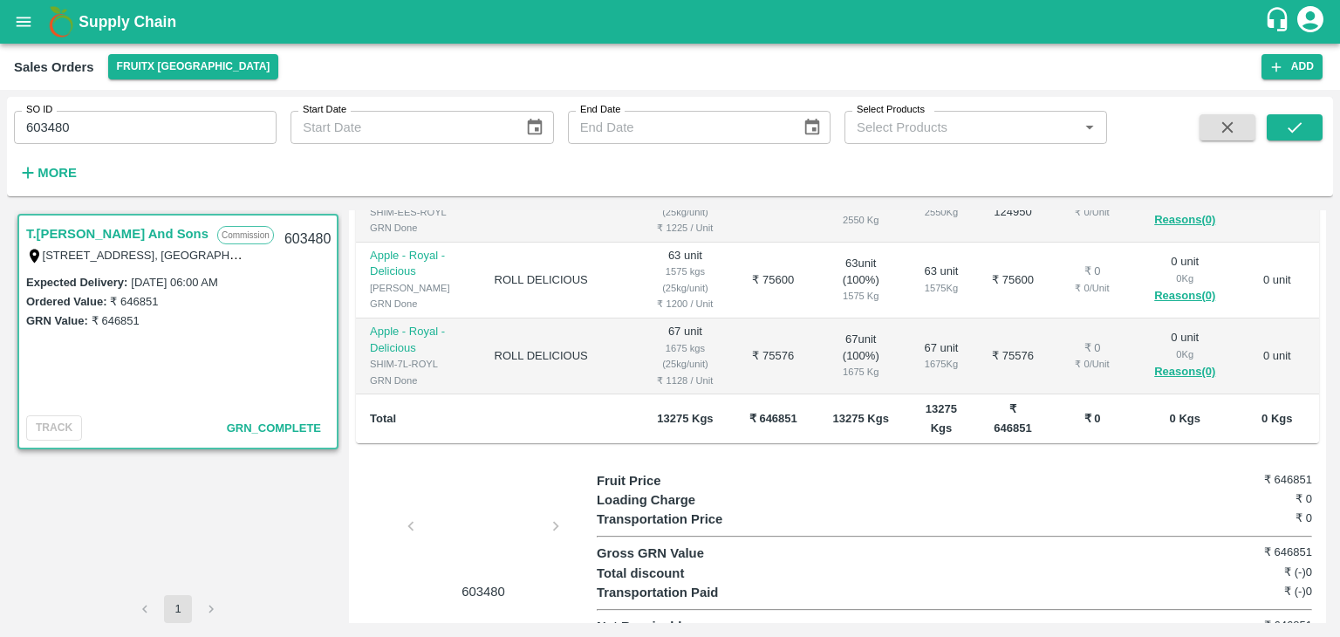
scroll to position [64, 0]
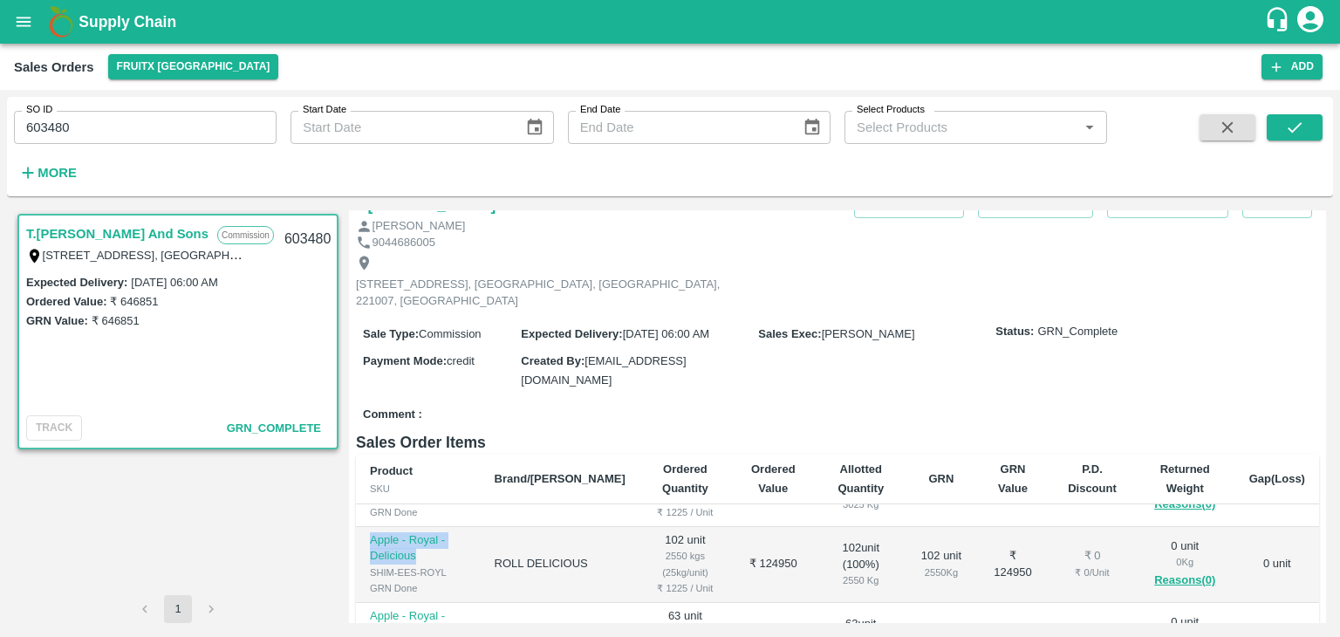
drag, startPoint x: 419, startPoint y: 539, endPoint x: 360, endPoint y: 518, distance: 62.4
click at [360, 527] on td "Apple - Royal - Delicious SHIM-EES-ROYL GRN Done" at bounding box center [418, 565] width 125 height 76
copy p "Apple - Royal - Delicious"
drag, startPoint x: 486, startPoint y: 531, endPoint x: 559, endPoint y: 558, distance: 77.3
click at [559, 558] on td "ROLL DELICIOUS" at bounding box center [560, 565] width 159 height 76
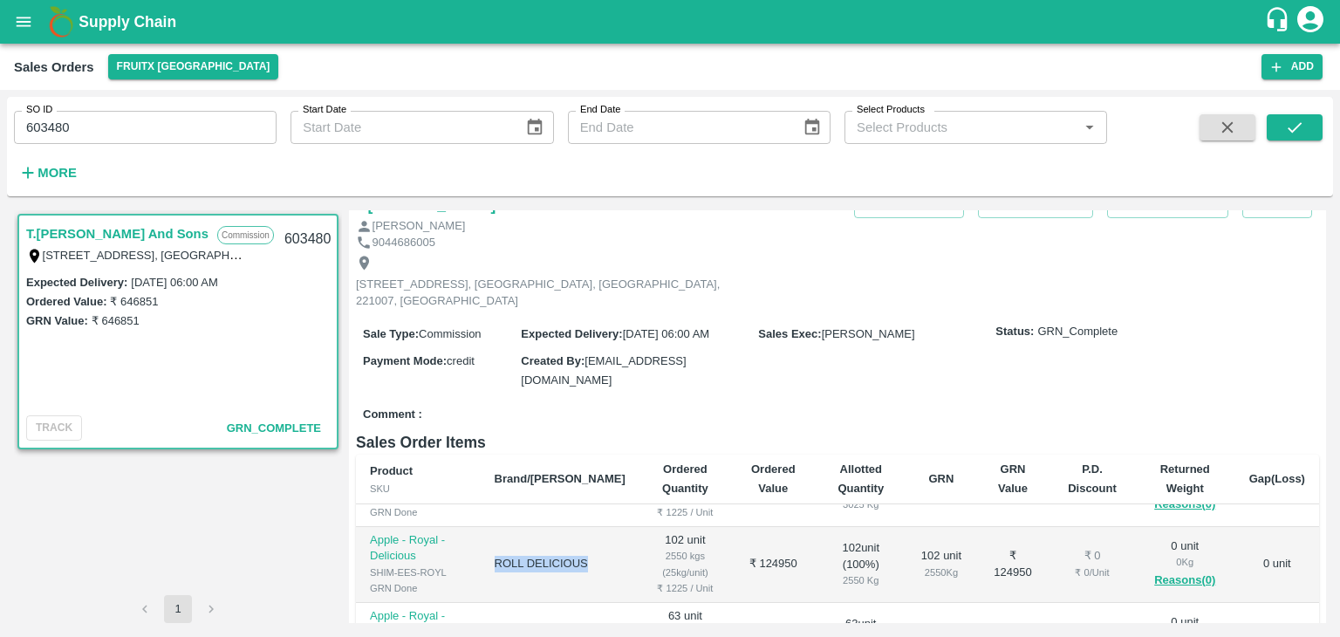
copy td "ROLL DELICIOUS"
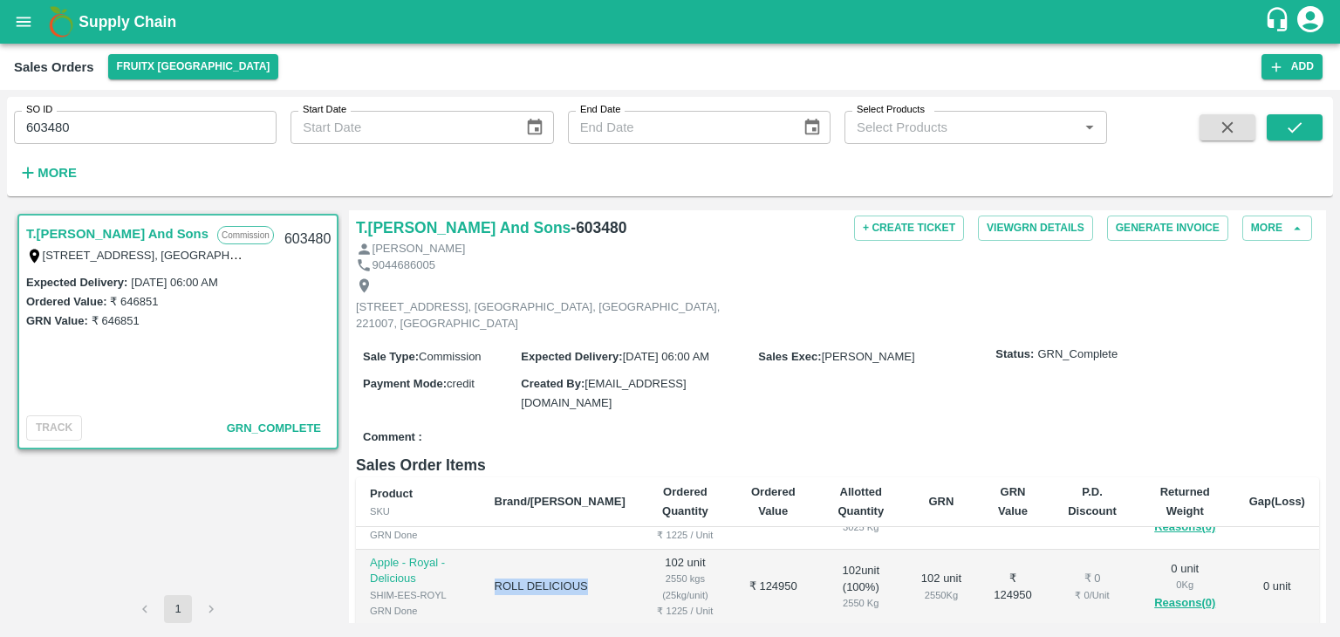
scroll to position [0, 0]
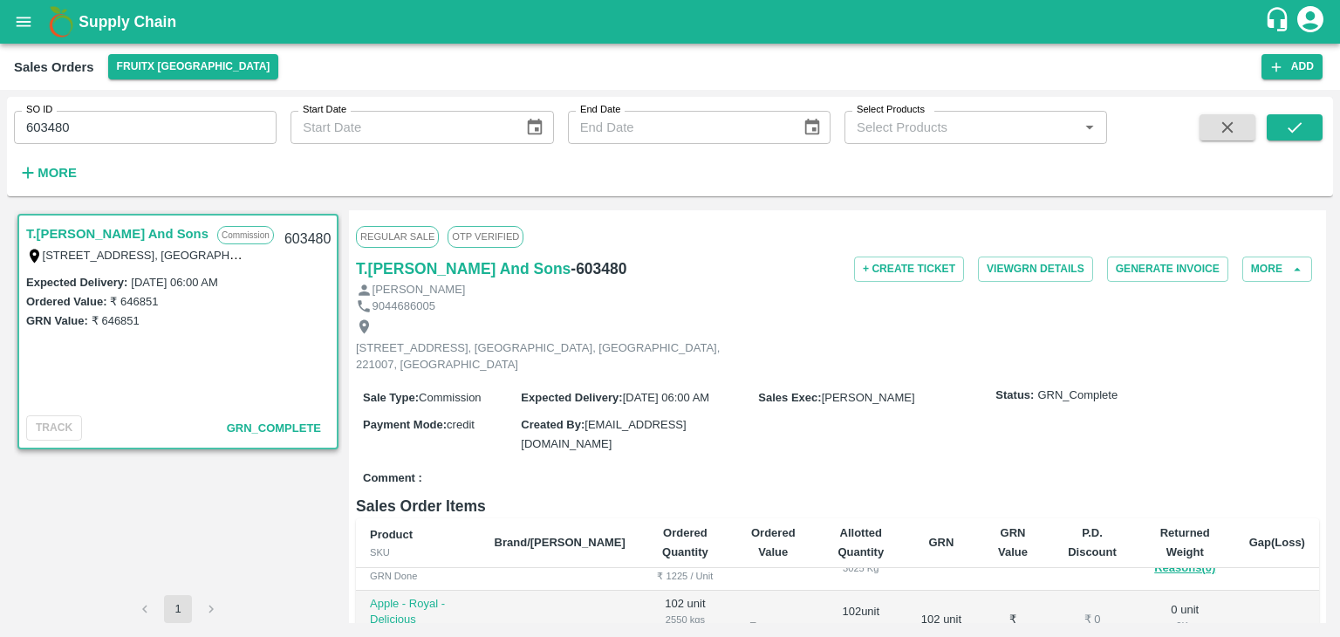
click at [1183, 367] on div "[STREET_ADDRESS], [GEOGRAPHIC_DATA], [GEOGRAPHIC_DATA], 221007, [GEOGRAPHIC_DAT…" at bounding box center [837, 345] width 963 height 63
click at [1074, 334] on div "[STREET_ADDRESS], [GEOGRAPHIC_DATA], [GEOGRAPHIC_DATA], 221007, [GEOGRAPHIC_DAT…" at bounding box center [837, 345] width 963 height 63
drag, startPoint x: 250, startPoint y: 280, endPoint x: 133, endPoint y: 277, distance: 117.9
click at [133, 277] on div "Expected Delivery : [DATE] 06:00 AM" at bounding box center [178, 281] width 304 height 19
copy label "[DATE] 06:00 AM"
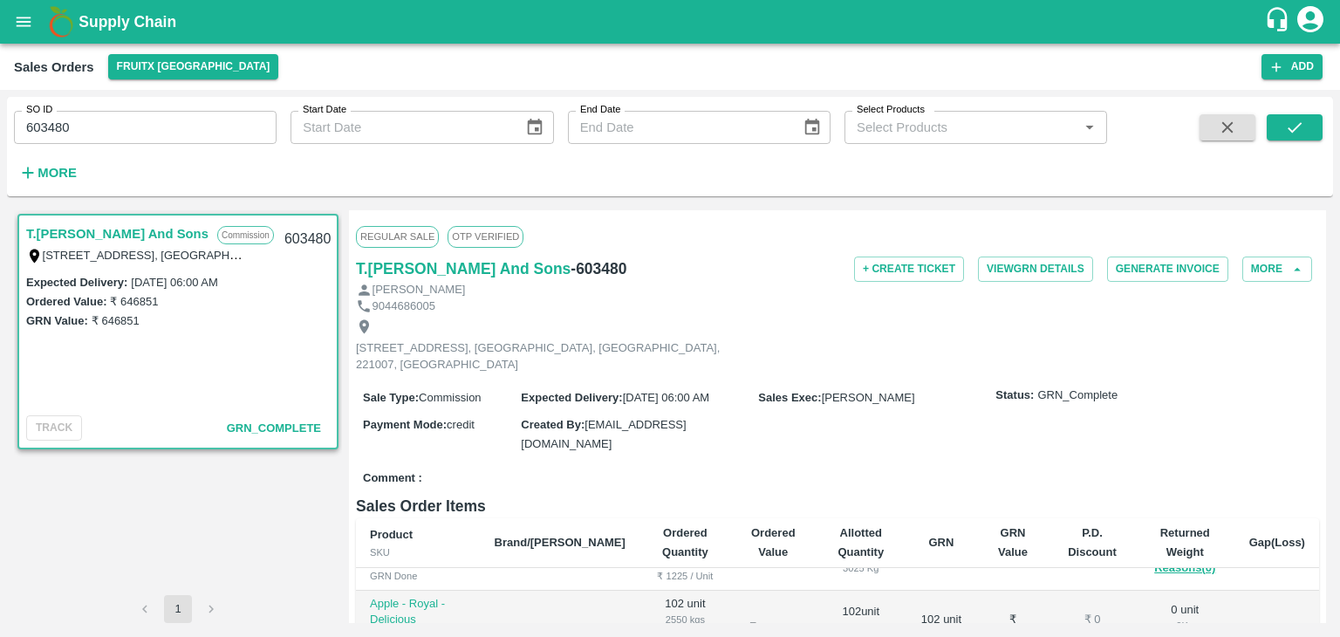
click at [616, 273] on div "T.[PERSON_NAME] And Sons - 603480" at bounding box center [516, 269] width 321 height 24
drag, startPoint x: 616, startPoint y: 273, endPoint x: 563, endPoint y: 265, distance: 53.8
click at [563, 265] on div "T.[PERSON_NAME] And Sons - 603480" at bounding box center [516, 269] width 321 height 24
copy h6 "603480"
